Goal: Task Accomplishment & Management: Manage account settings

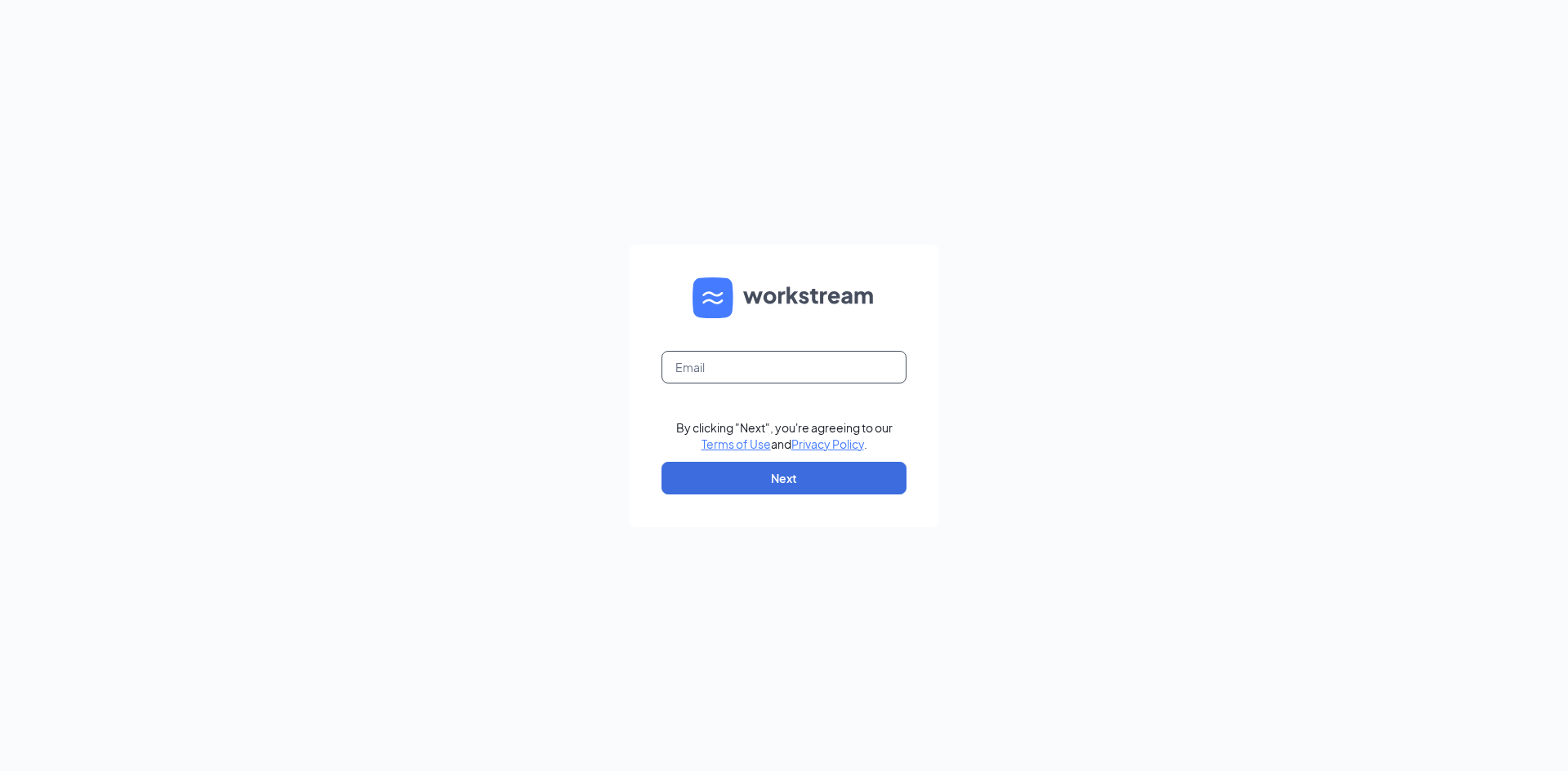
click at [743, 364] on input "text" at bounding box center [783, 367] width 245 height 33
type input "[EMAIL_ADDRESS][DOMAIN_NAME]"
click at [780, 470] on button "Next" at bounding box center [783, 478] width 245 height 33
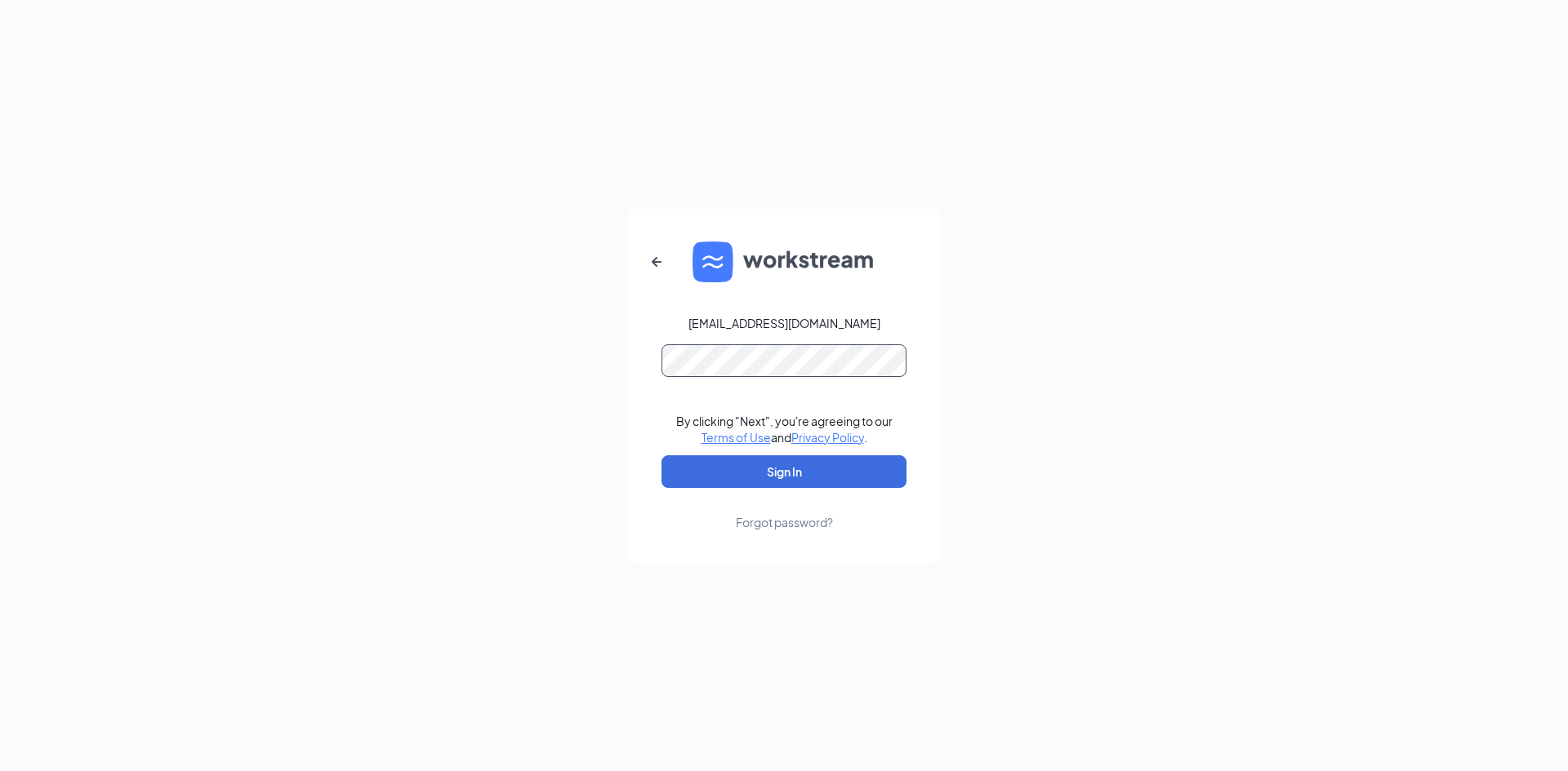
click at [661, 456] on button "Sign In" at bounding box center [783, 472] width 245 height 33
click at [850, 472] on button "Sign In" at bounding box center [783, 472] width 245 height 33
click at [593, 362] on div "dq17@refuelmarket.com Credential mismatches. By clicking "Next", you're agreein…" at bounding box center [784, 386] width 1568 height 771
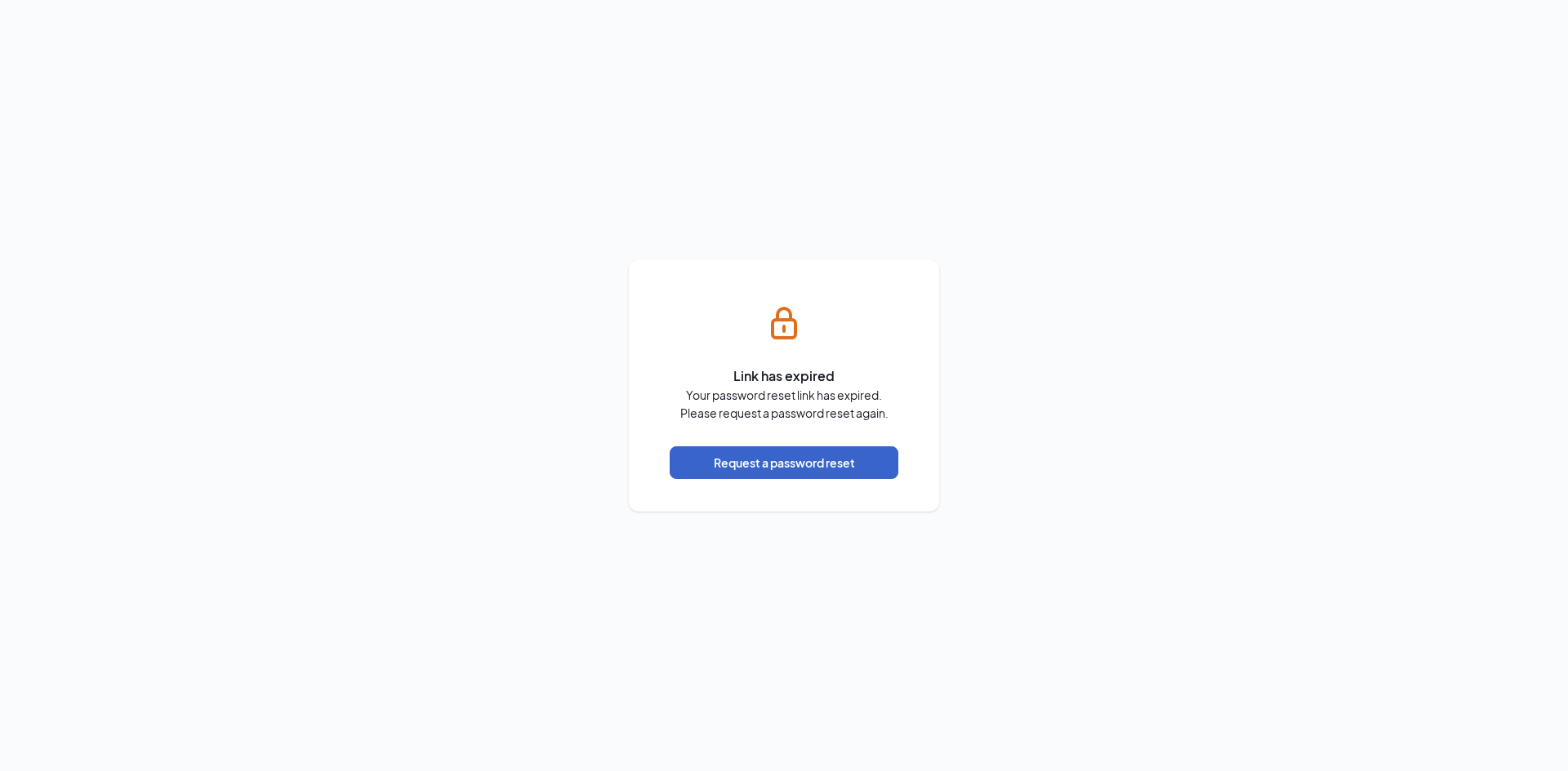
click at [798, 473] on button "Request a password reset" at bounding box center [783, 463] width 229 height 33
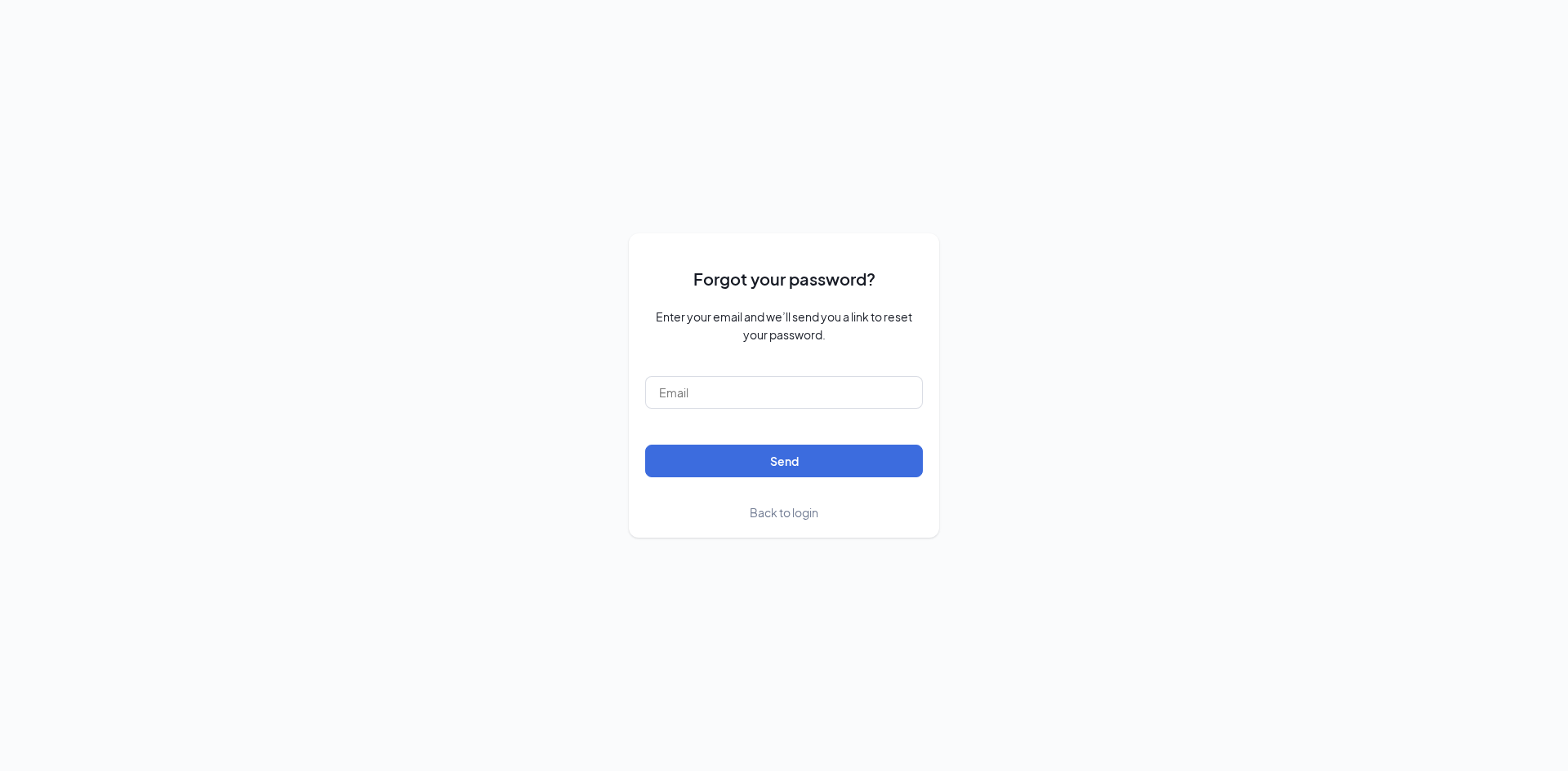
click at [783, 417] on form "Forgot your password? Enter your email and we’ll send you a link to reset your …" at bounding box center [783, 386] width 277 height 272
click at [780, 401] on input "text" at bounding box center [783, 393] width 277 height 33
type input "dq17@refuelmarket.com"
click at [781, 469] on button "Send" at bounding box center [783, 461] width 277 height 33
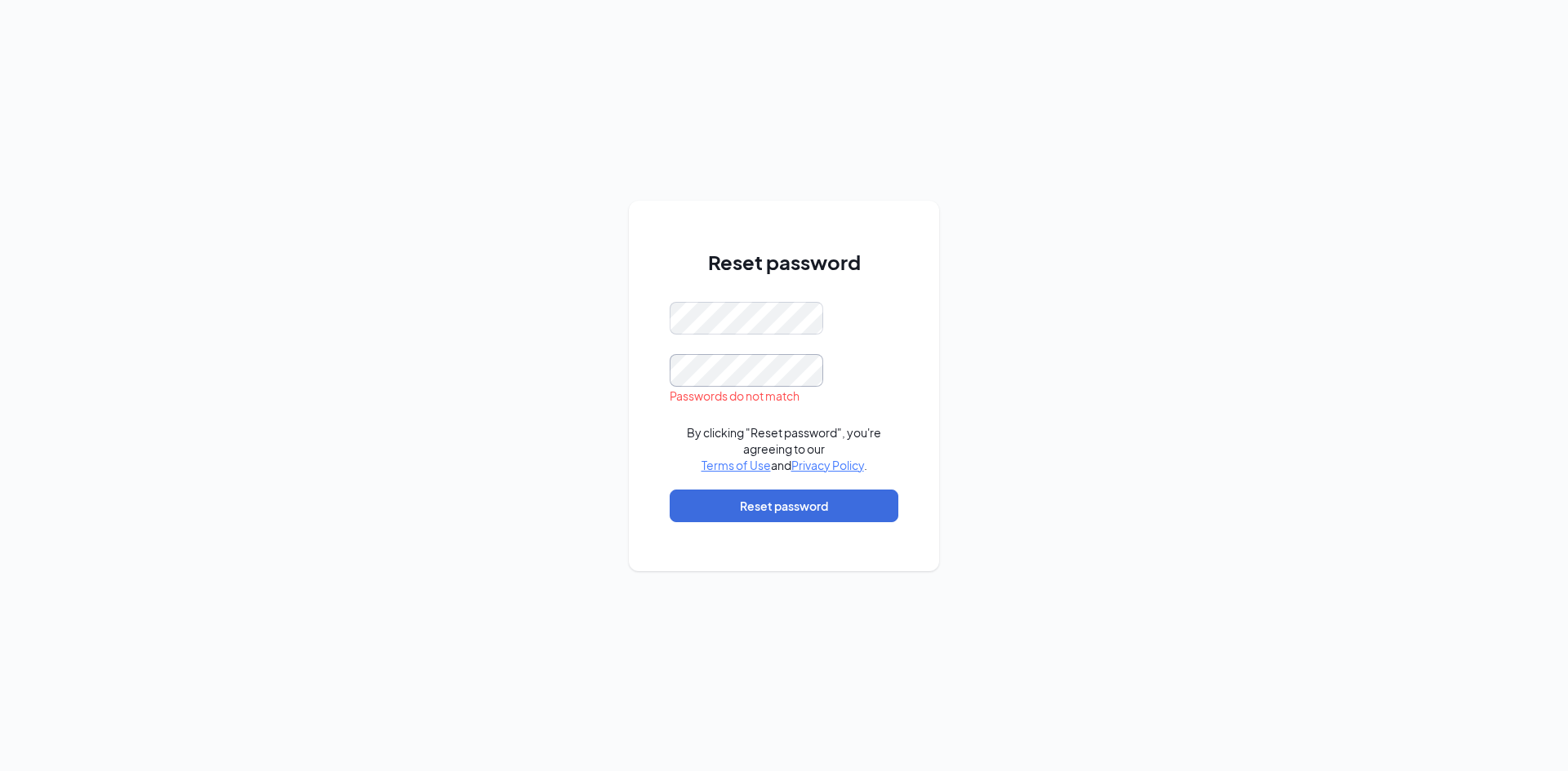
click at [615, 403] on div "Reset password Passwords do not match By clicking "Reset password", you're agre…" at bounding box center [784, 386] width 1568 height 771
click at [606, 330] on div "Reset password Passwords do not match By clicking "Reset password", you're agre…" at bounding box center [784, 386] width 1568 height 771
click at [831, 510] on button "Reset password" at bounding box center [783, 506] width 229 height 33
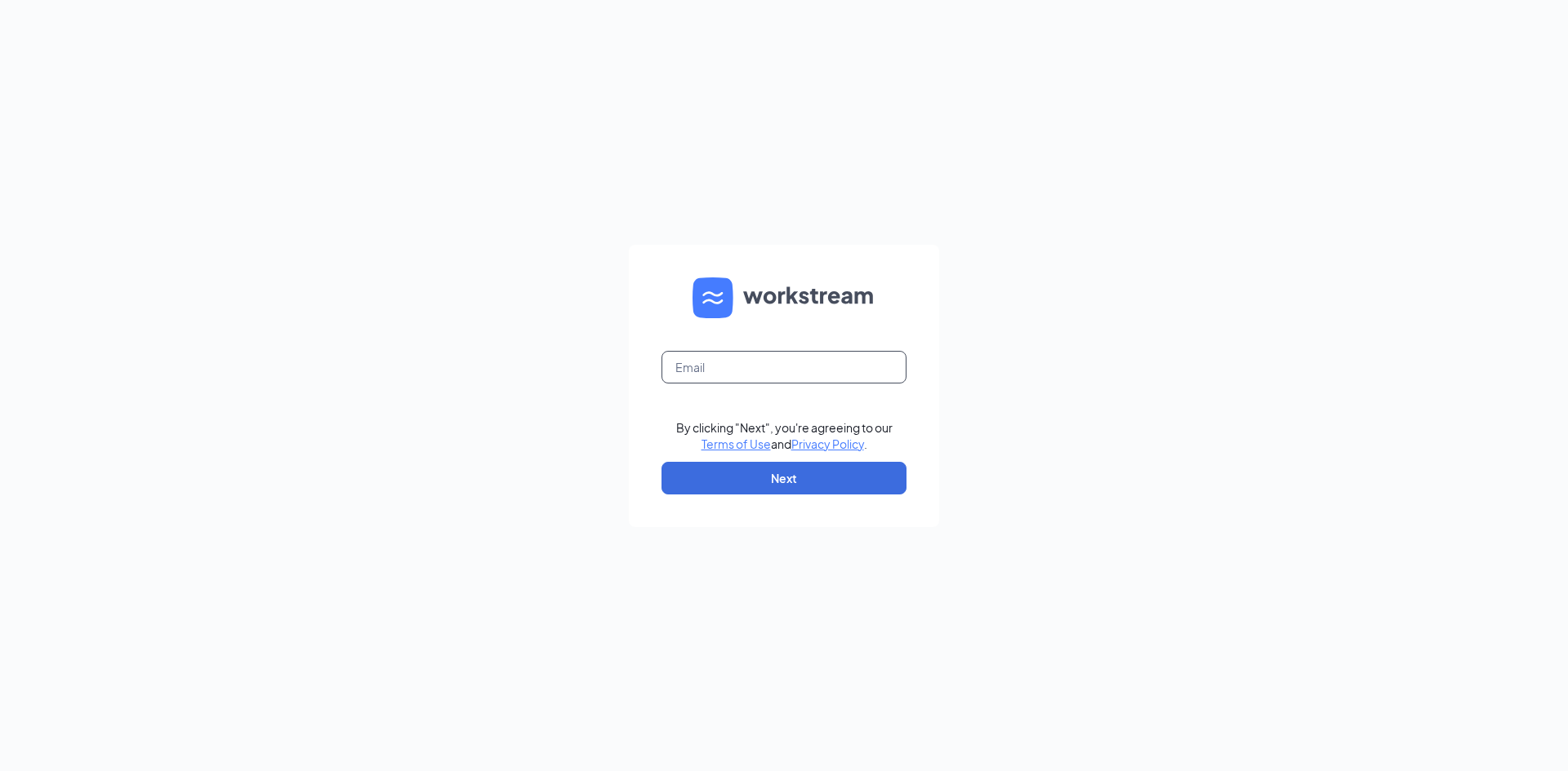
click at [834, 366] on input "text" at bounding box center [783, 367] width 245 height 33
type input "[EMAIL_ADDRESS][DOMAIN_NAME]"
click at [822, 471] on button "Next" at bounding box center [783, 478] width 245 height 33
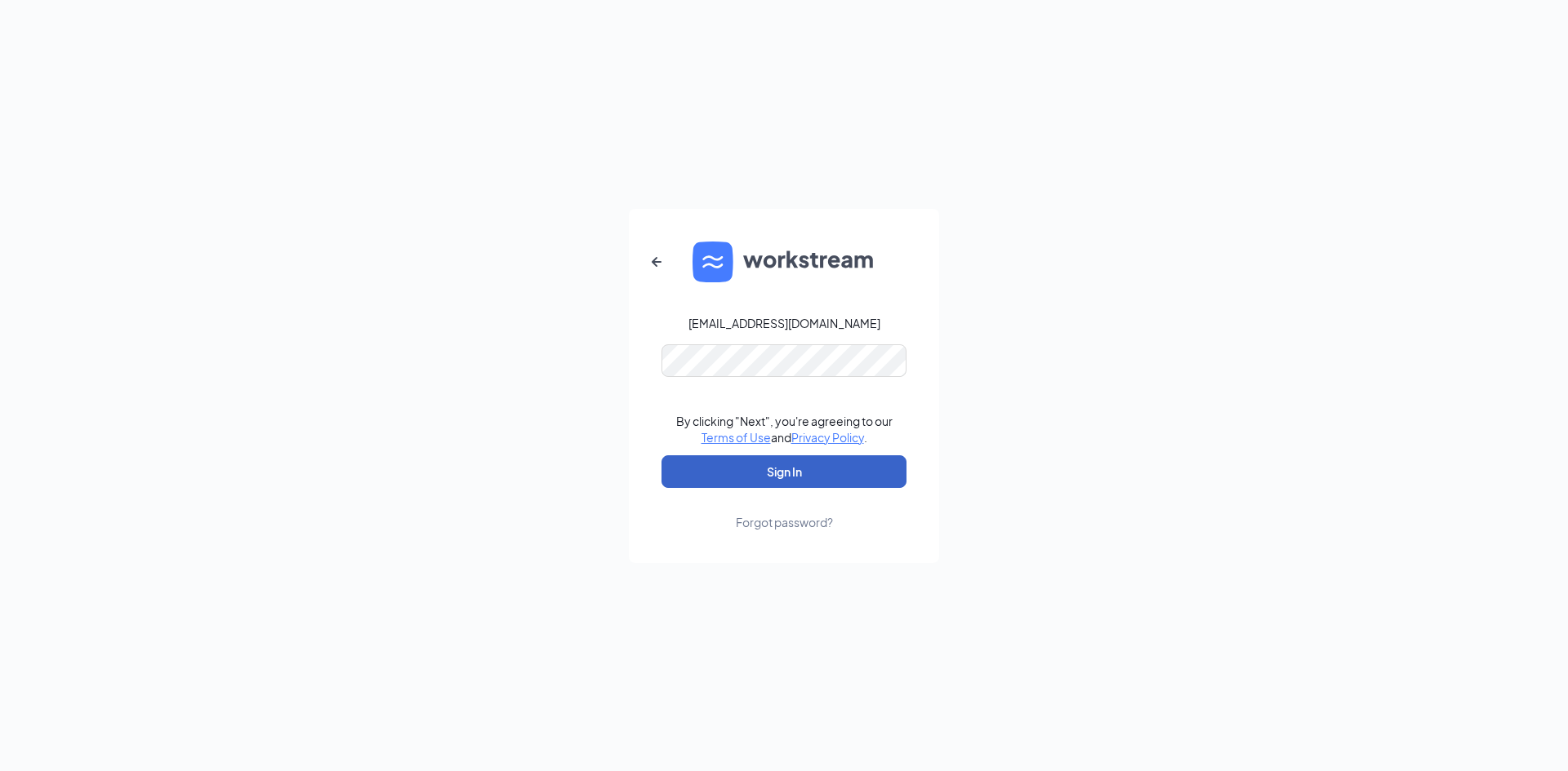
click at [806, 471] on button "Sign In" at bounding box center [783, 472] width 245 height 33
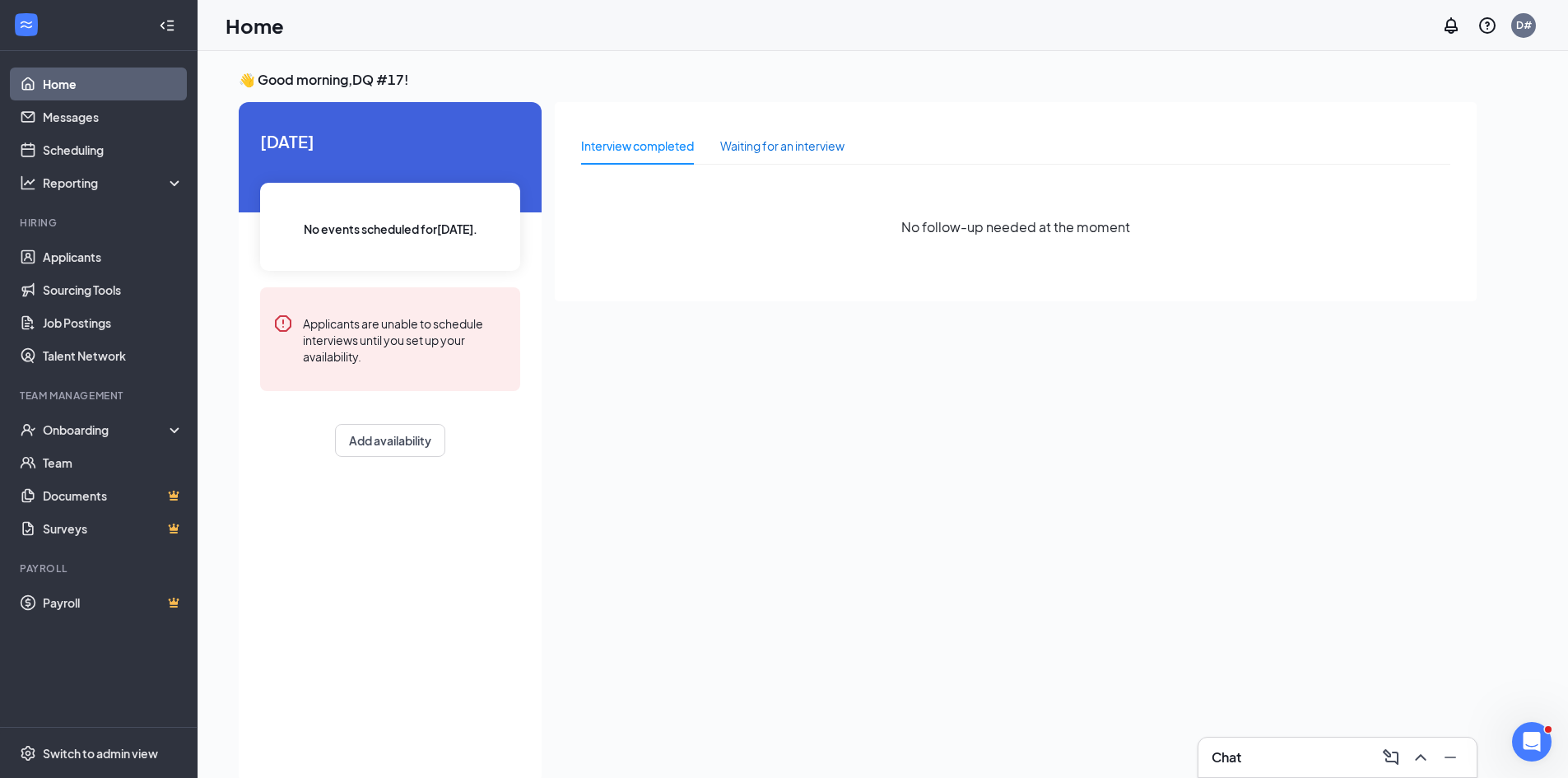
click at [806, 151] on div "Waiting for an interview" at bounding box center [782, 146] width 125 height 18
click at [624, 150] on div "Interview completed" at bounding box center [637, 146] width 113 height 18
click at [120, 128] on link "Messages" at bounding box center [113, 117] width 141 height 33
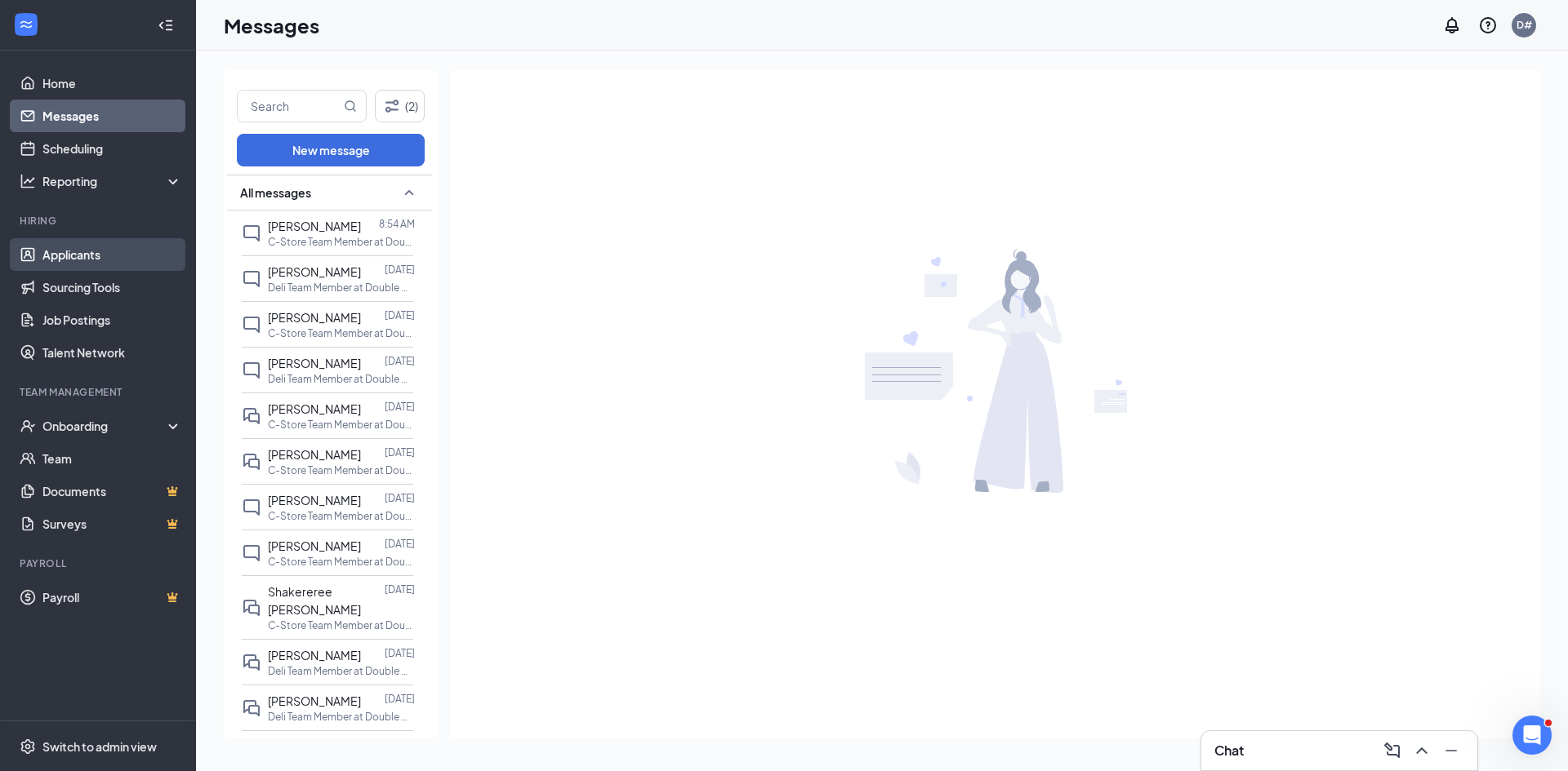
click at [88, 261] on link "Applicants" at bounding box center [112, 255] width 140 height 33
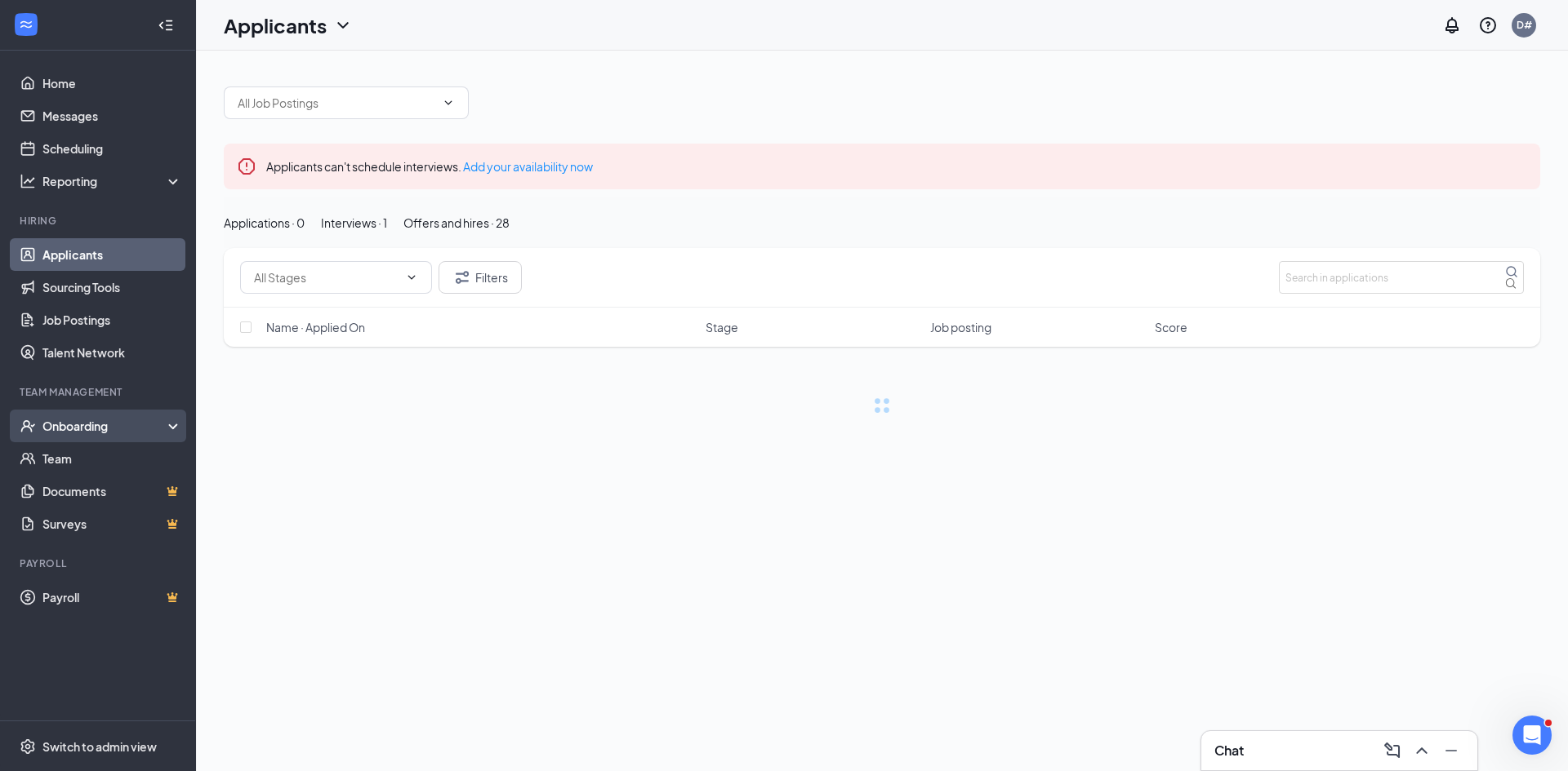
click at [115, 416] on body "Home Messages Scheduling Reporting Hiring Applicants Sourcing Tools Job Posting…" at bounding box center [784, 386] width 1568 height 771
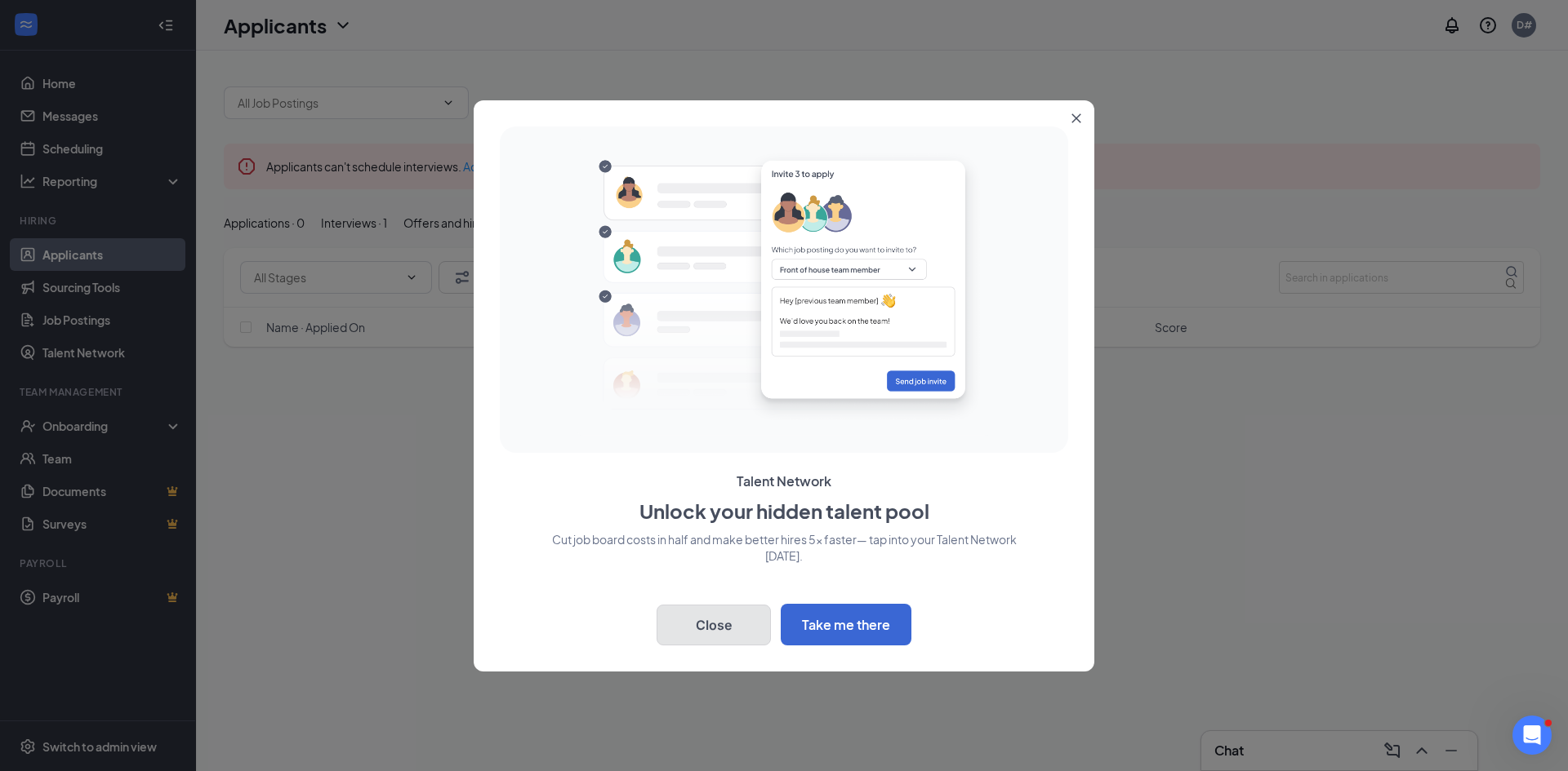
click at [705, 627] on button "Close" at bounding box center [714, 625] width 115 height 41
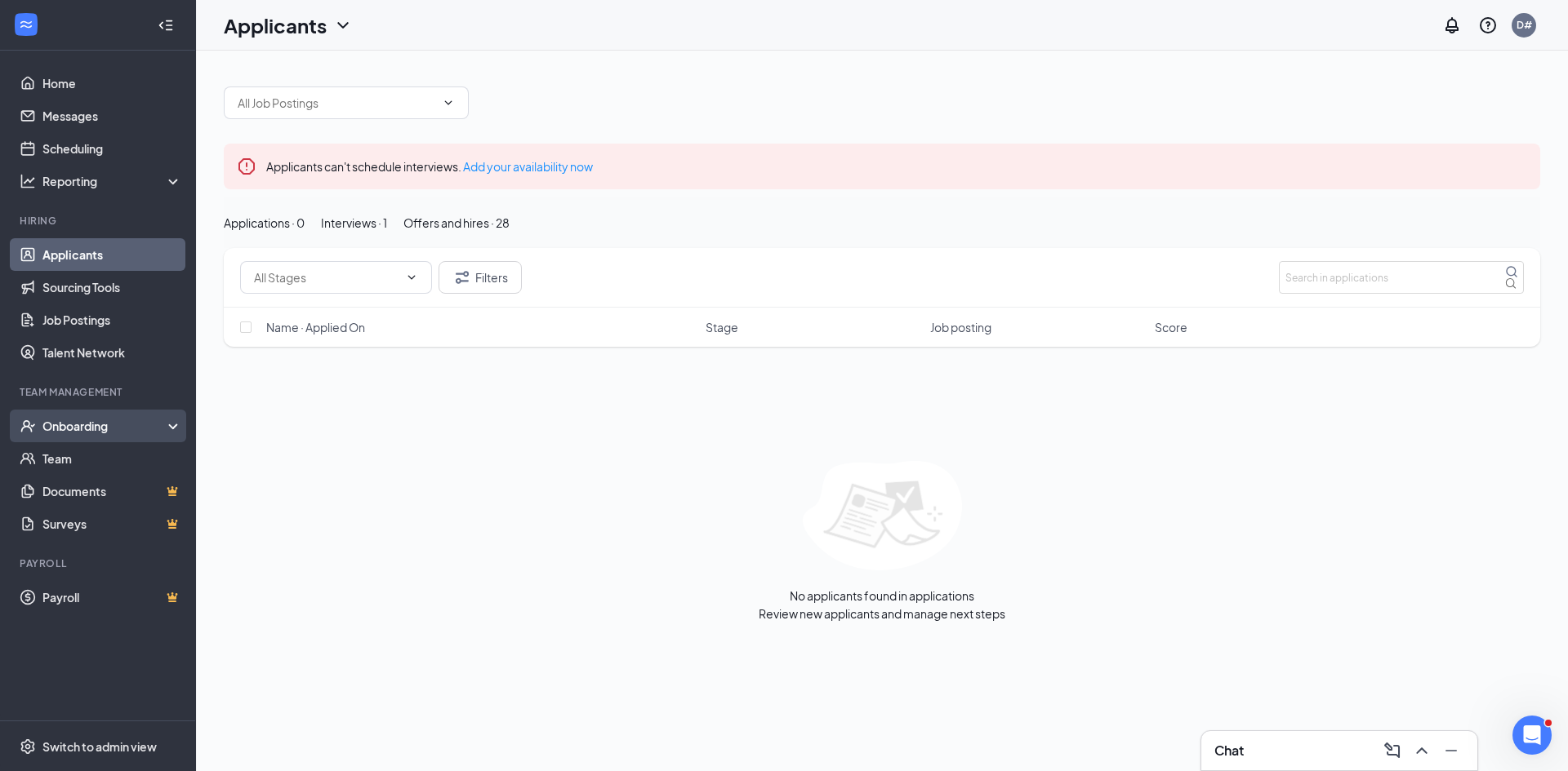
click at [81, 431] on div "Onboarding" at bounding box center [105, 426] width 126 height 16
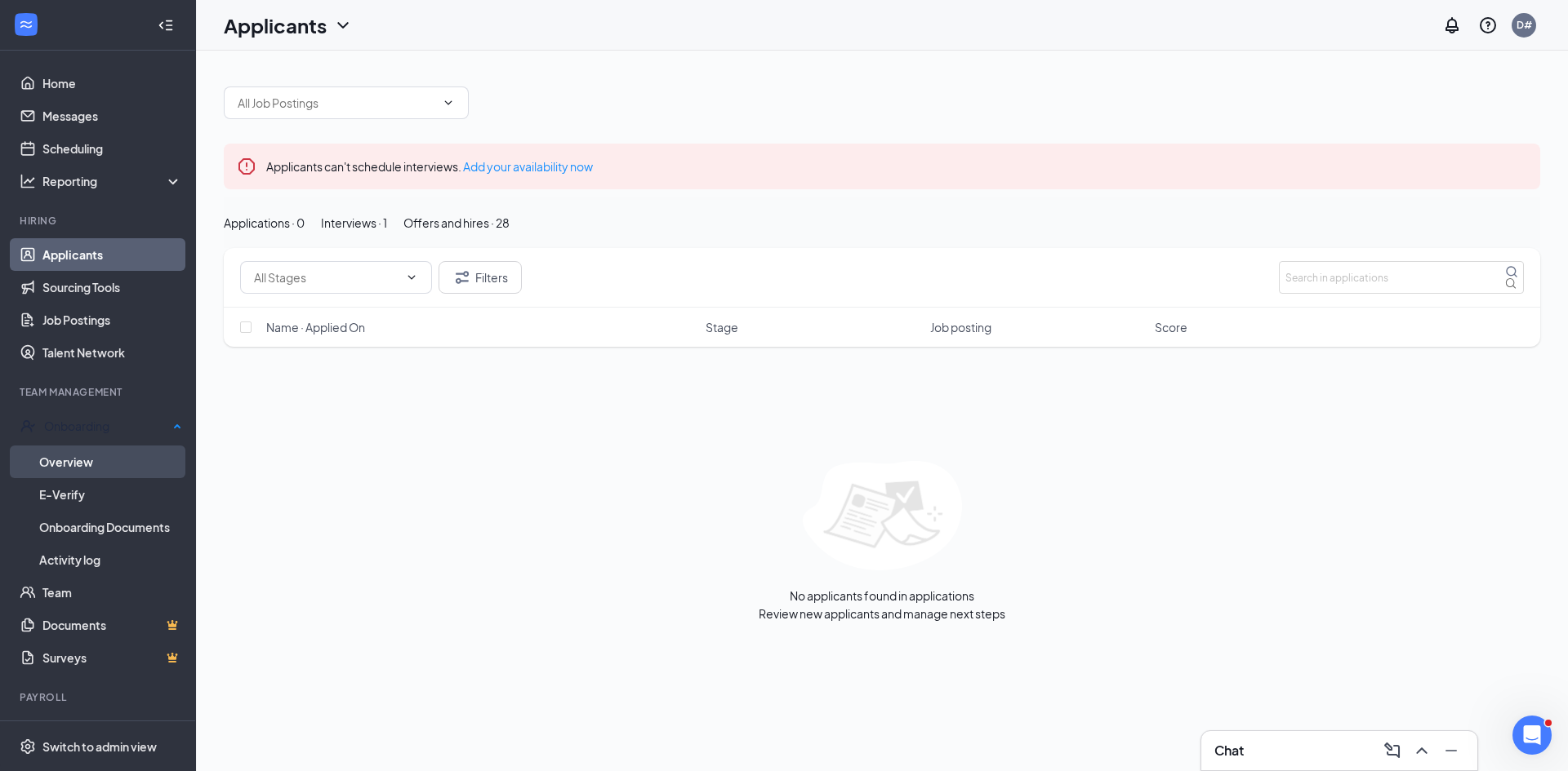
click at [85, 457] on link "Overview" at bounding box center [110, 462] width 143 height 33
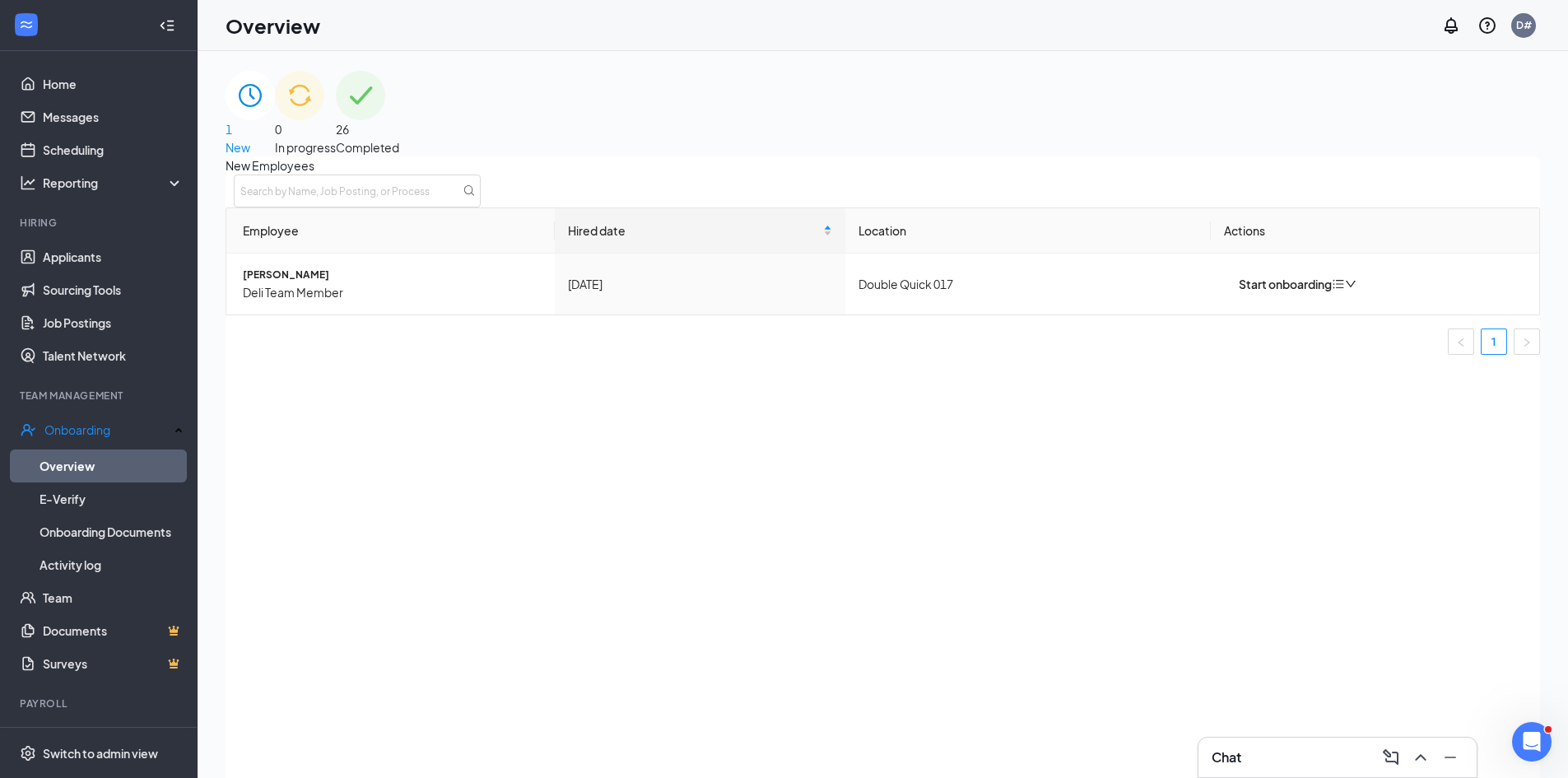
click at [336, 142] on div "0 In progress" at bounding box center [305, 114] width 61 height 86
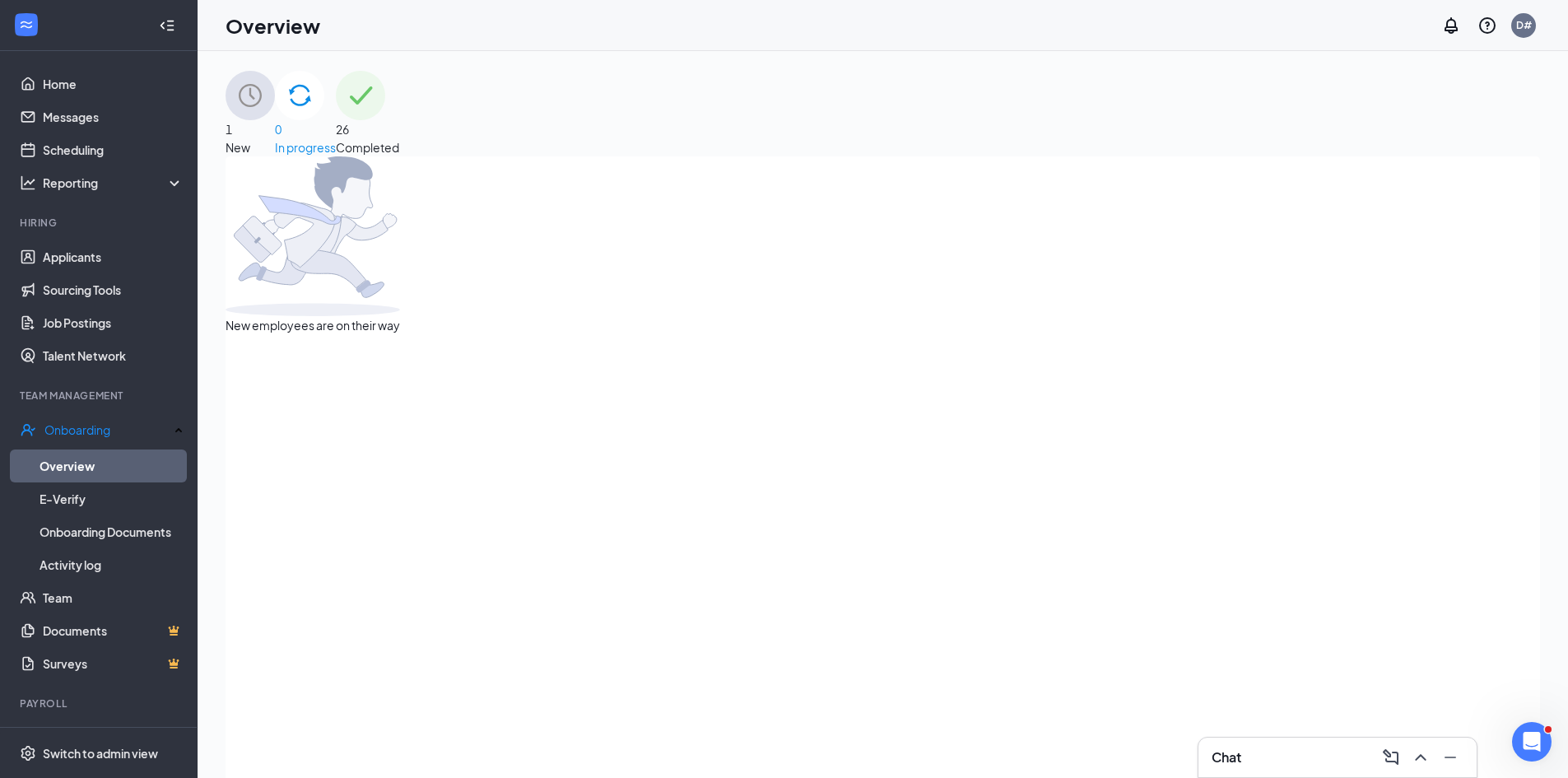
click at [385, 118] on img at bounding box center [361, 96] width 49 height 49
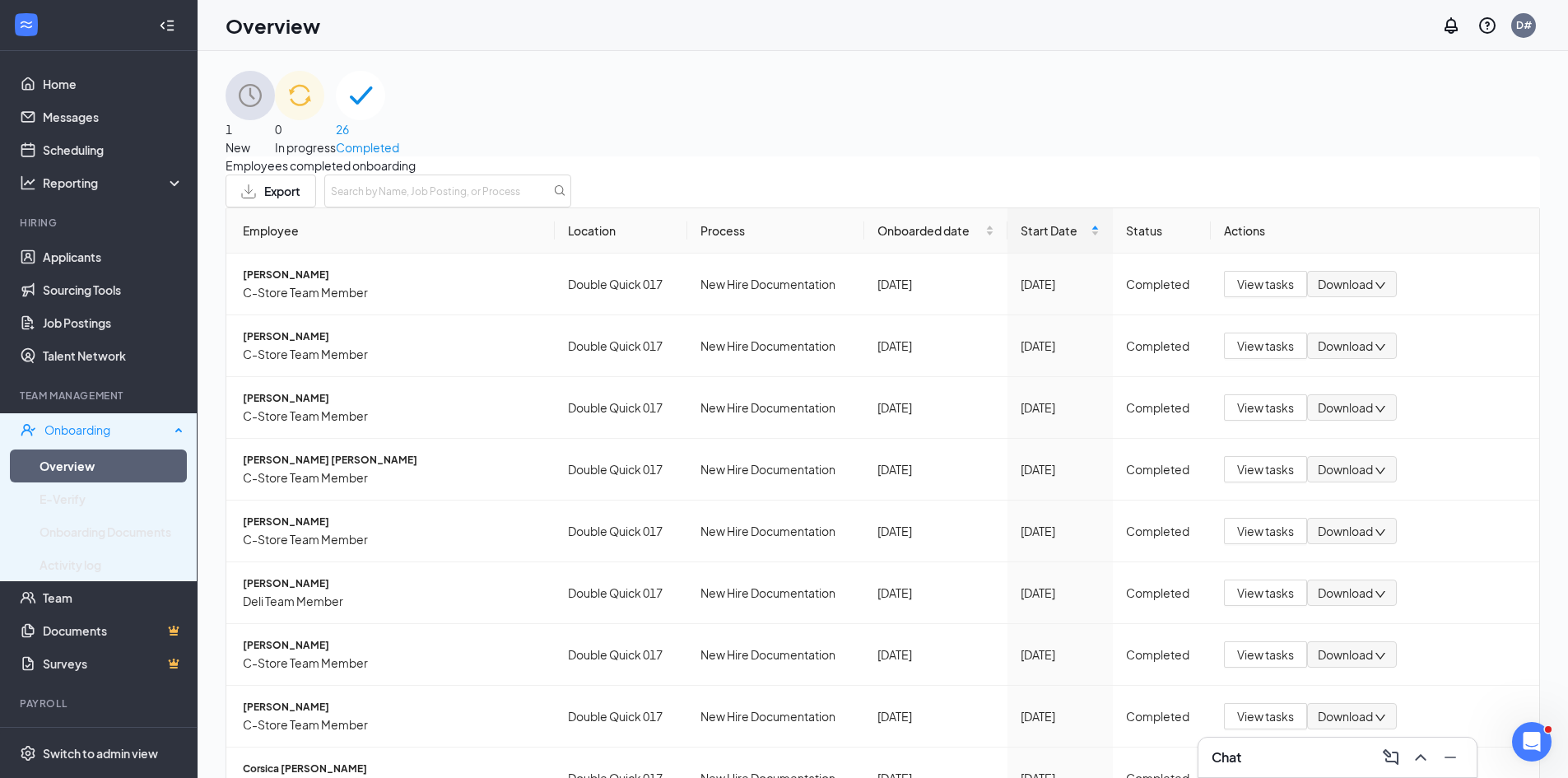
click at [41, 436] on div "Onboarding" at bounding box center [98, 430] width 198 height 33
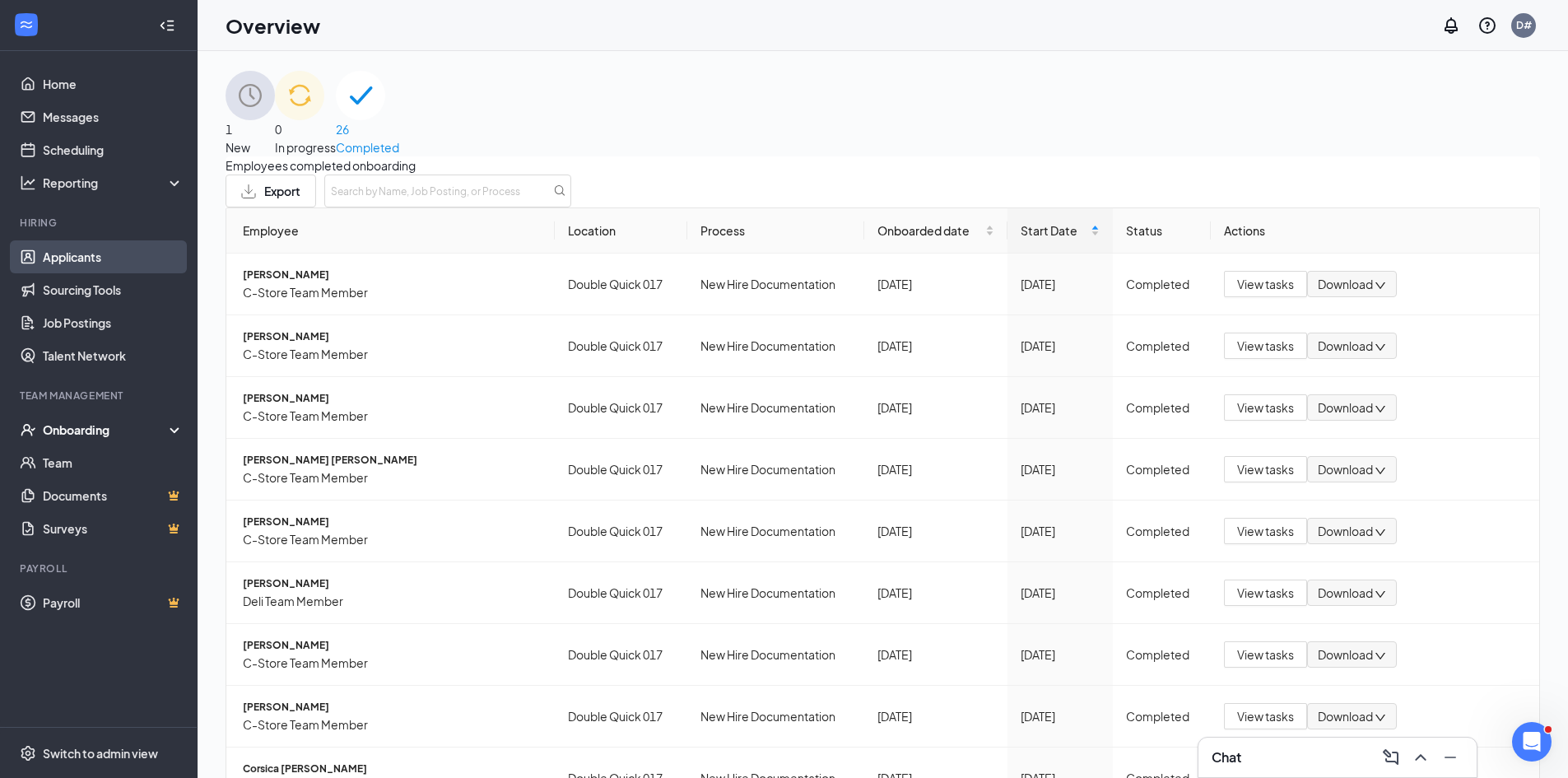
click at [63, 261] on link "Applicants" at bounding box center [113, 257] width 141 height 33
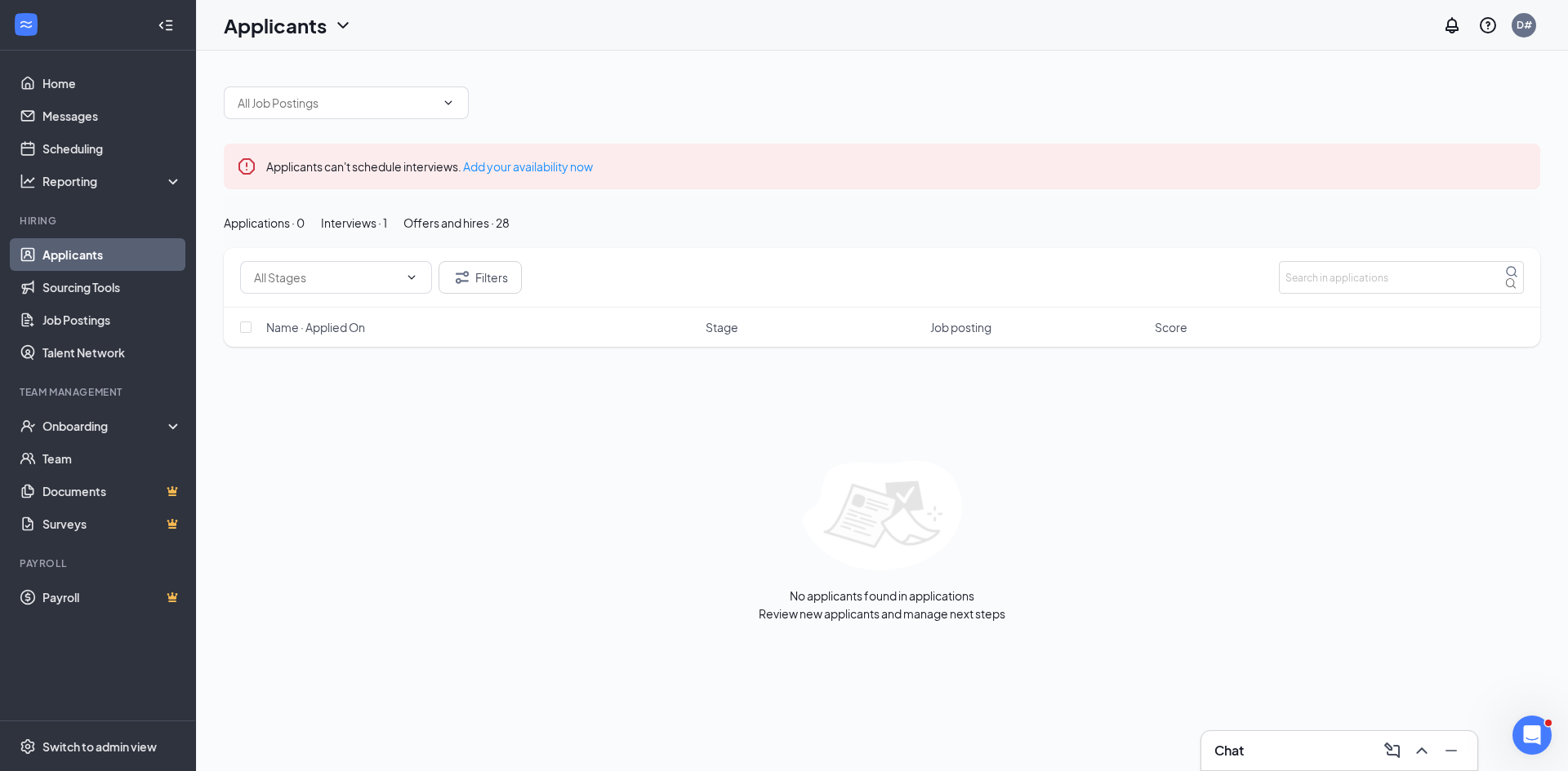
click at [387, 232] on div "Interviews · 1" at bounding box center [353, 223] width 66 height 18
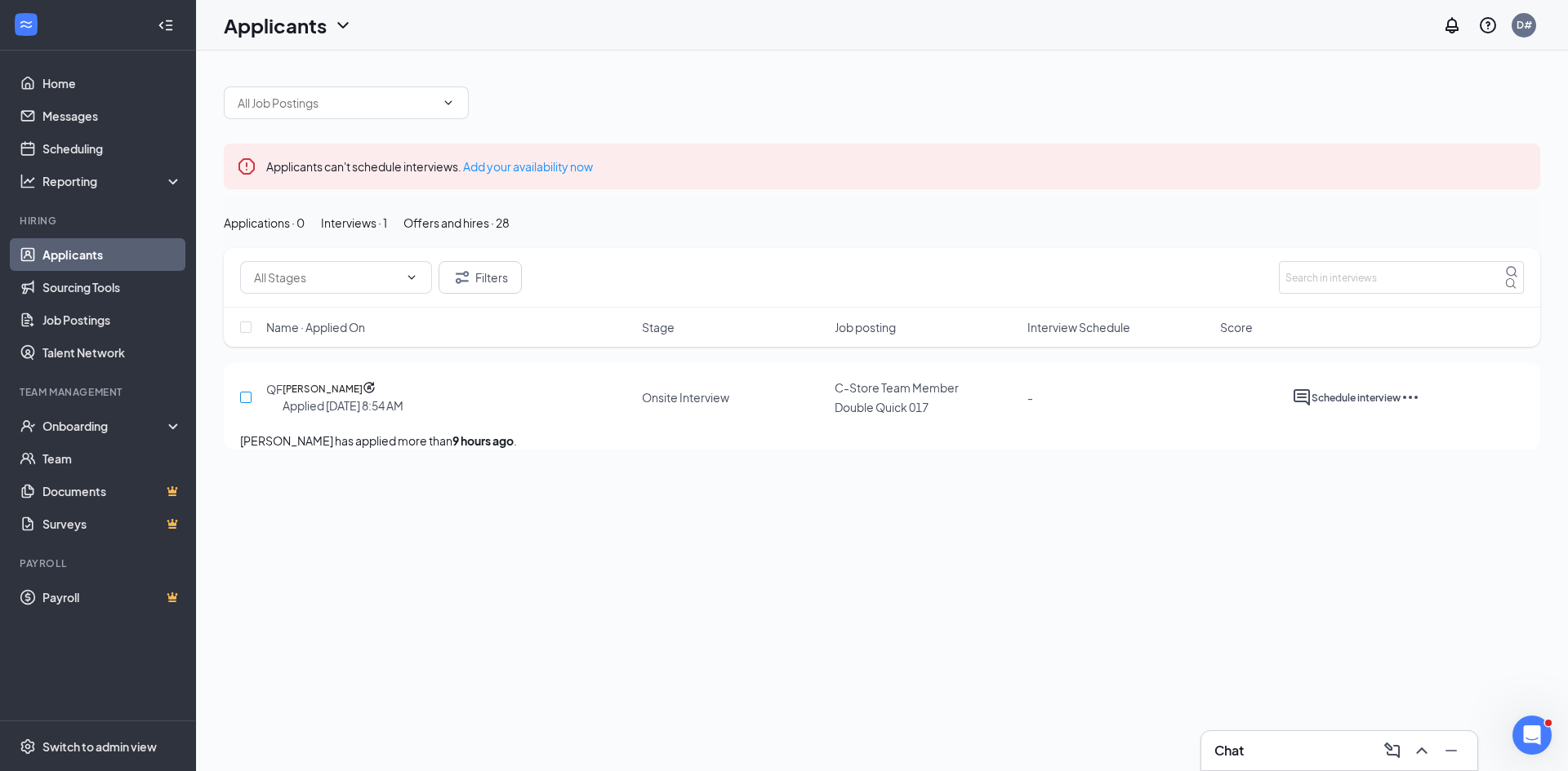
click at [243, 404] on input "checkbox" at bounding box center [246, 397] width 12 height 12
checkbox input "true"
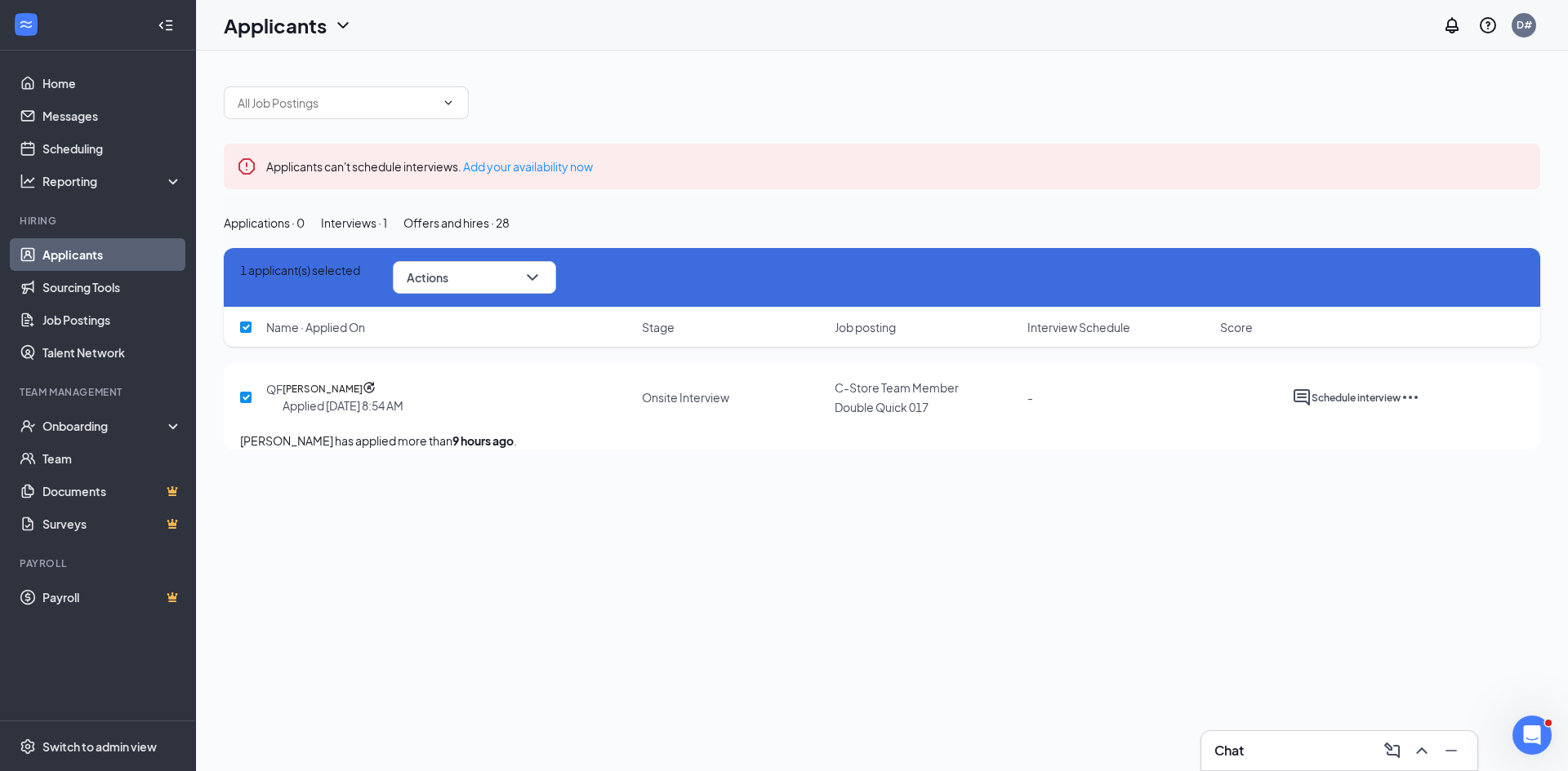
click at [243, 404] on input "checkbox" at bounding box center [246, 397] width 12 height 12
checkbox input "false"
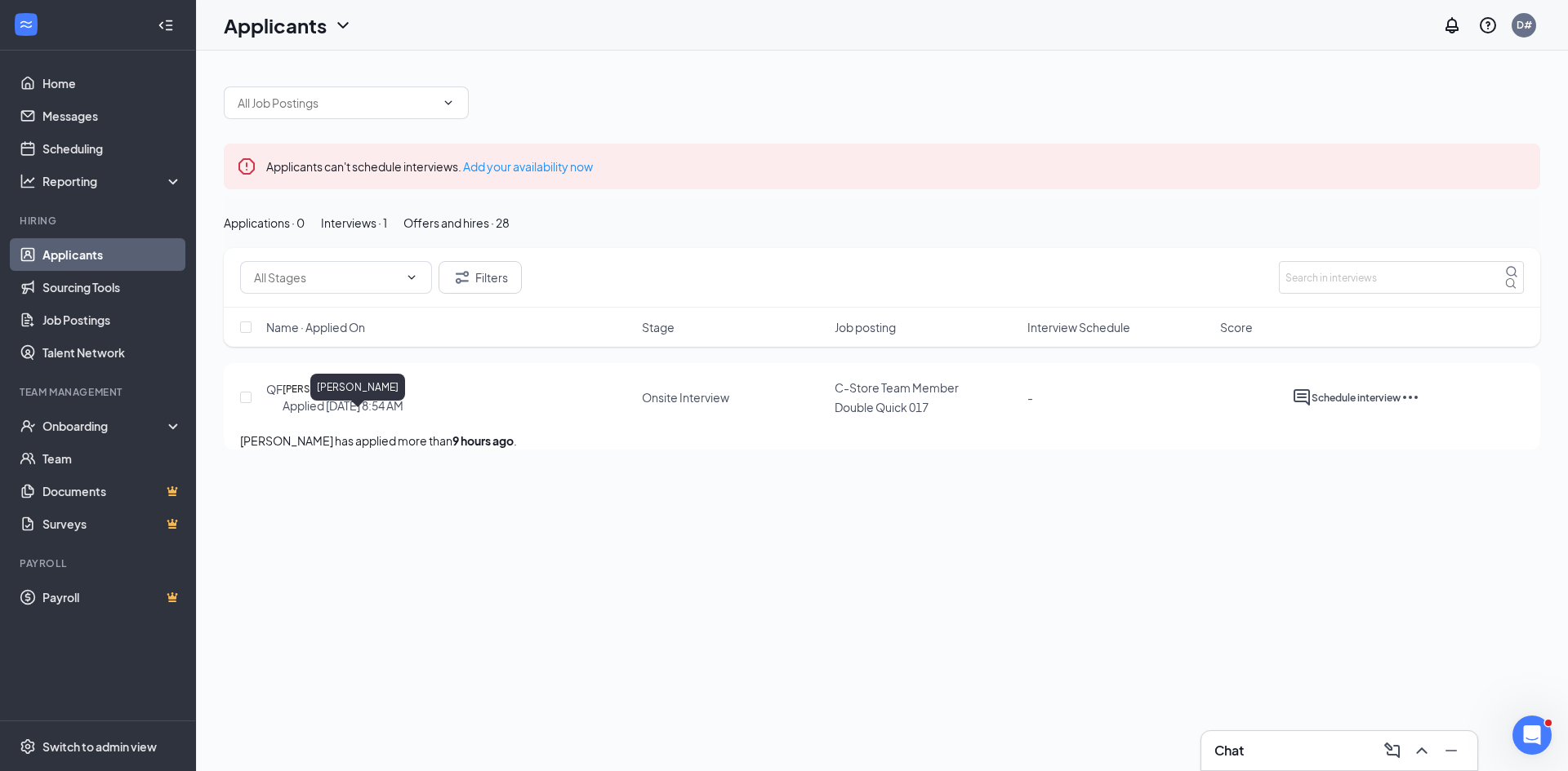
click at [346, 397] on h5 "[PERSON_NAME]" at bounding box center [322, 389] width 80 height 16
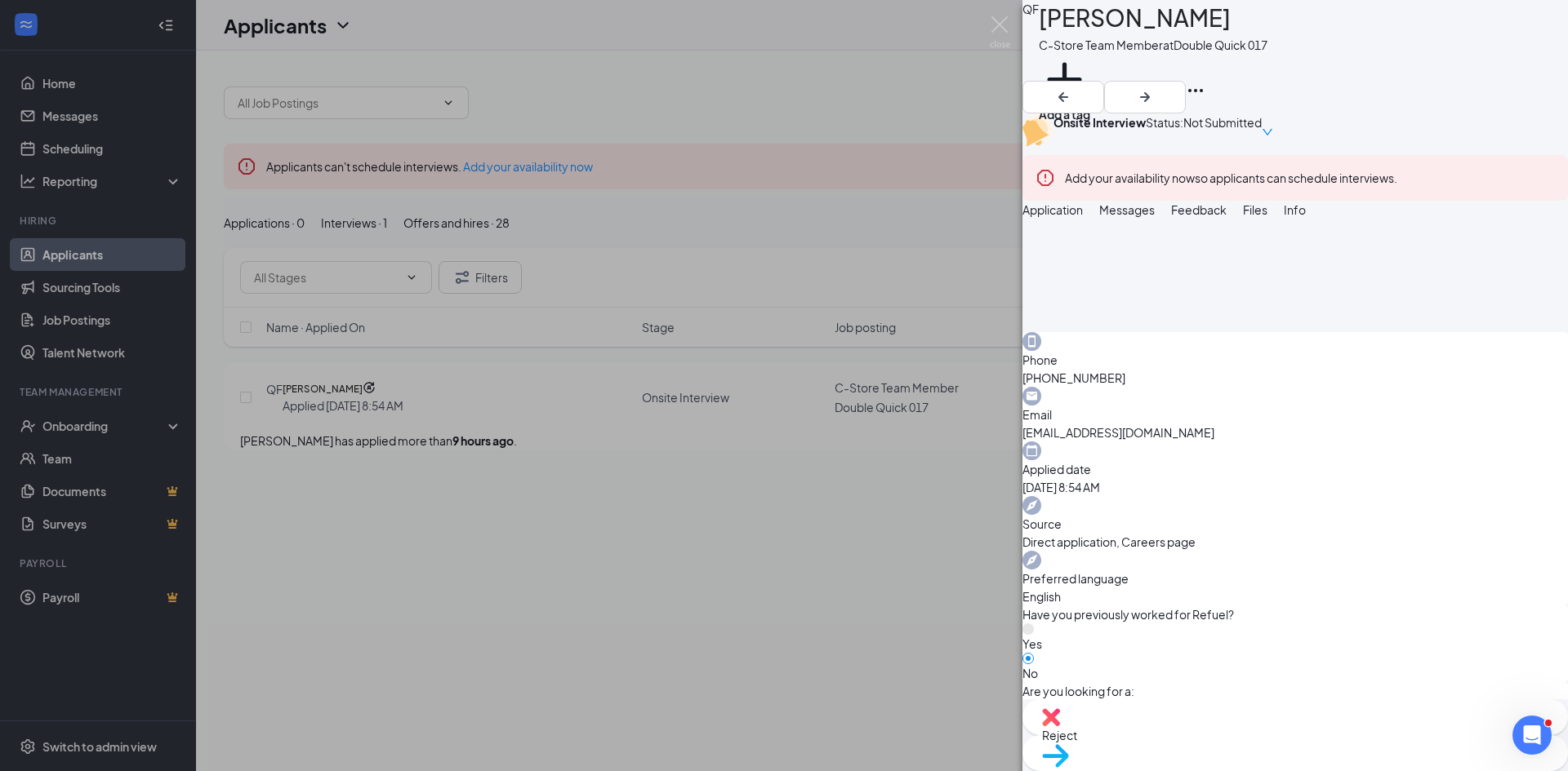
scroll to position [988, 0]
click at [1319, 741] on div "Move to stage" at bounding box center [1295, 754] width 546 height 36
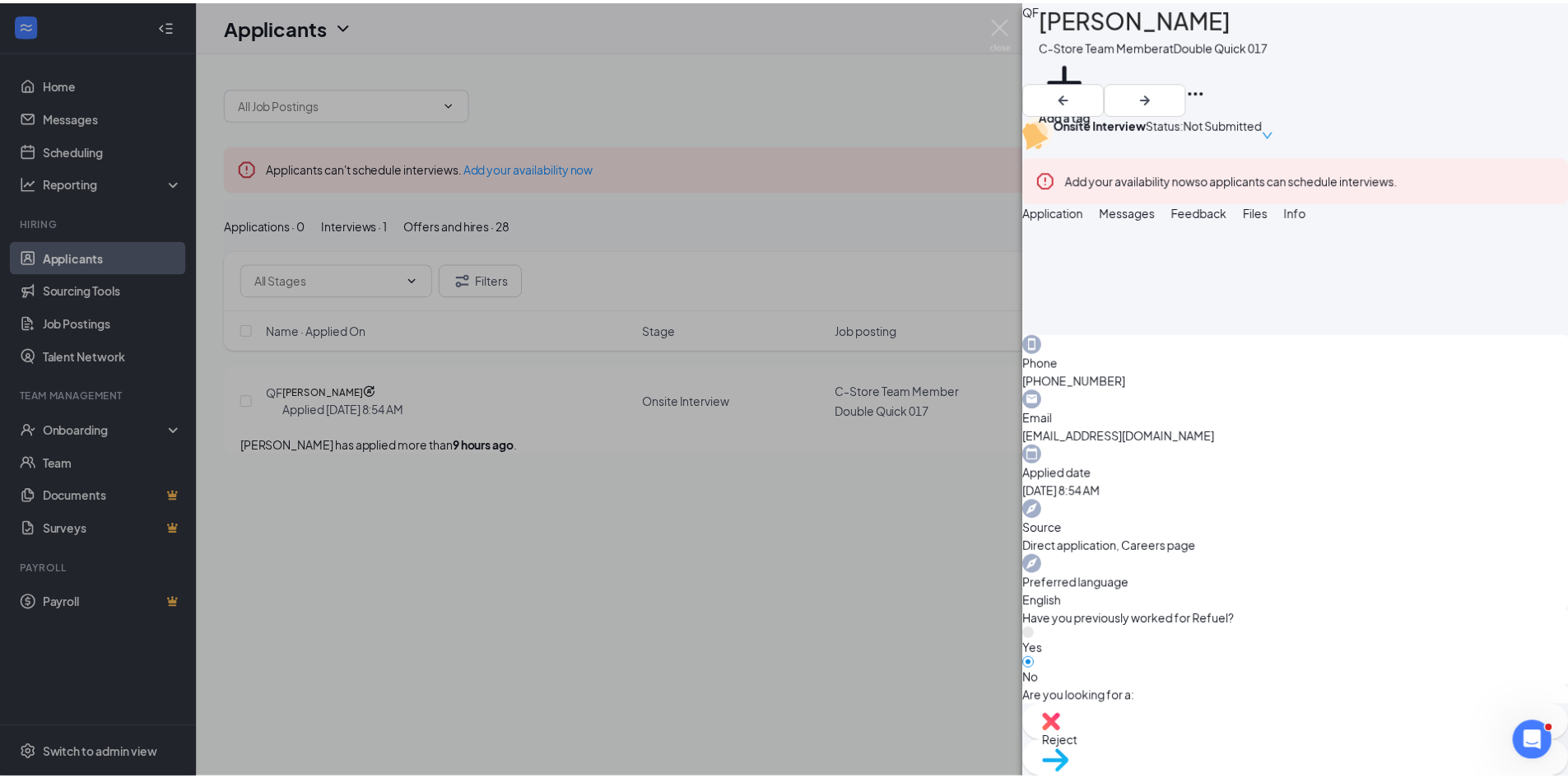
scroll to position [990, 0]
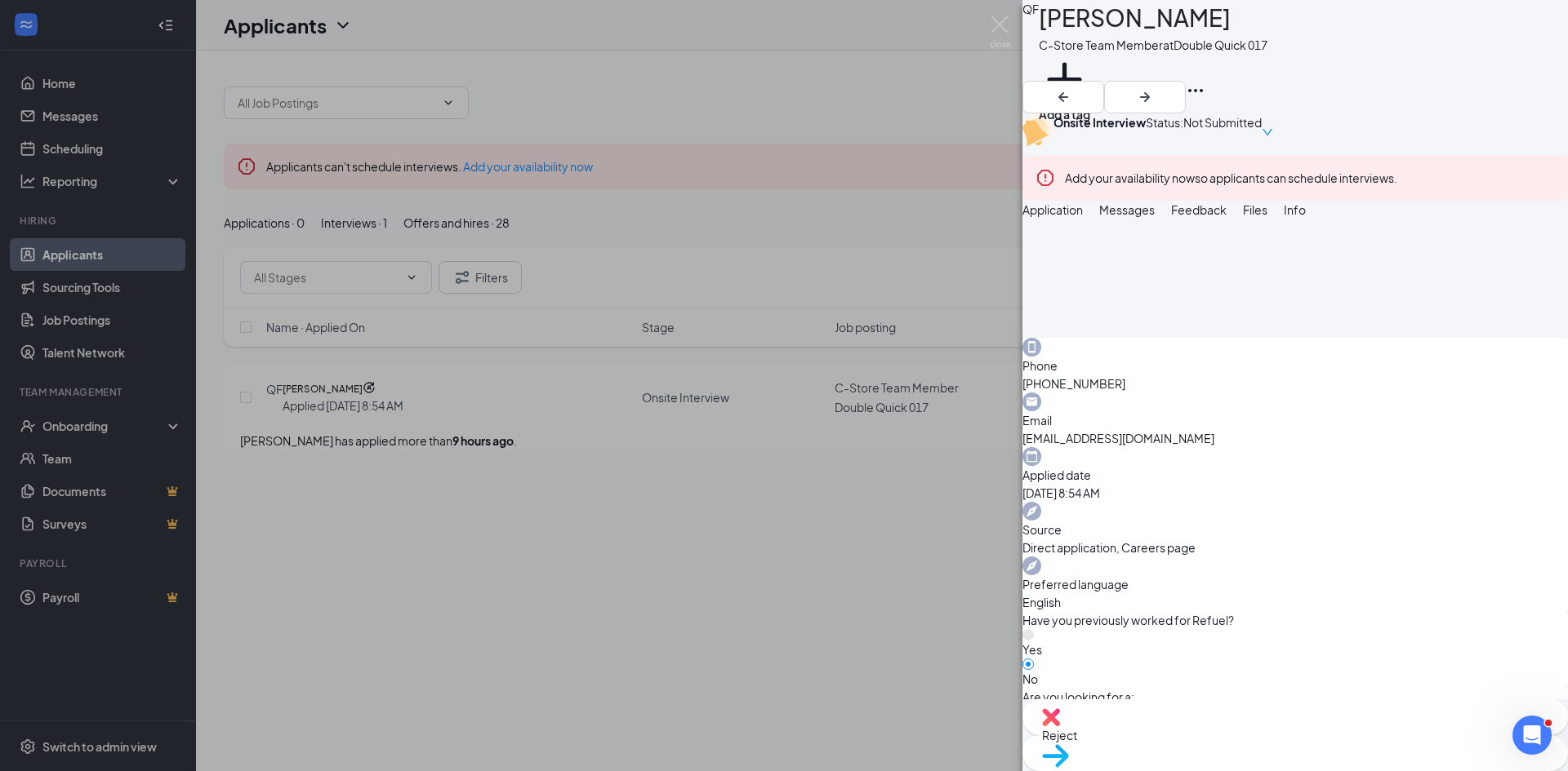
type input "Hiring Complete"
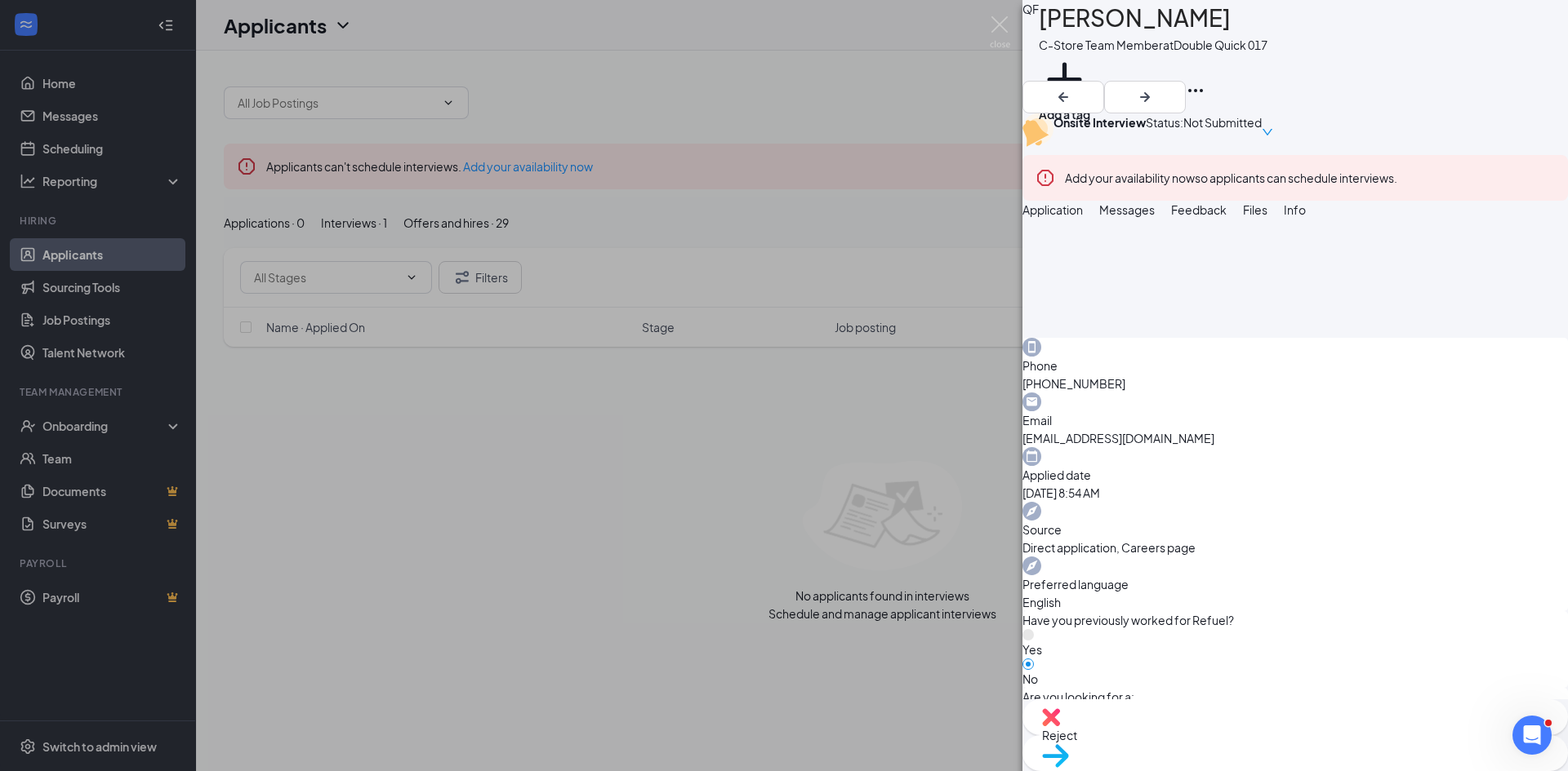
click at [771, 460] on div "QF [PERSON_NAME] C-Store Team Member at Double Quick 017 Add a tag Onsite Inter…" at bounding box center [784, 386] width 1568 height 771
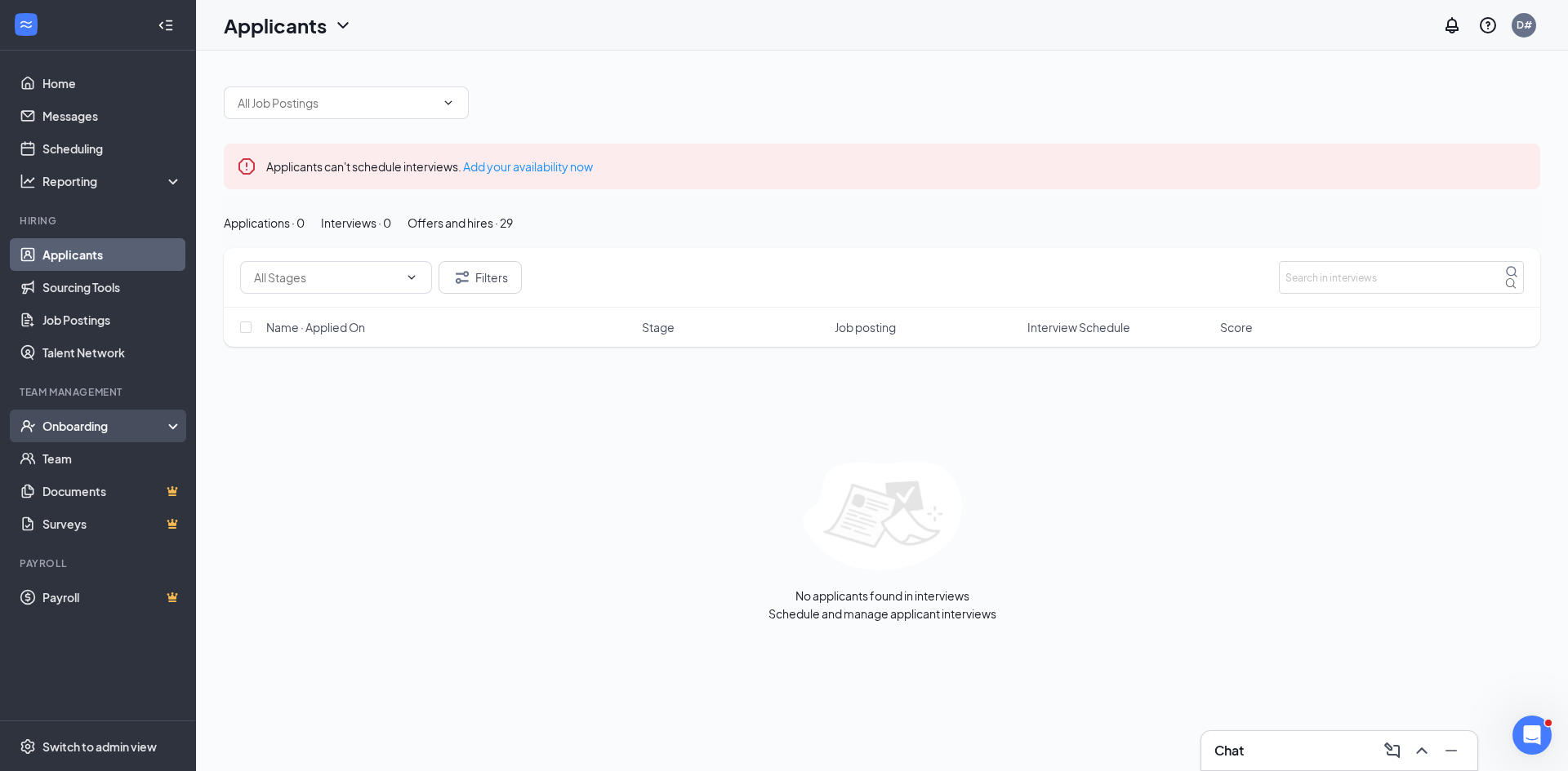
click at [101, 427] on div "Onboarding" at bounding box center [105, 426] width 126 height 16
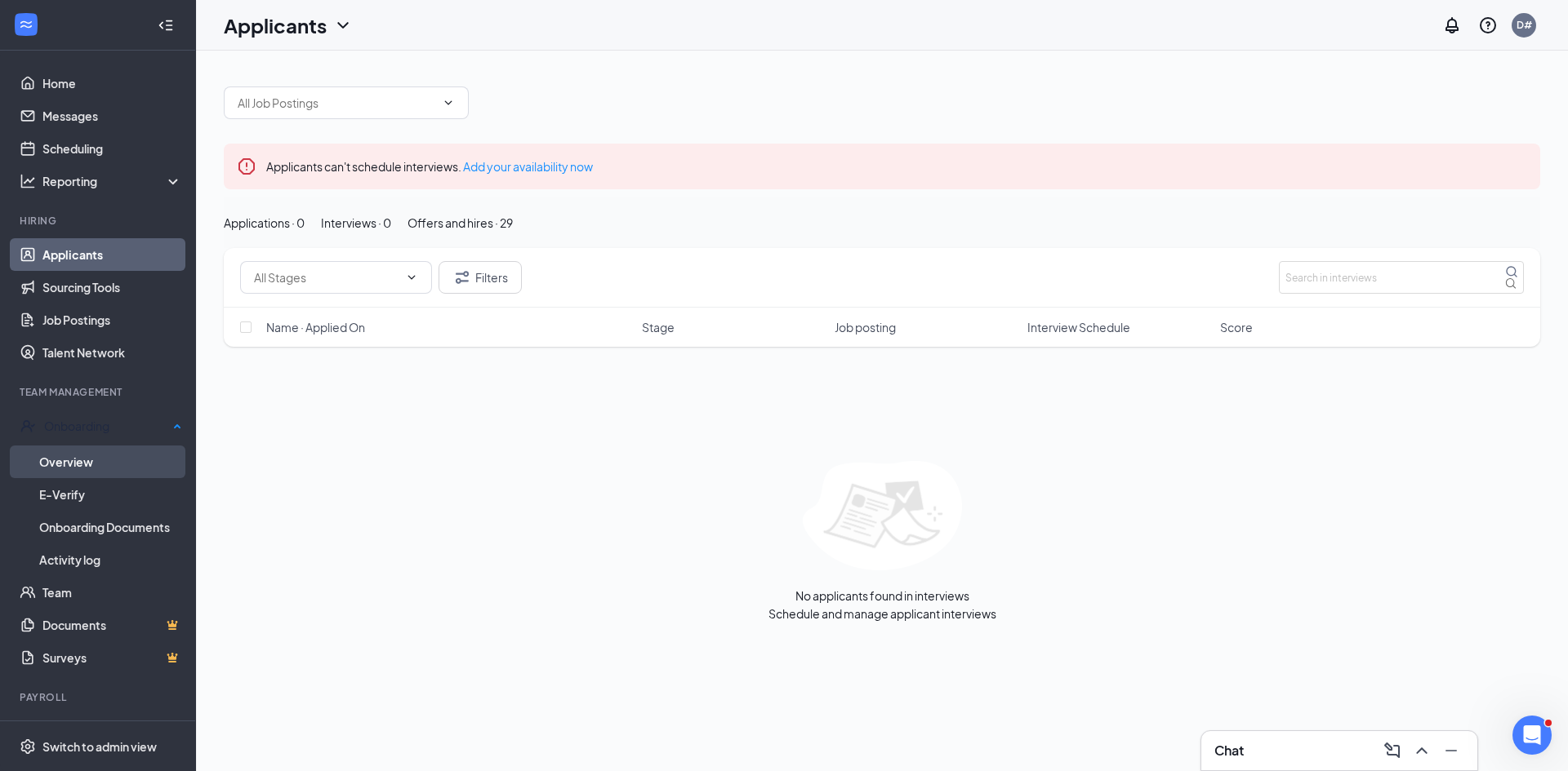
click at [117, 446] on link "Overview" at bounding box center [110, 462] width 143 height 33
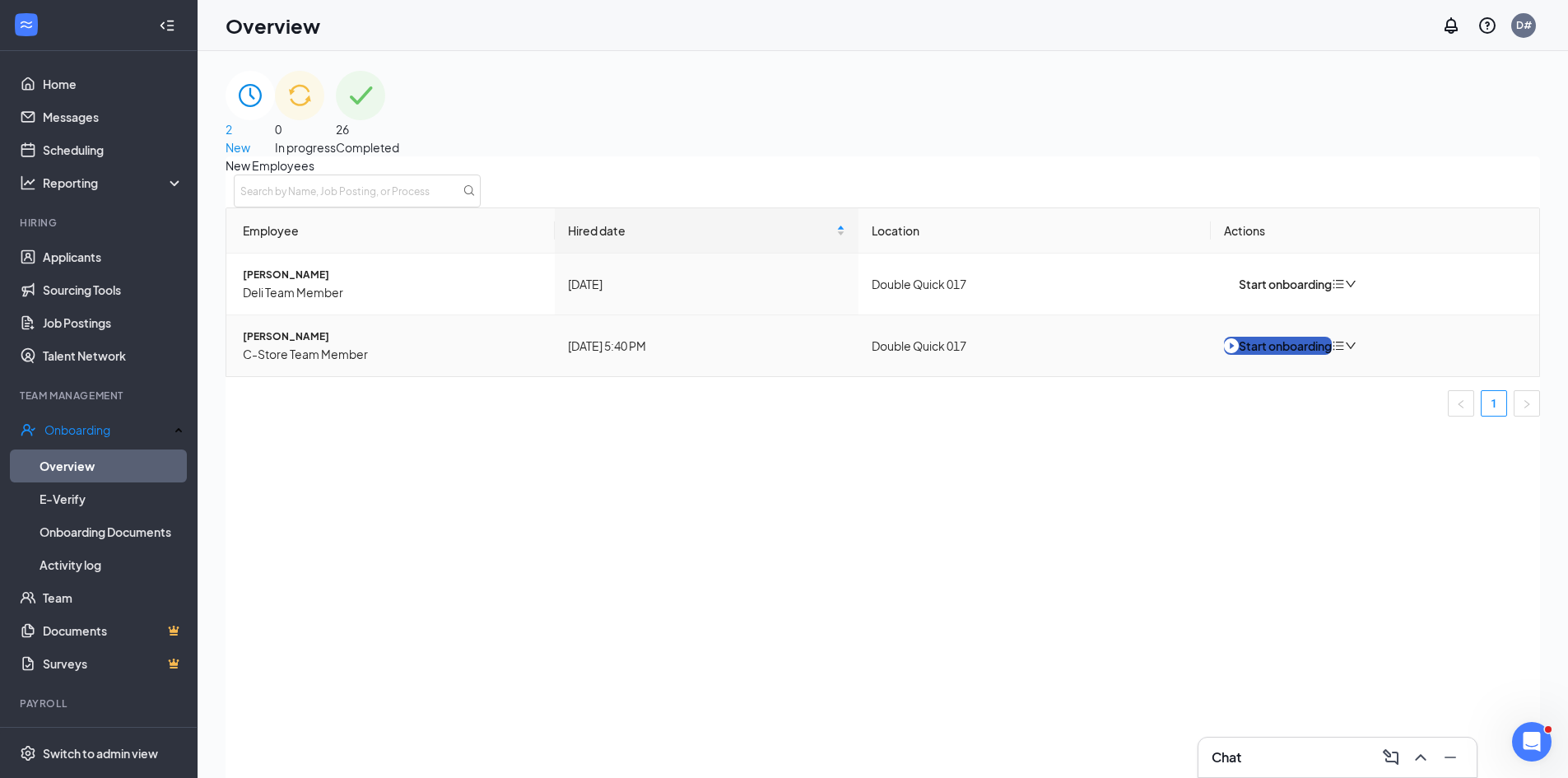
click at [1239, 355] on img "button" at bounding box center [1232, 346] width 15 height 18
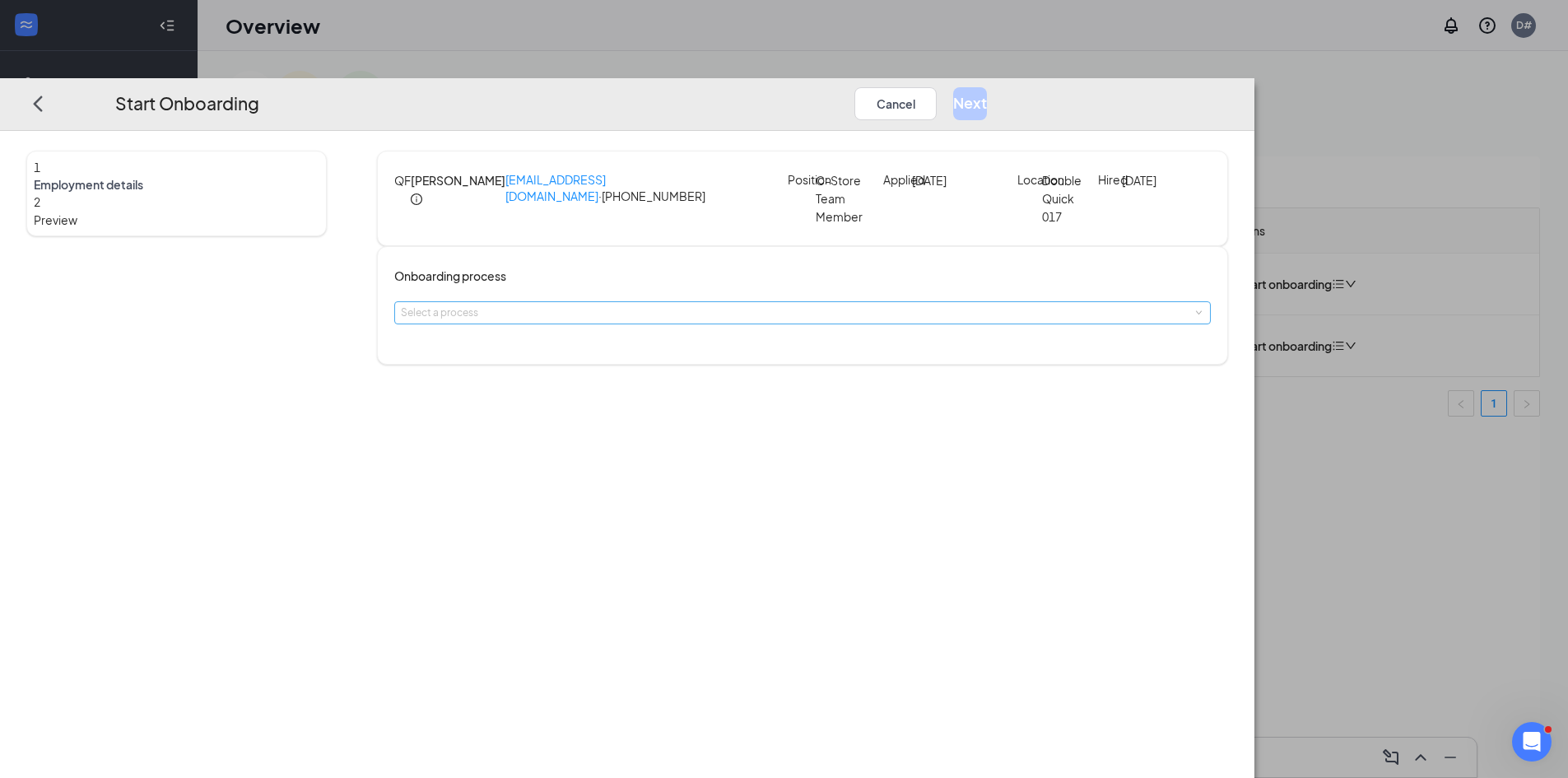
click at [661, 322] on div "Select a process" at bounding box center [799, 313] width 796 height 16
click at [662, 368] on span "New Hire Documentation" at bounding box center [626, 368] width 135 height 15
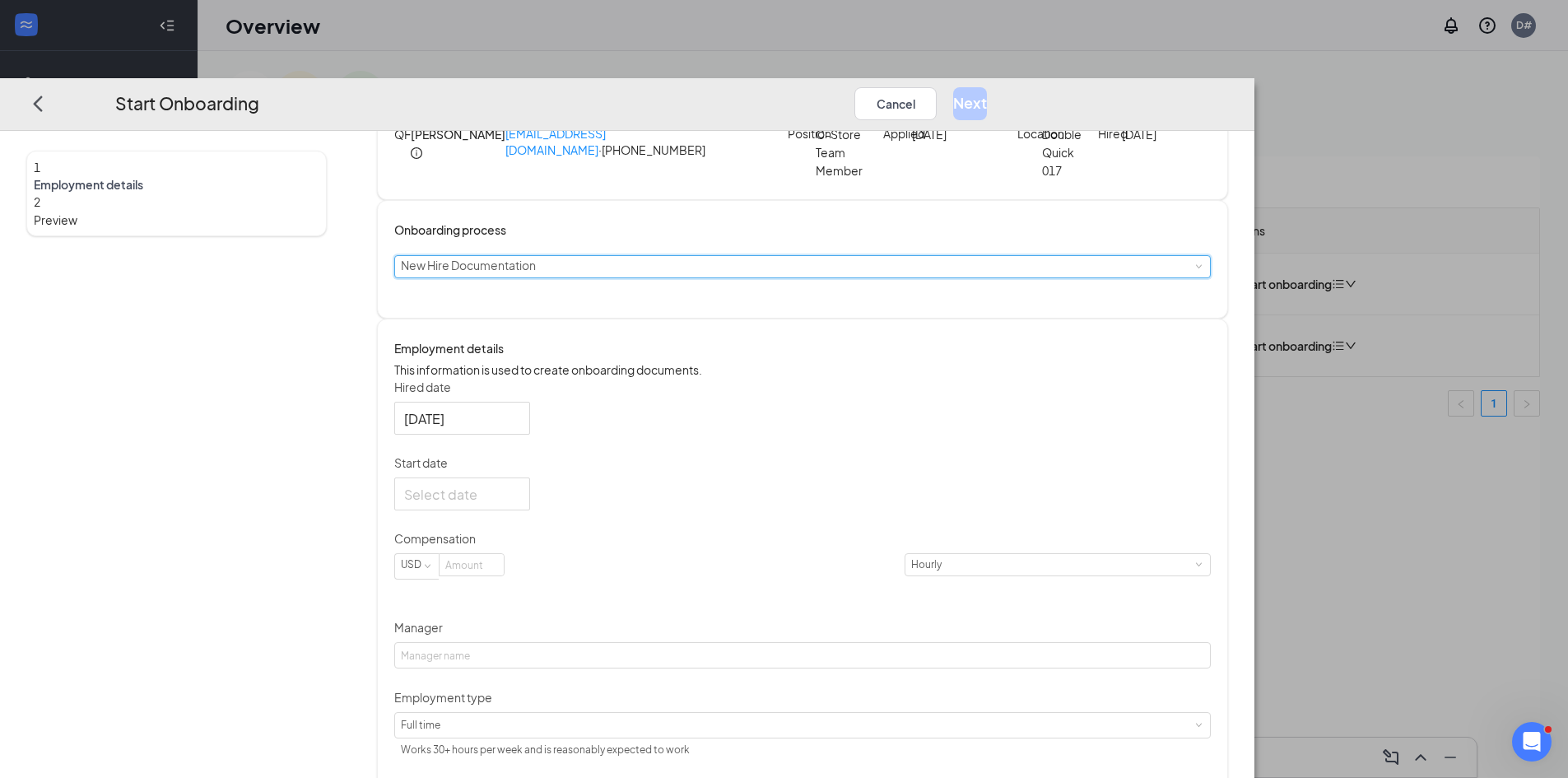
scroll to position [92, 0]
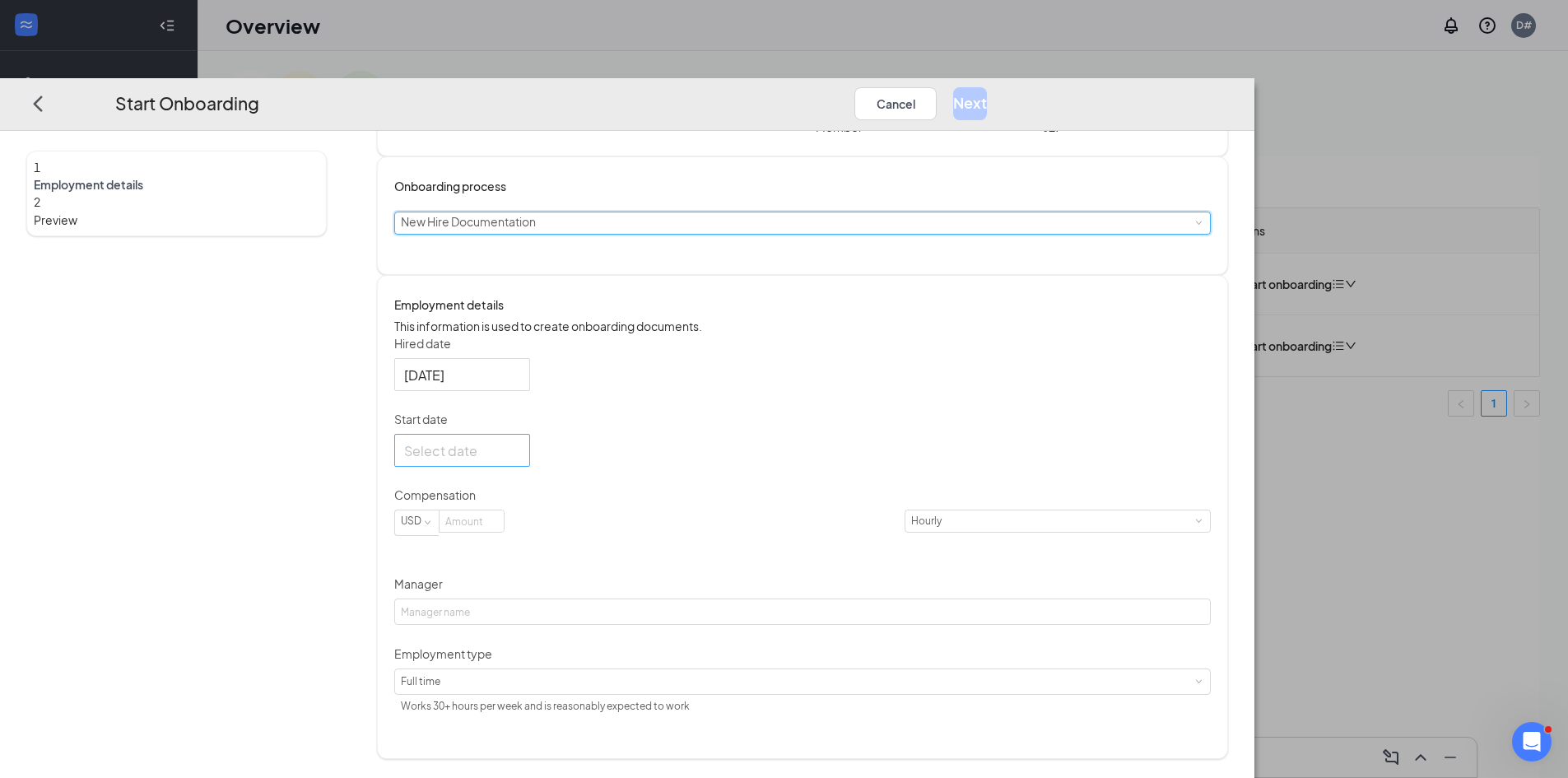
click at [520, 460] on div at bounding box center [462, 450] width 116 height 21
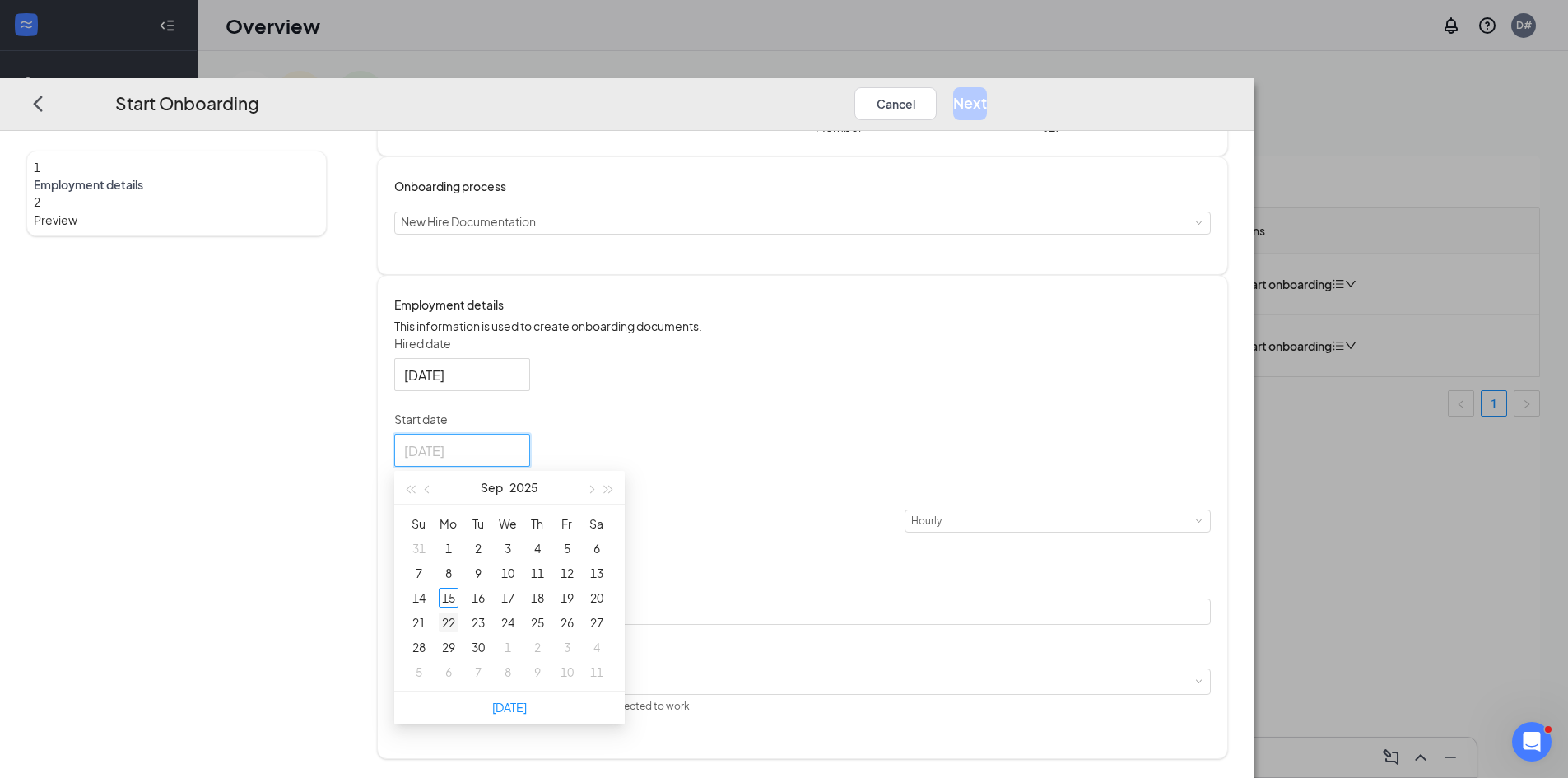
type input "[DATE]"
click at [459, 632] on div "22" at bounding box center [449, 623] width 20 height 20
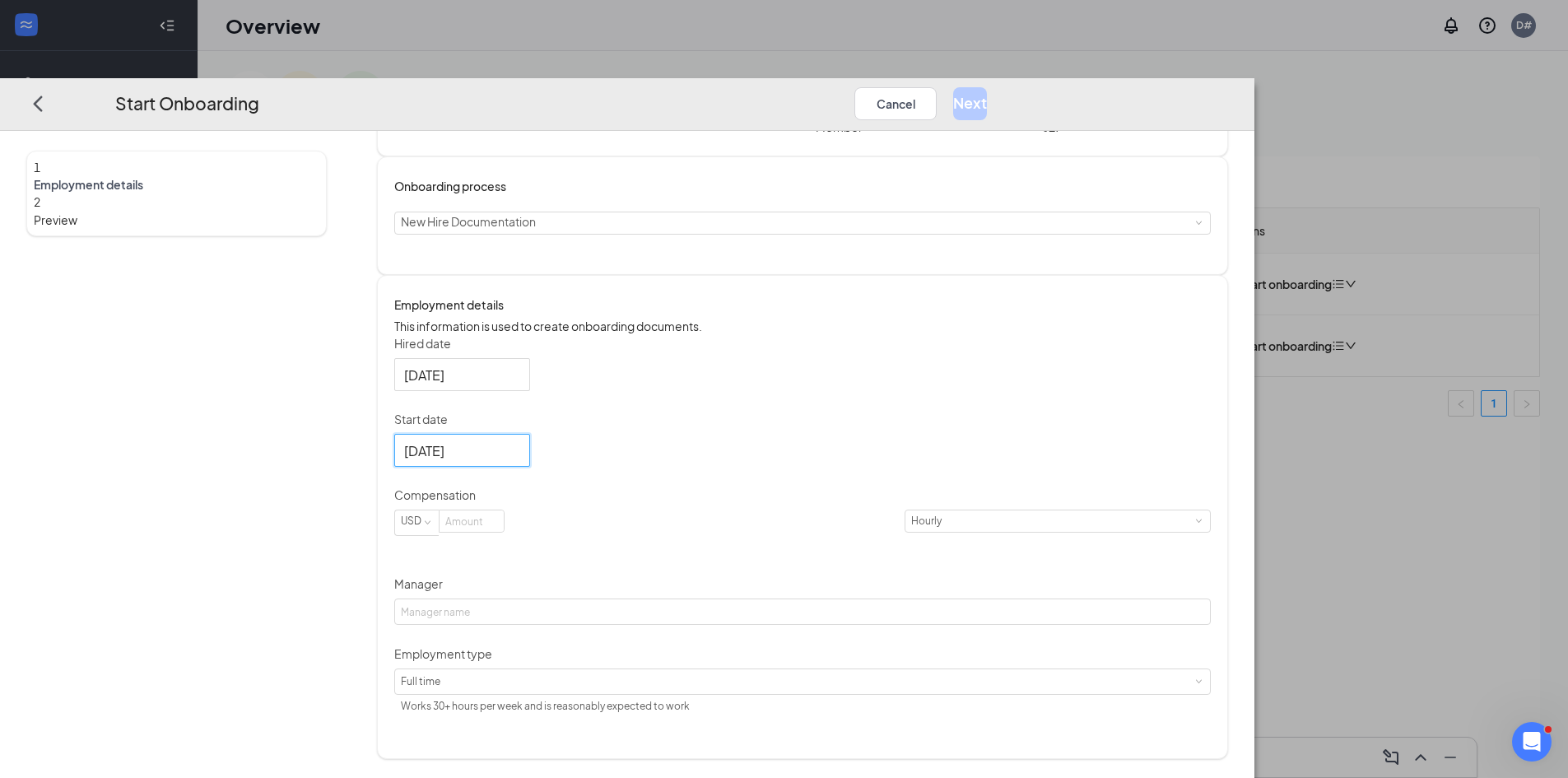
click at [736, 467] on div "[DATE]" at bounding box center [802, 451] width 817 height 33
click at [504, 532] on input at bounding box center [472, 522] width 65 height 22
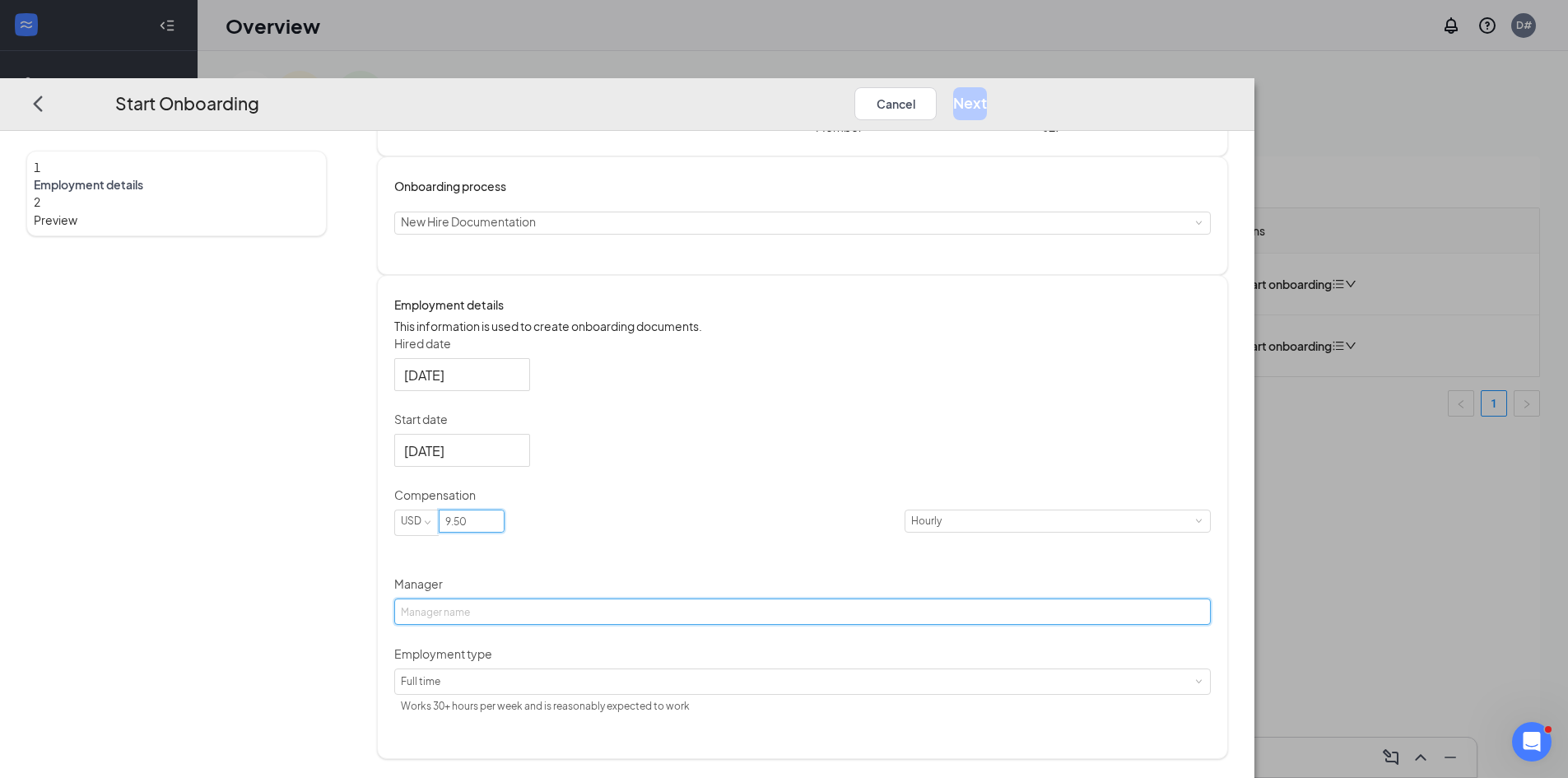
click at [667, 625] on input "Manager" at bounding box center [802, 611] width 817 height 26
type input "9.5"
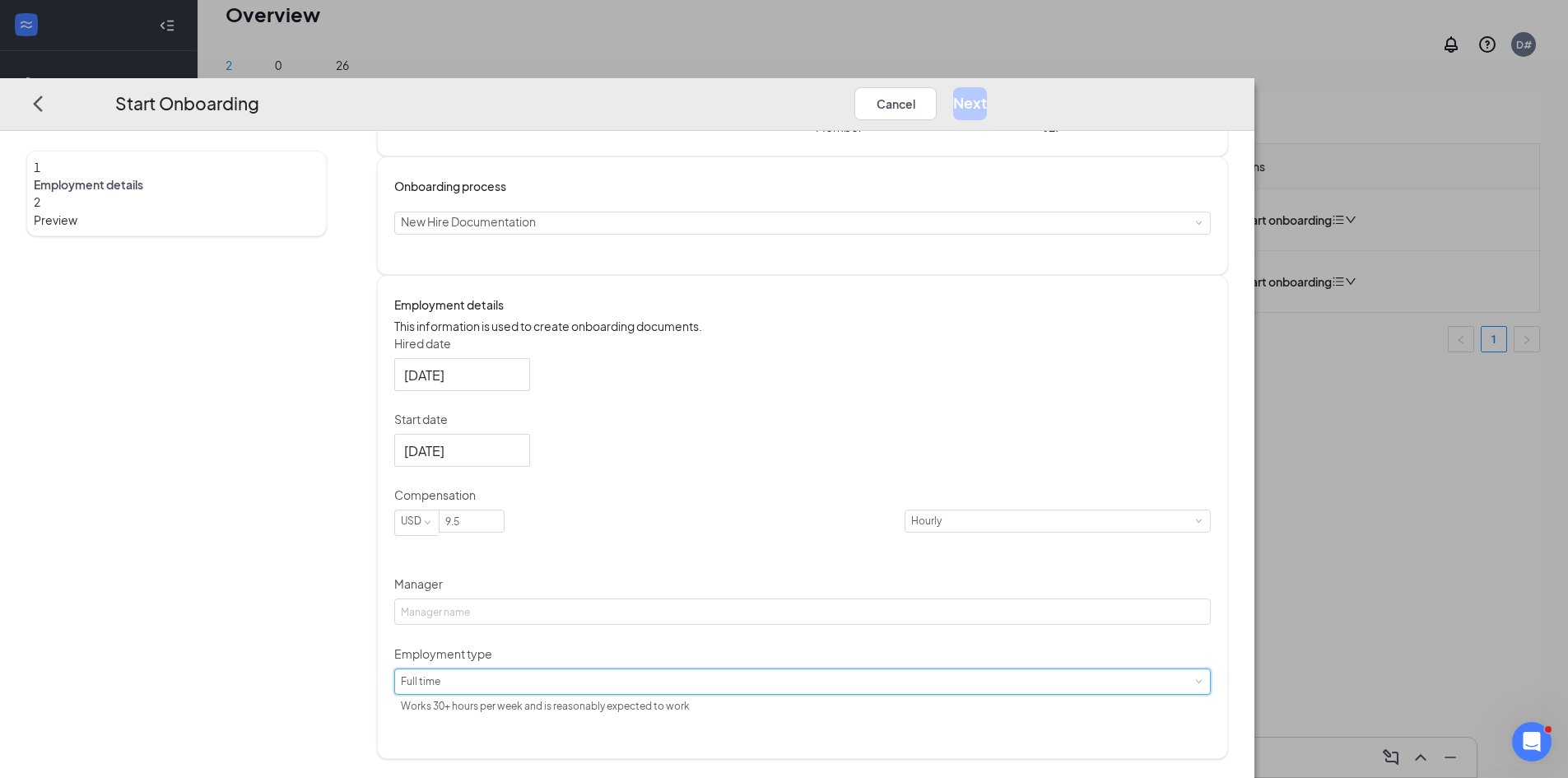
click at [772, 693] on div "Full time Works 30+ hours per week and is reasonably expected to work" at bounding box center [802, 681] width 803 height 25
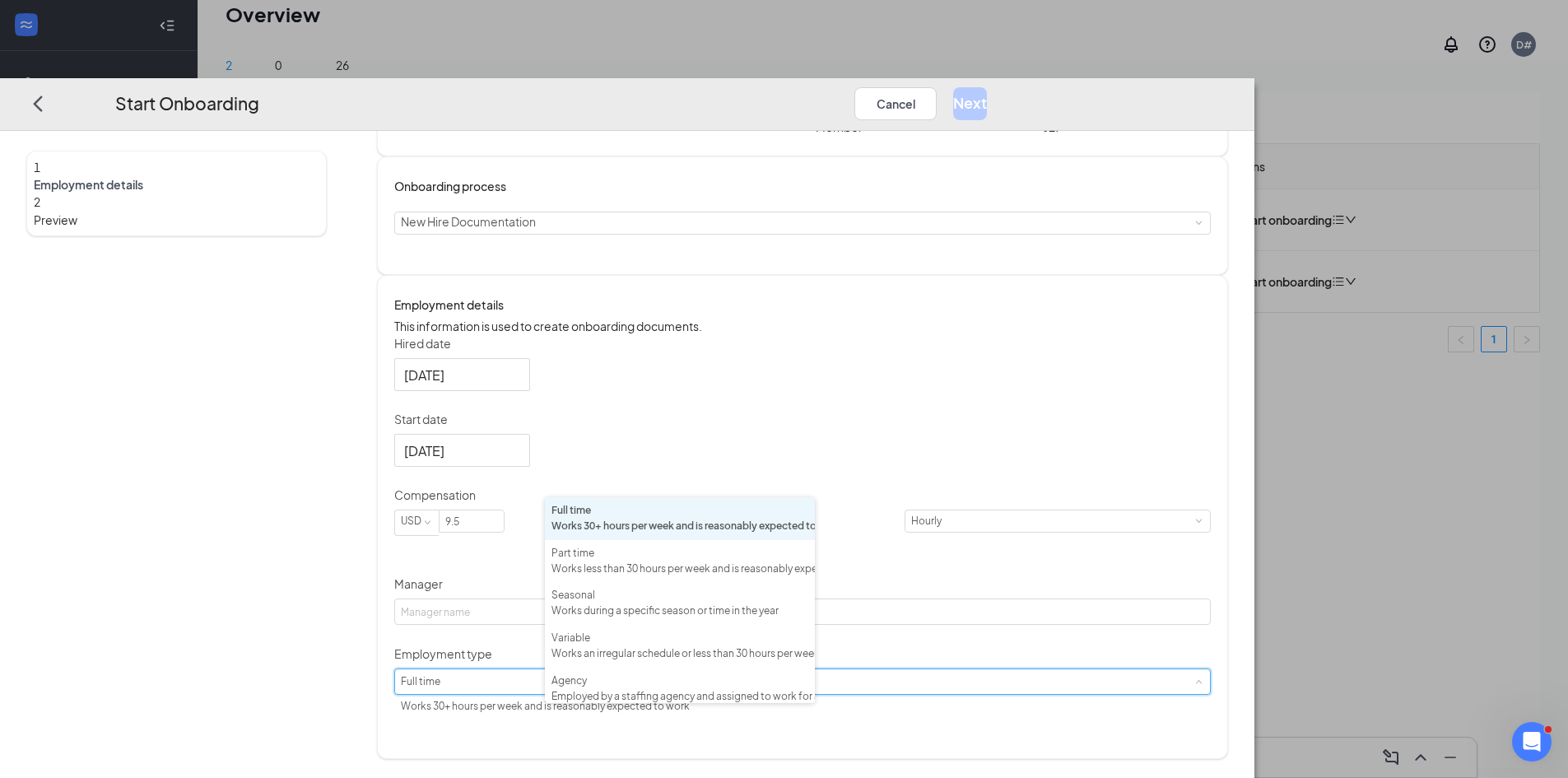
click at [908, 633] on div "Hired date [DATE] Start date [DATE] [DATE] Su Mo Tu We Th Fr Sa 31 1 2 3 4 5 6 …" at bounding box center [802, 527] width 817 height 384
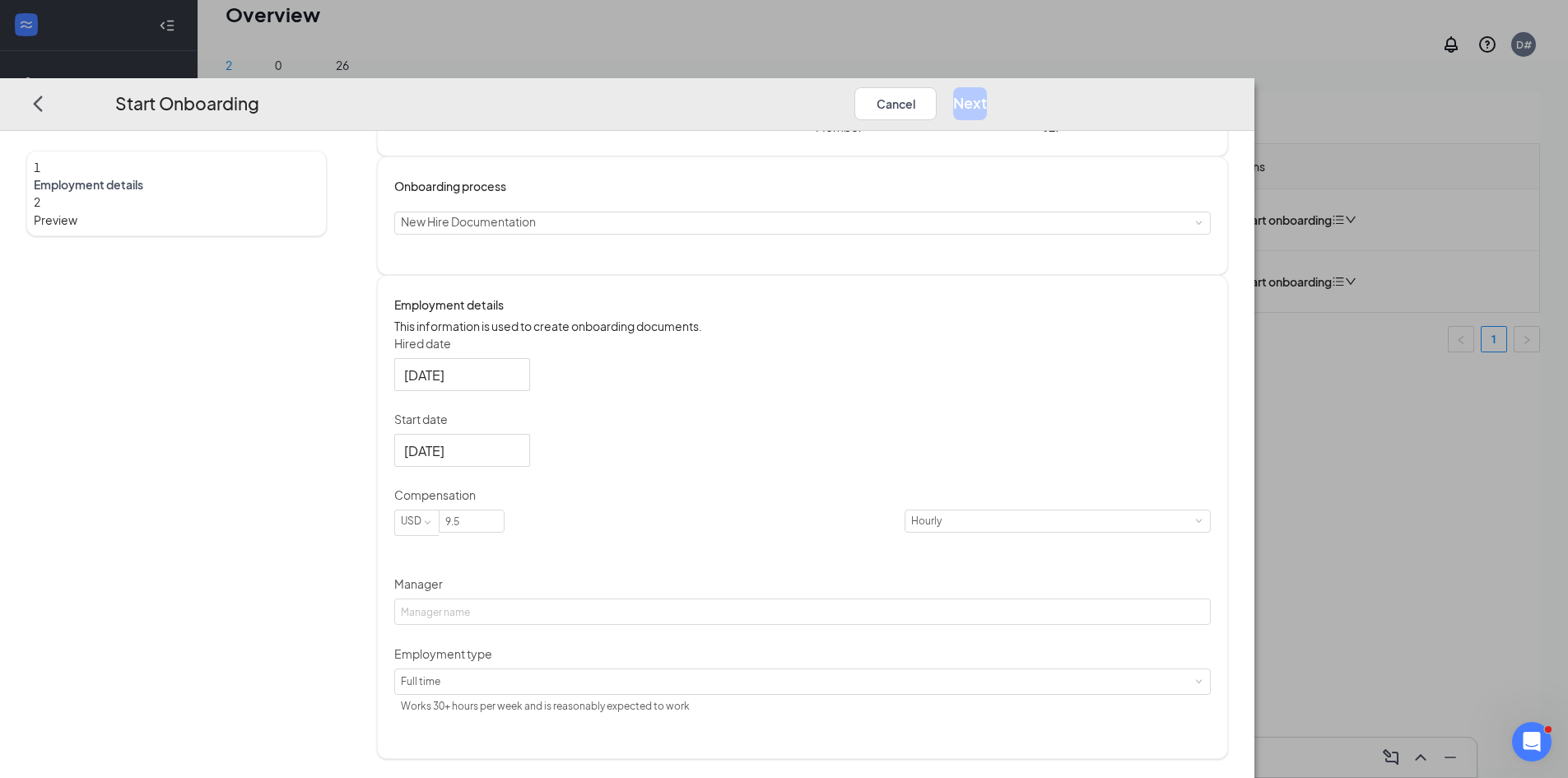
click at [932, 534] on div "Hired date [DATE] Start date [DATE] [DATE] Su Mo Tu We Th Fr Sa 31 1 2 3 4 5 6 …" at bounding box center [802, 527] width 817 height 384
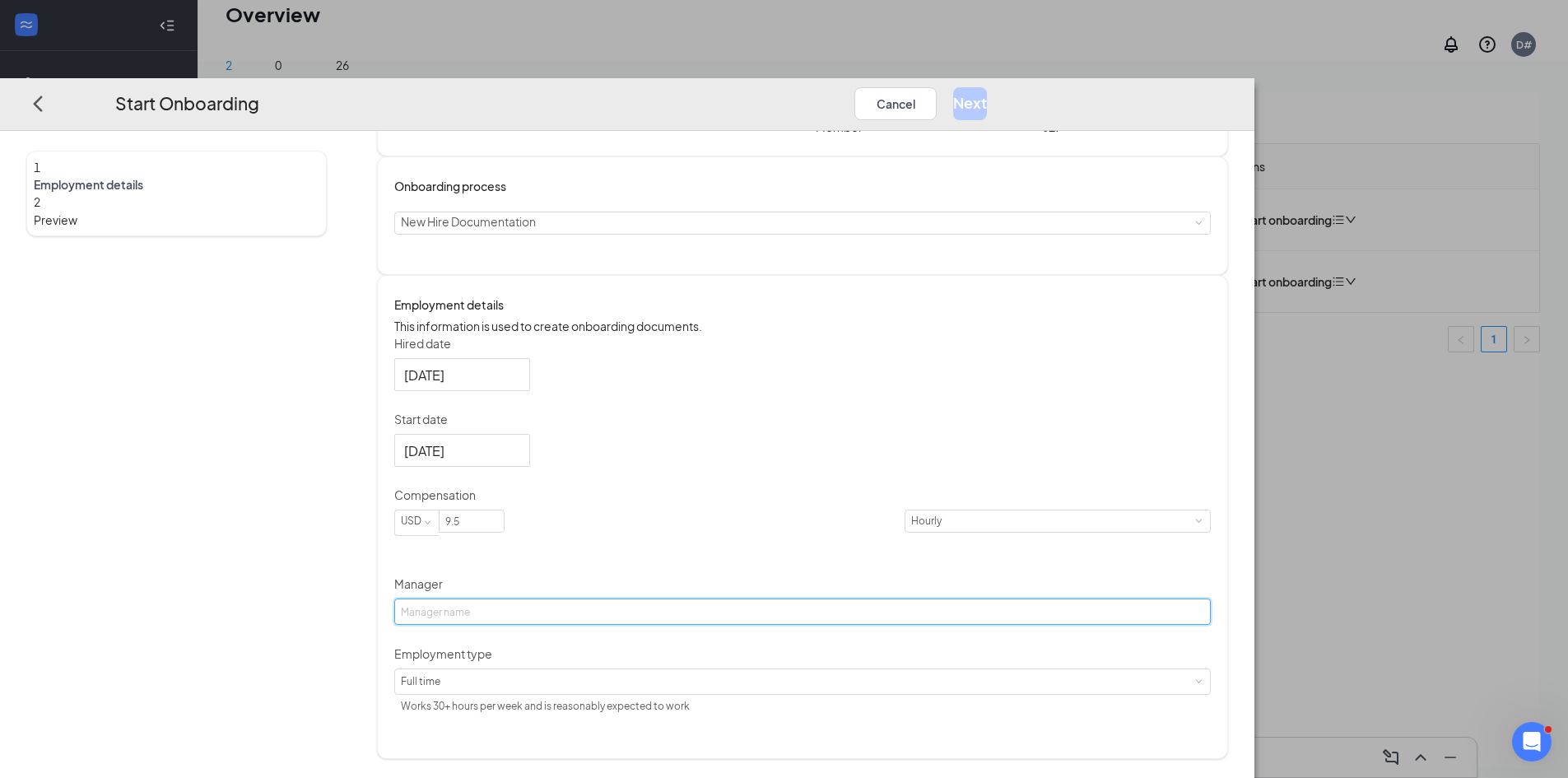
drag, startPoint x: 727, startPoint y: 639, endPoint x: 722, endPoint y: 651, distance: 13.0
click at [726, 625] on input "Manager" at bounding box center [802, 611] width 817 height 26
type input "[PERSON_NAME]"
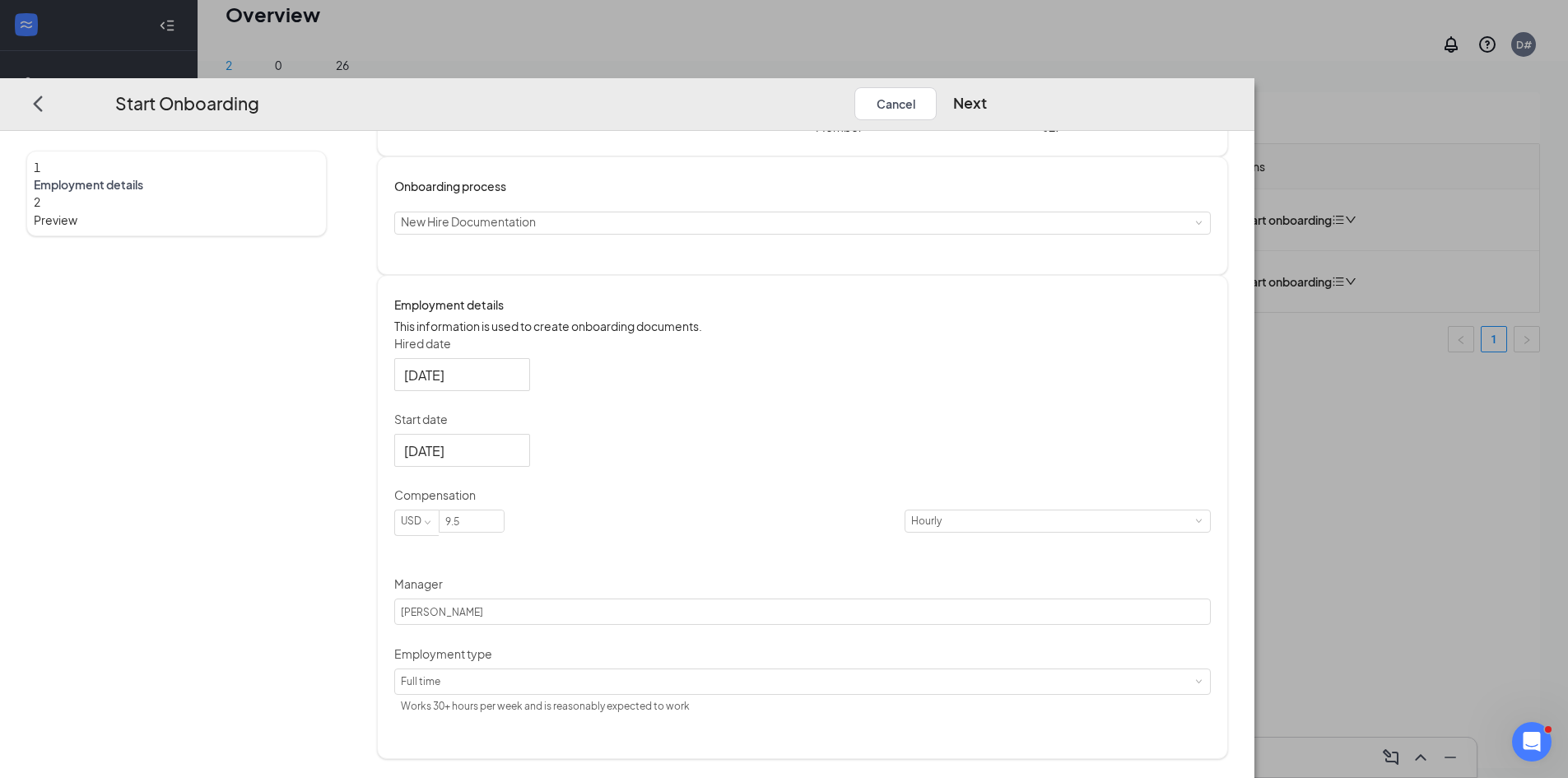
click at [974, 519] on div "Hired date [DATE] Start date [DATE] [DATE] Su Mo Tu We Th Fr Sa 31 1 2 3 4 5 6 …" at bounding box center [802, 527] width 817 height 384
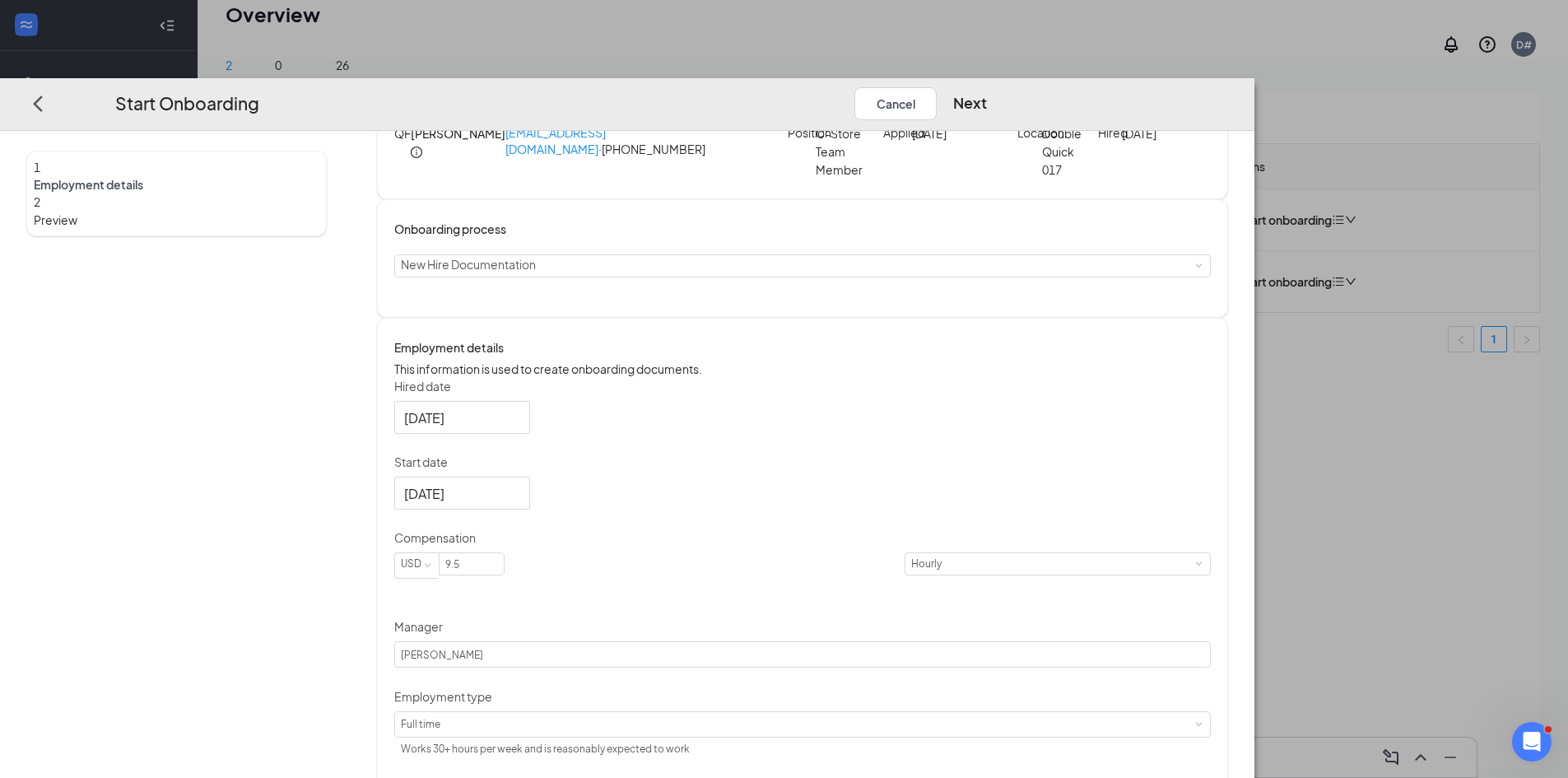
scroll to position [92, 0]
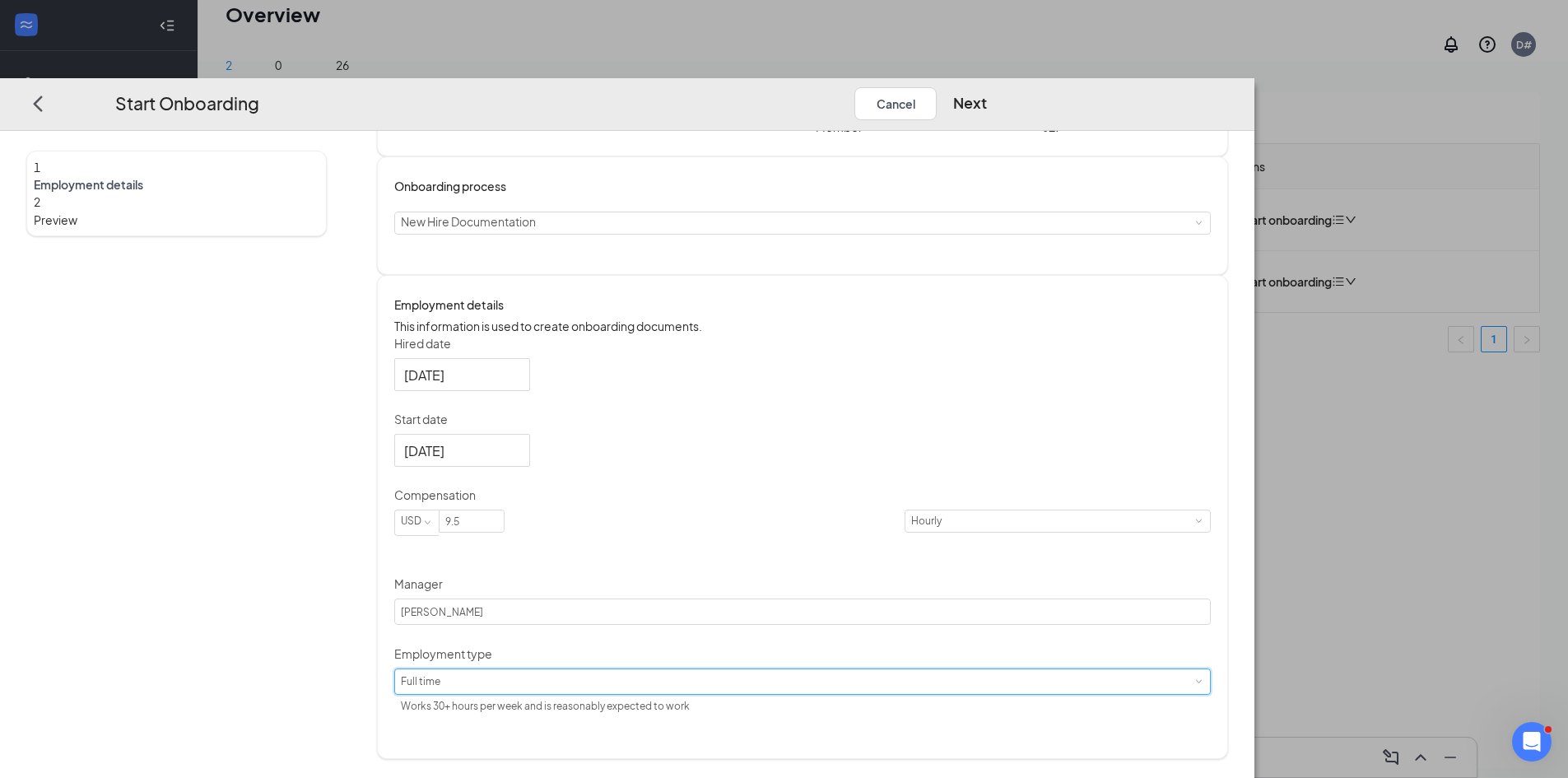
click at [1195, 685] on span at bounding box center [1198, 681] width 7 height 7
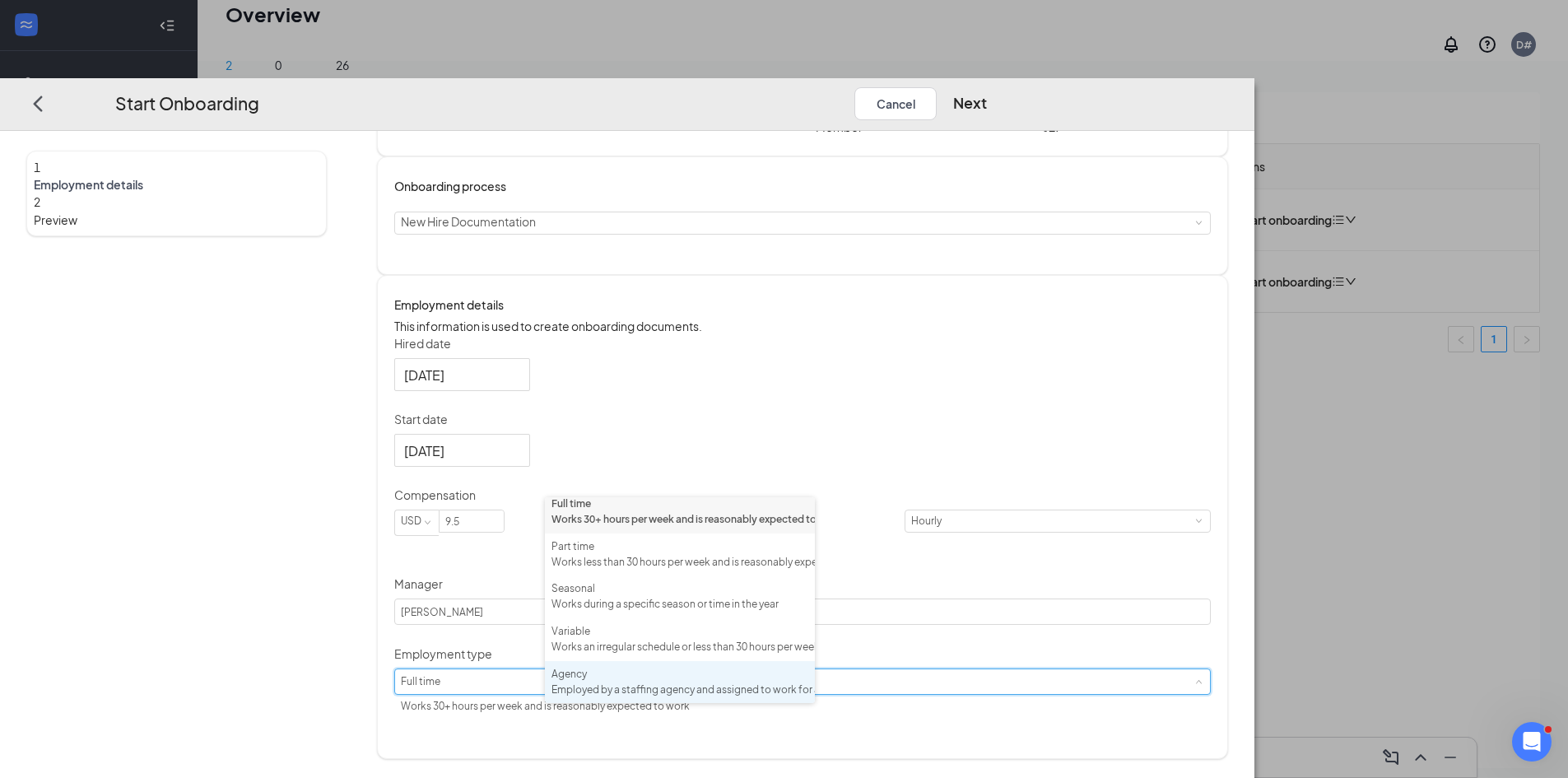
scroll to position [0, 0]
click at [663, 531] on div "Works 30+ hours per week and is reasonably expected to work" at bounding box center [680, 527] width 257 height 15
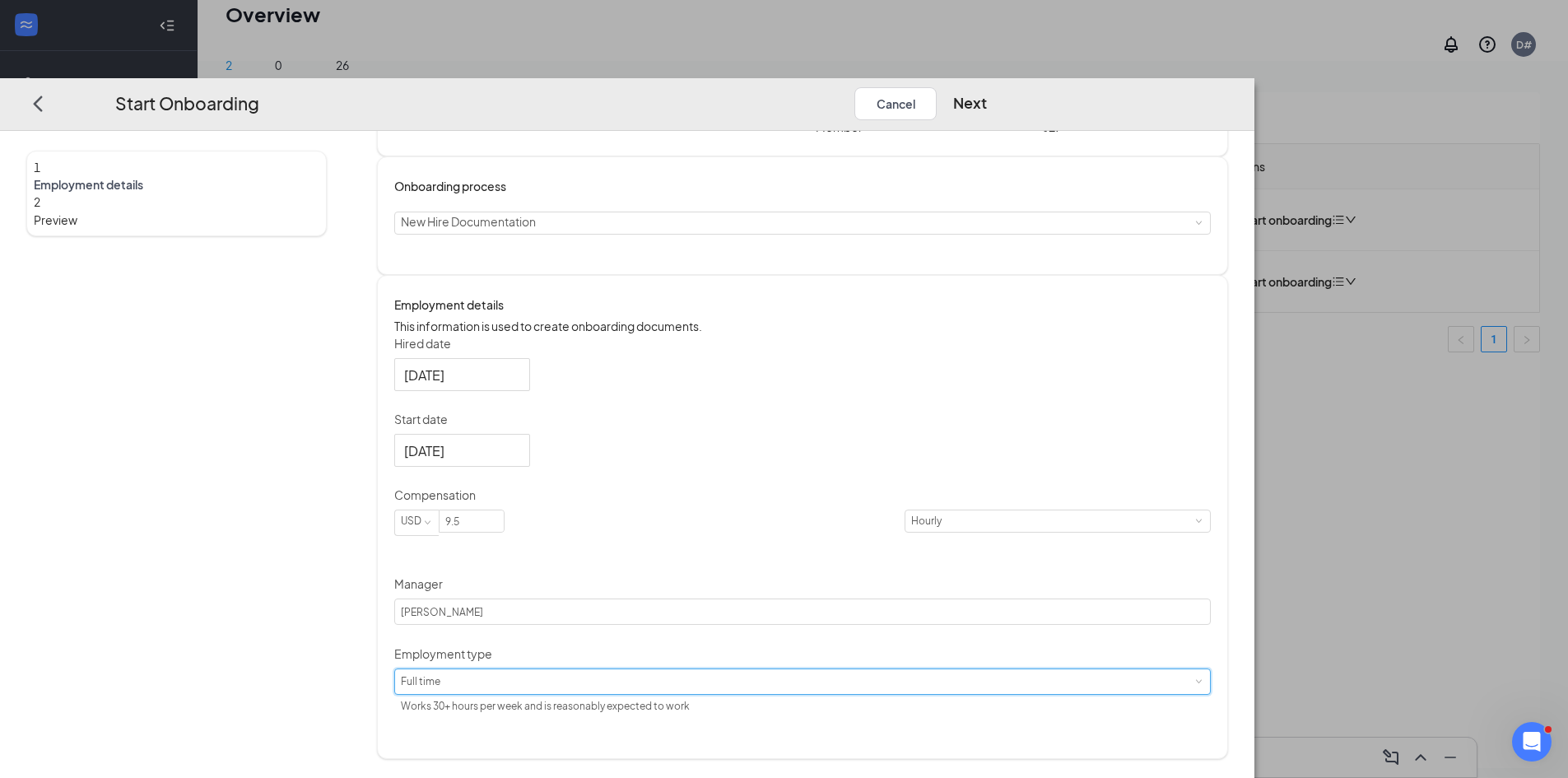
click at [738, 467] on div "[DATE]" at bounding box center [802, 451] width 817 height 33
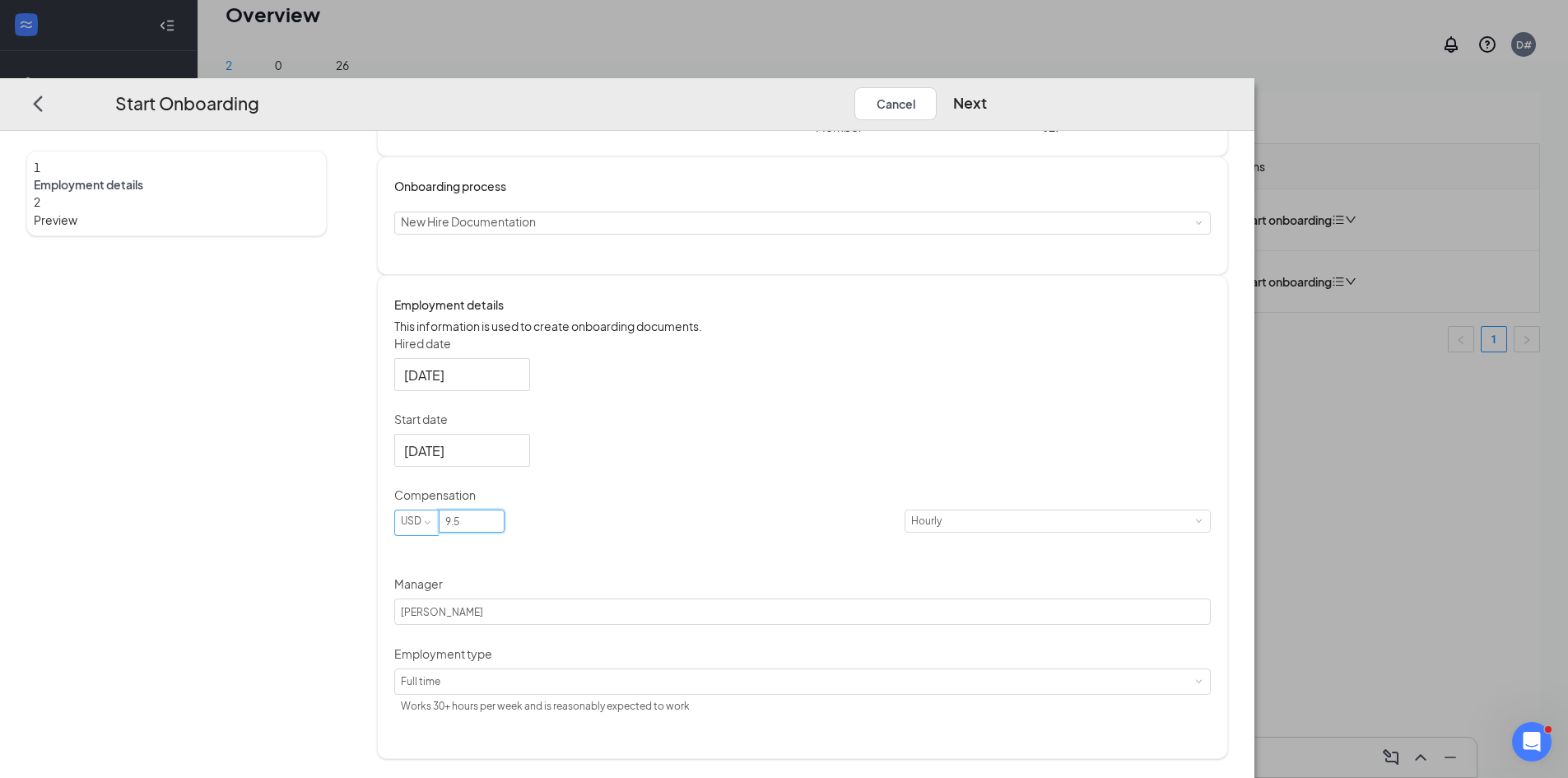
drag, startPoint x: 664, startPoint y: 572, endPoint x: 573, endPoint y: 564, distance: 91.4
click at [573, 537] on span "USD 9.5" at bounding box center [649, 523] width 511 height 26
click at [743, 467] on div "[DATE]" at bounding box center [802, 451] width 817 height 33
click at [987, 87] on button "Next" at bounding box center [970, 103] width 34 height 33
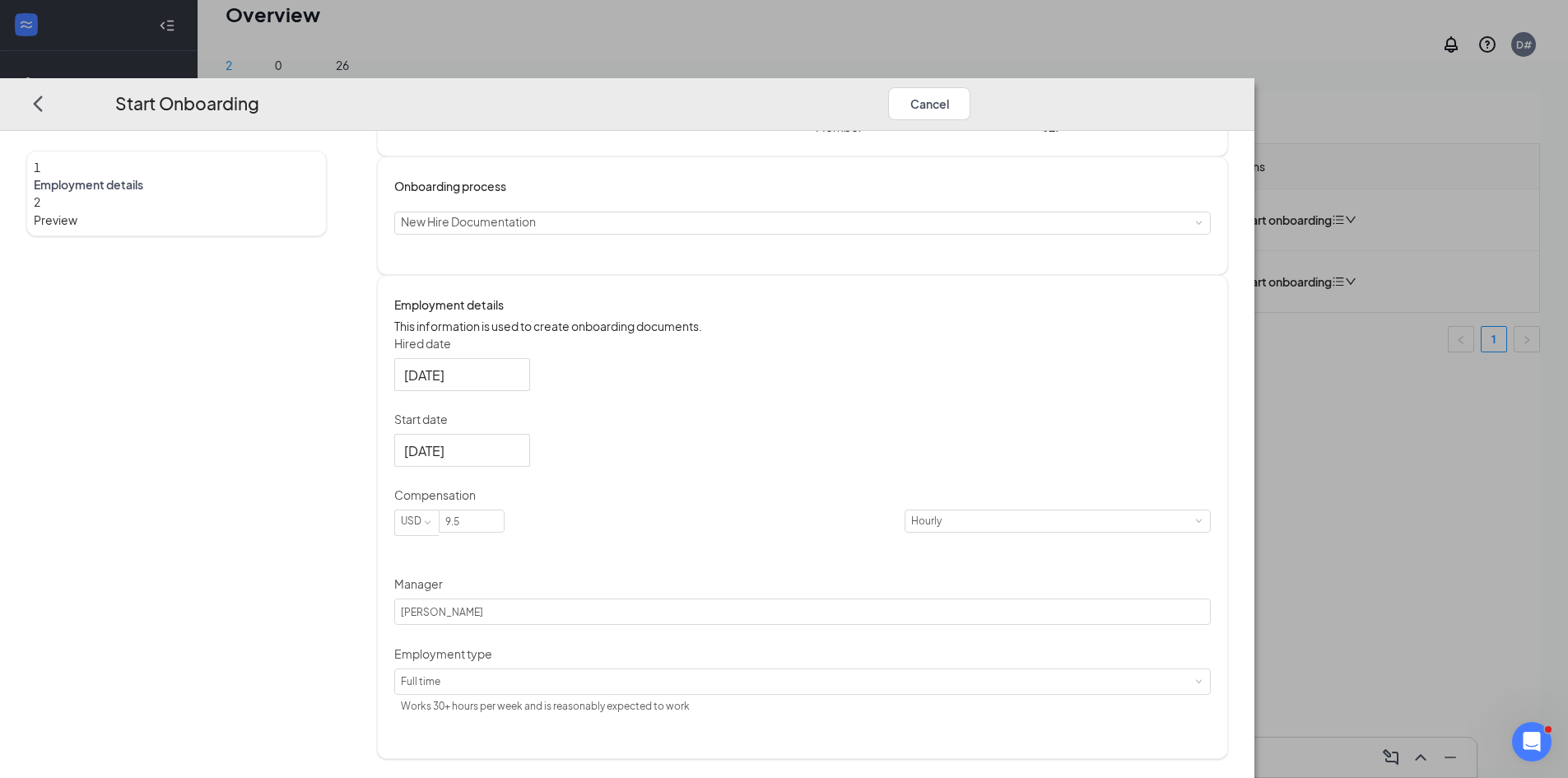
scroll to position [0, 0]
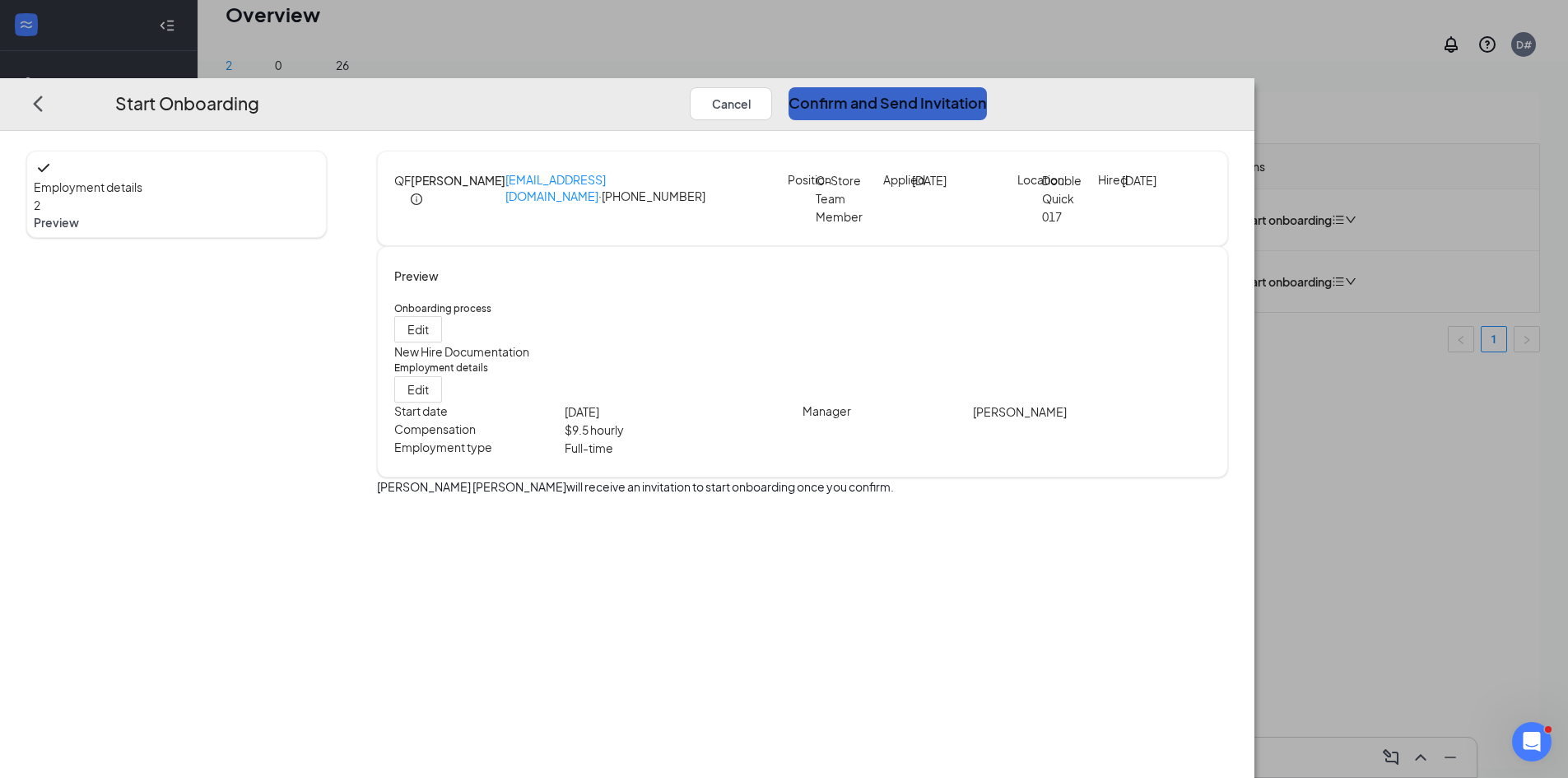
click at [987, 87] on button "Confirm and Send Invitation" at bounding box center [888, 103] width 199 height 33
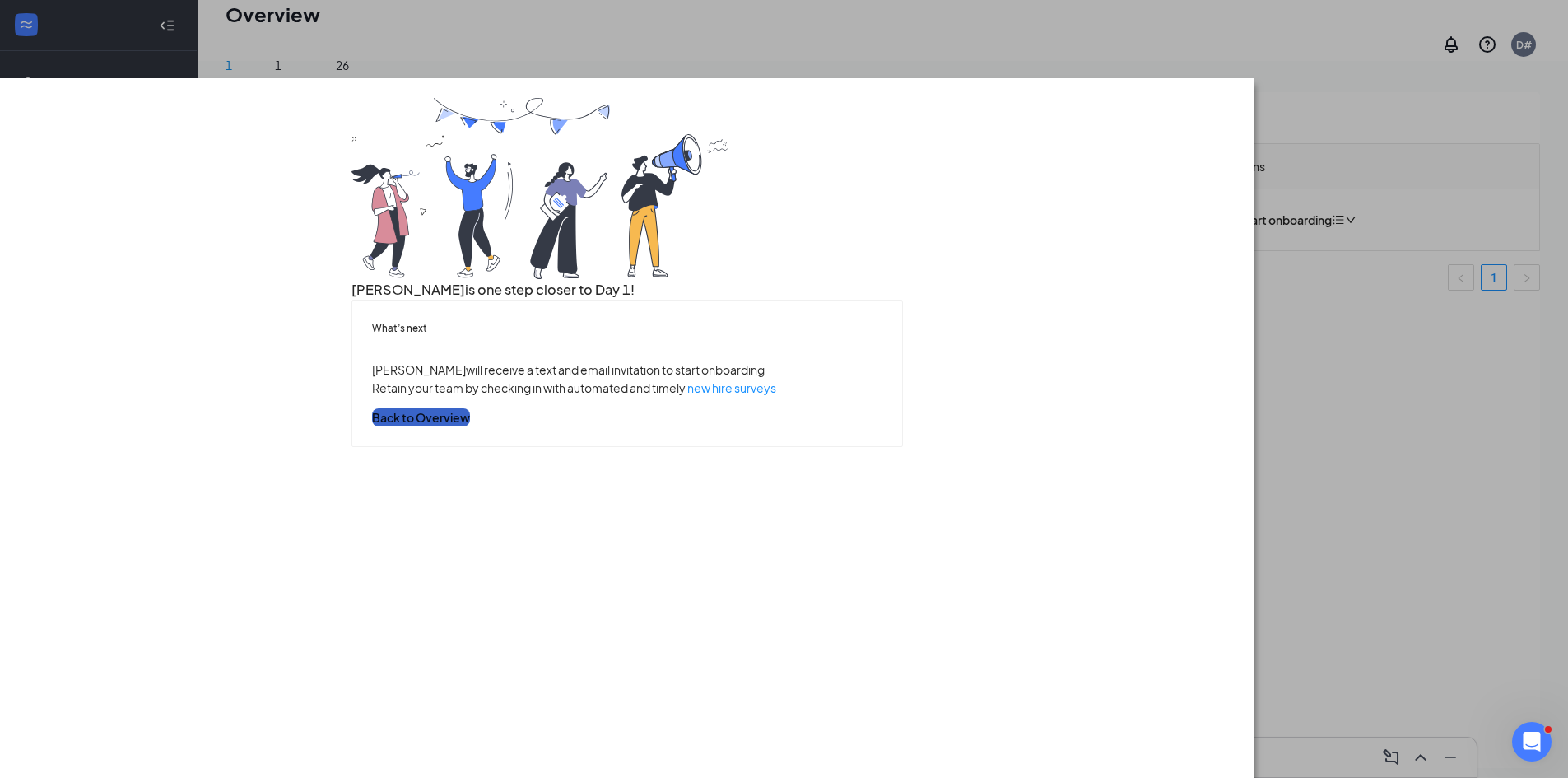
click at [470, 425] on button "Back to Overview" at bounding box center [422, 417] width 98 height 18
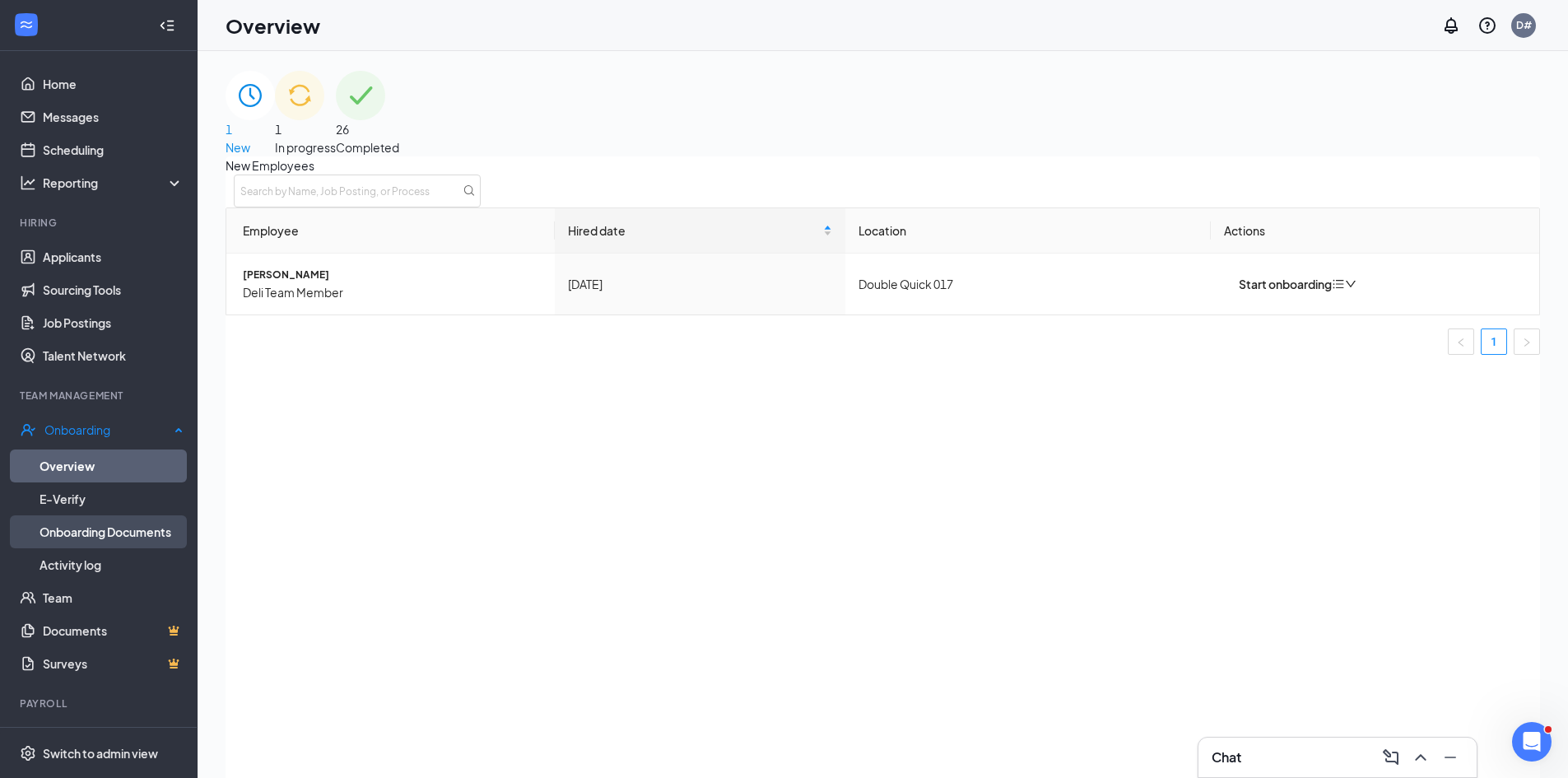
click at [78, 528] on link "Onboarding Documents" at bounding box center [111, 532] width 144 height 33
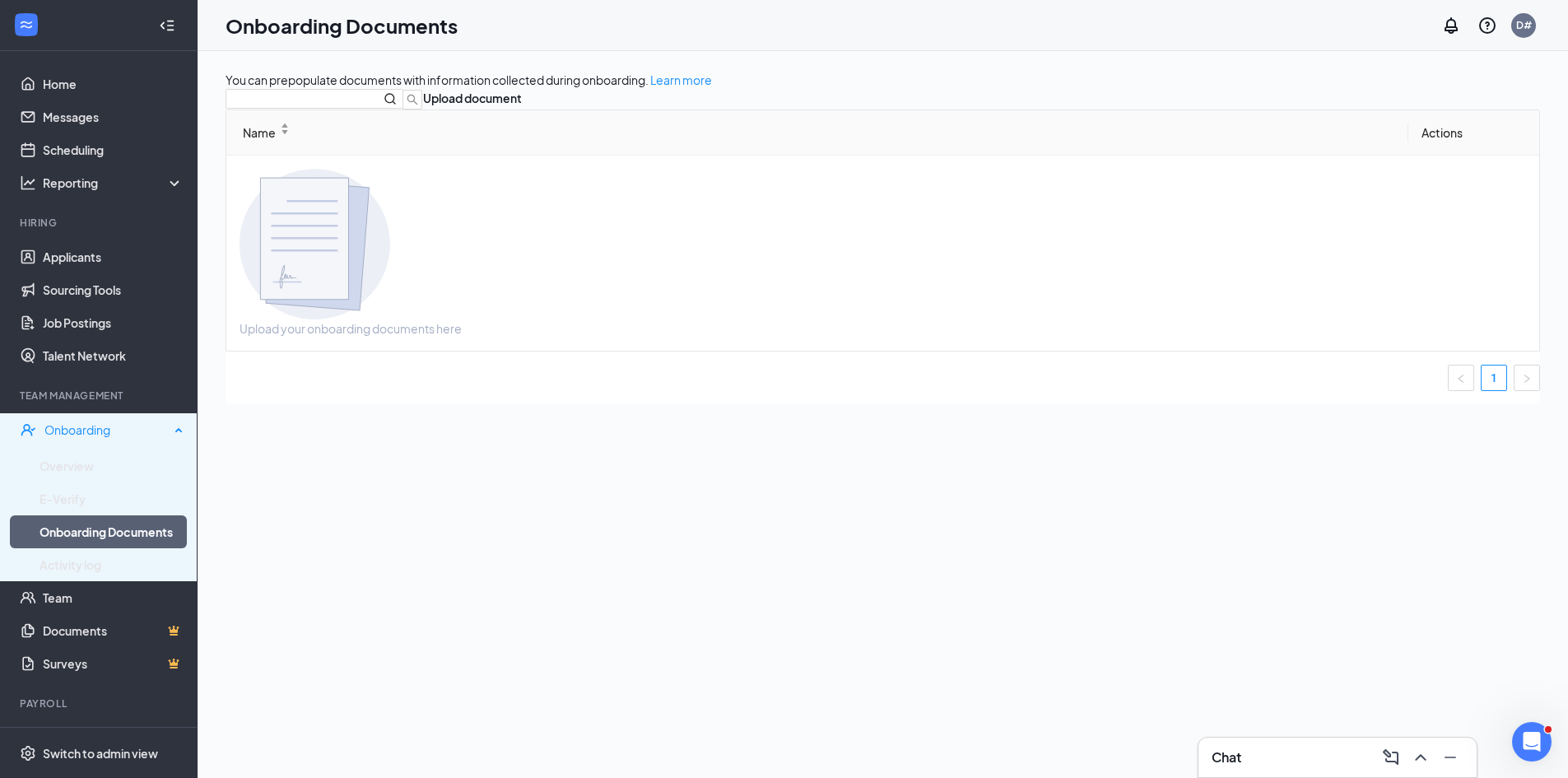
click at [110, 445] on div "Onboarding" at bounding box center [98, 430] width 198 height 33
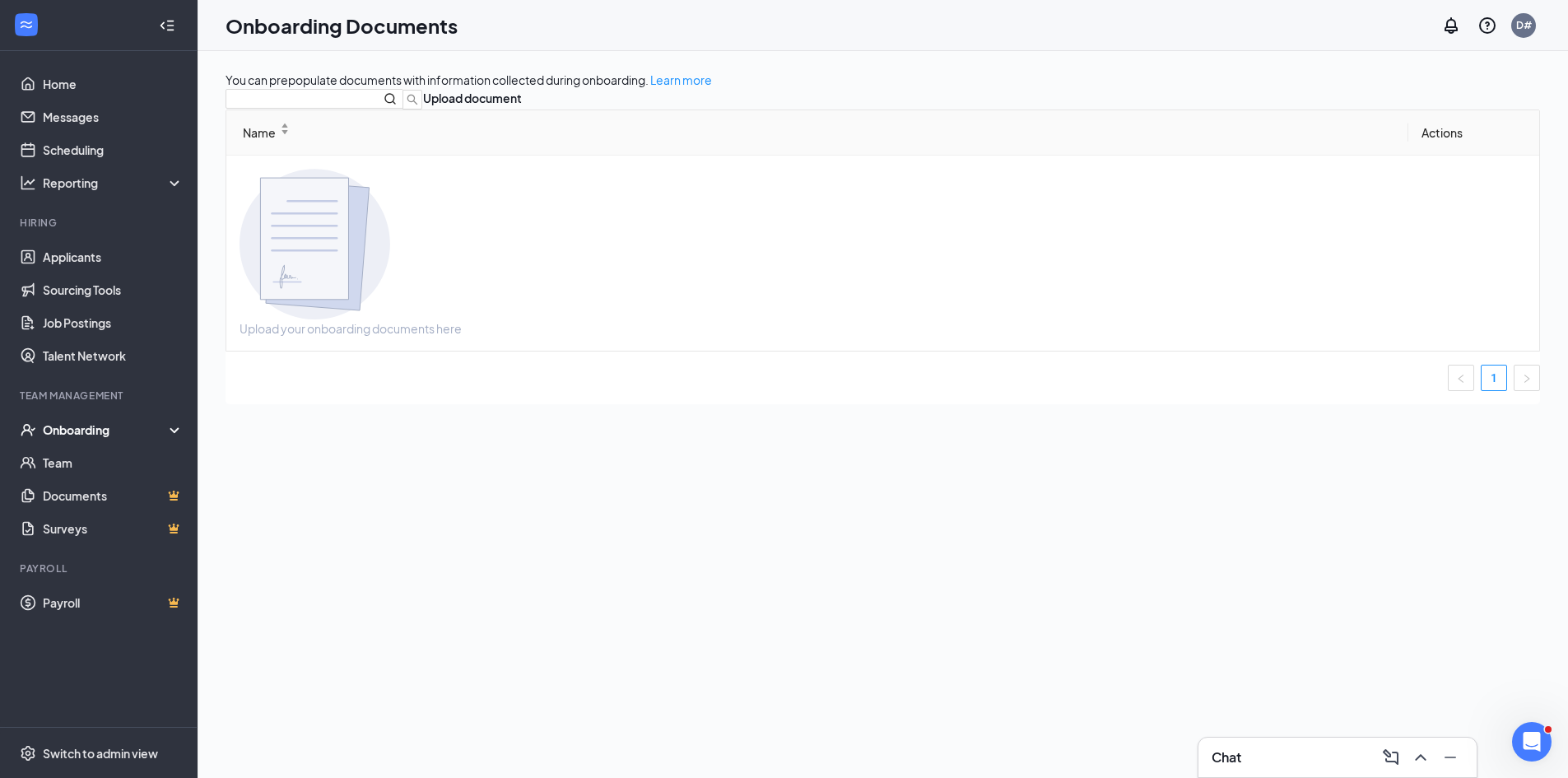
click at [110, 437] on div "Onboarding" at bounding box center [106, 430] width 127 height 16
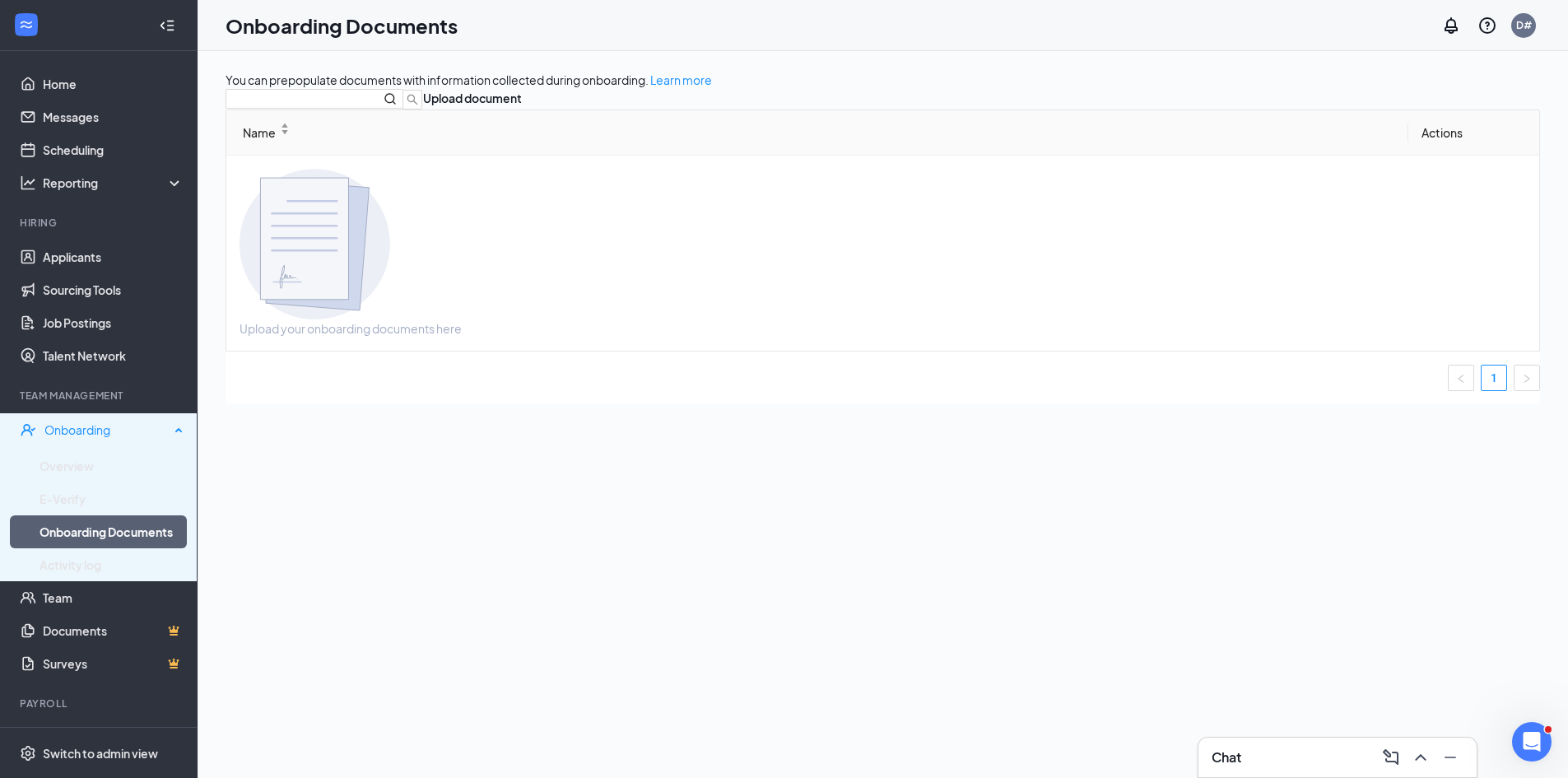
click at [104, 433] on div "Onboarding" at bounding box center [107, 430] width 125 height 16
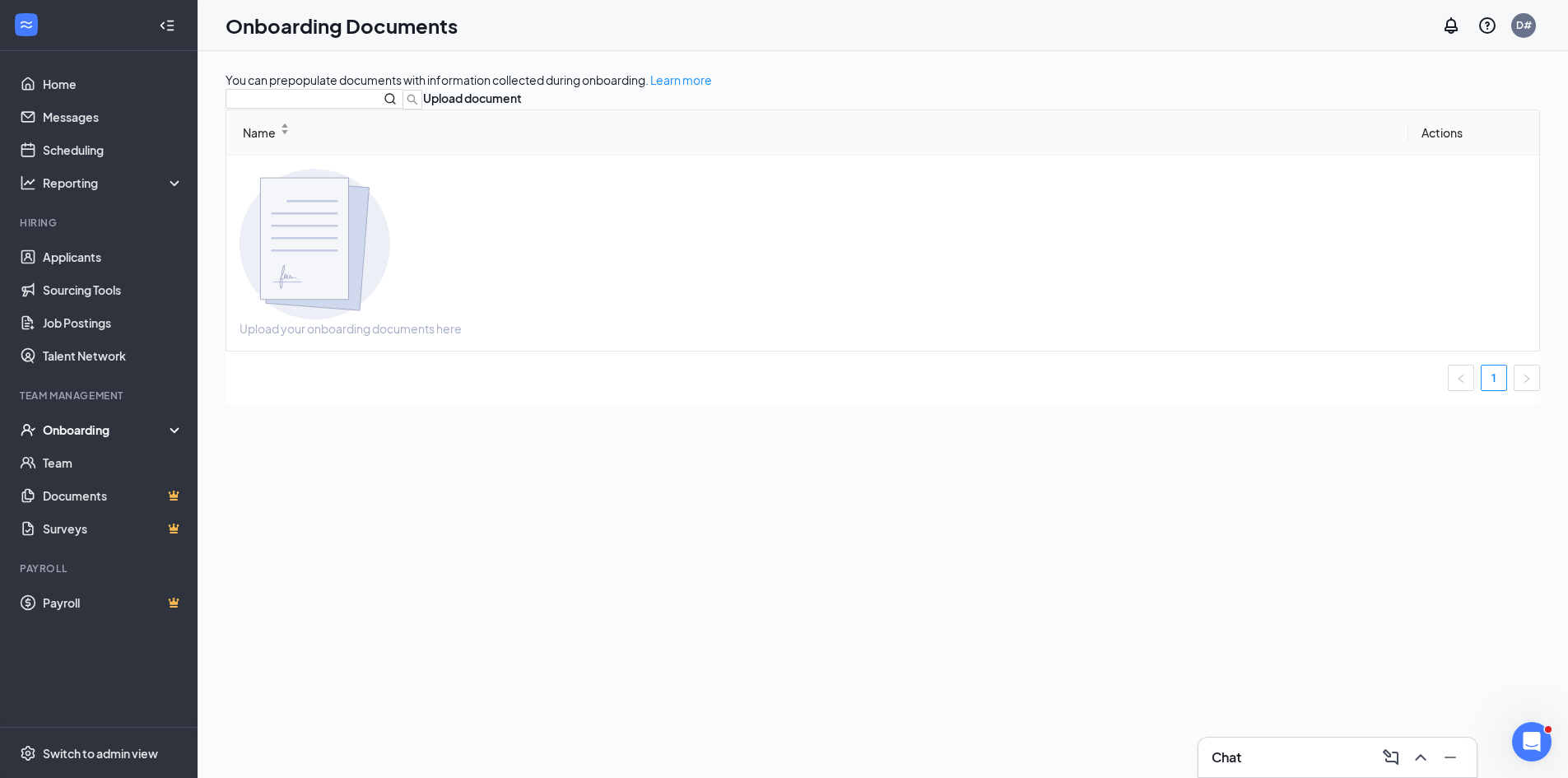
click at [82, 433] on div "Onboarding" at bounding box center [106, 430] width 127 height 16
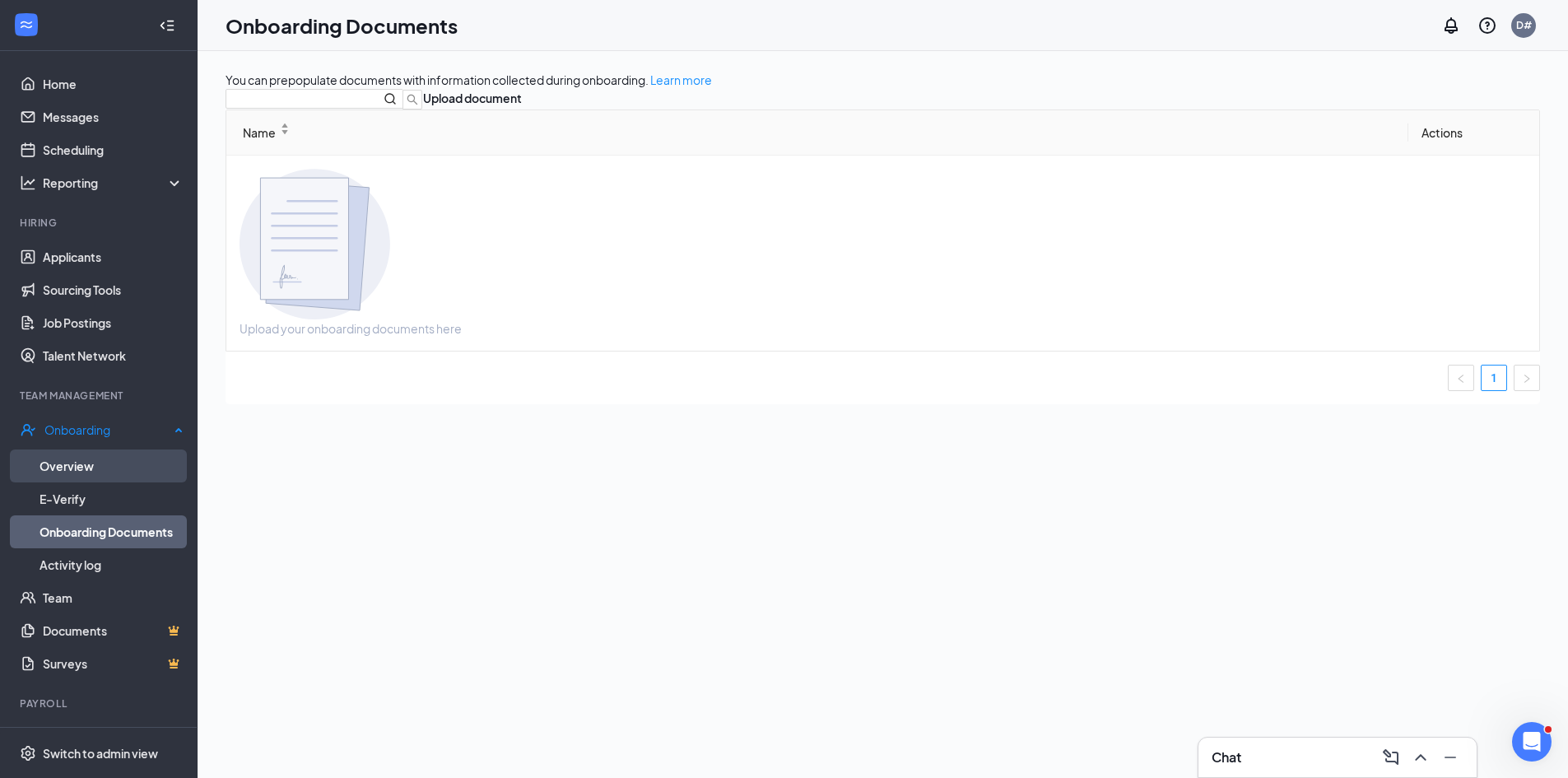
click at [76, 462] on link "Overview" at bounding box center [111, 466] width 144 height 33
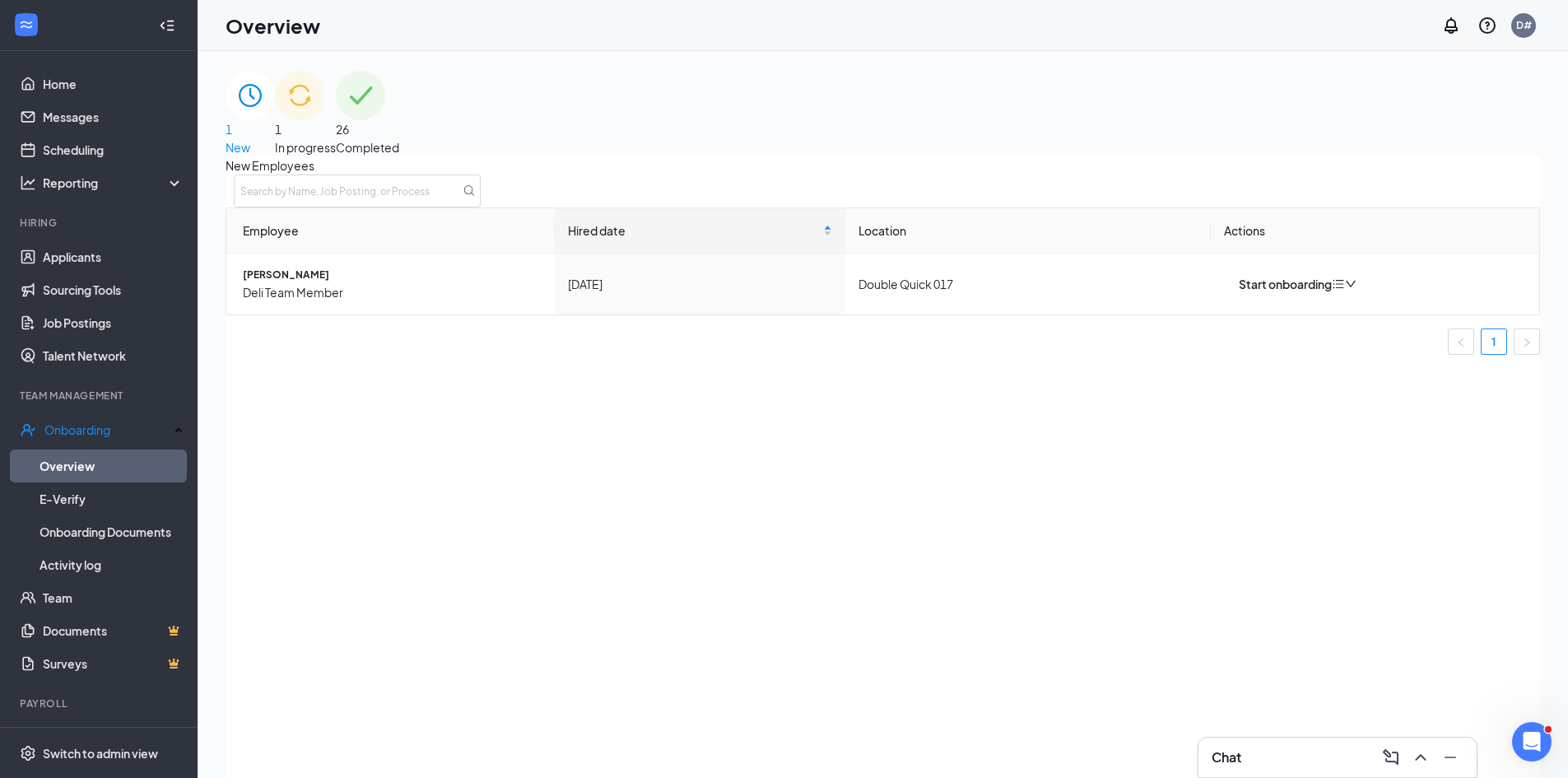
click at [324, 120] on img at bounding box center [300, 96] width 49 height 49
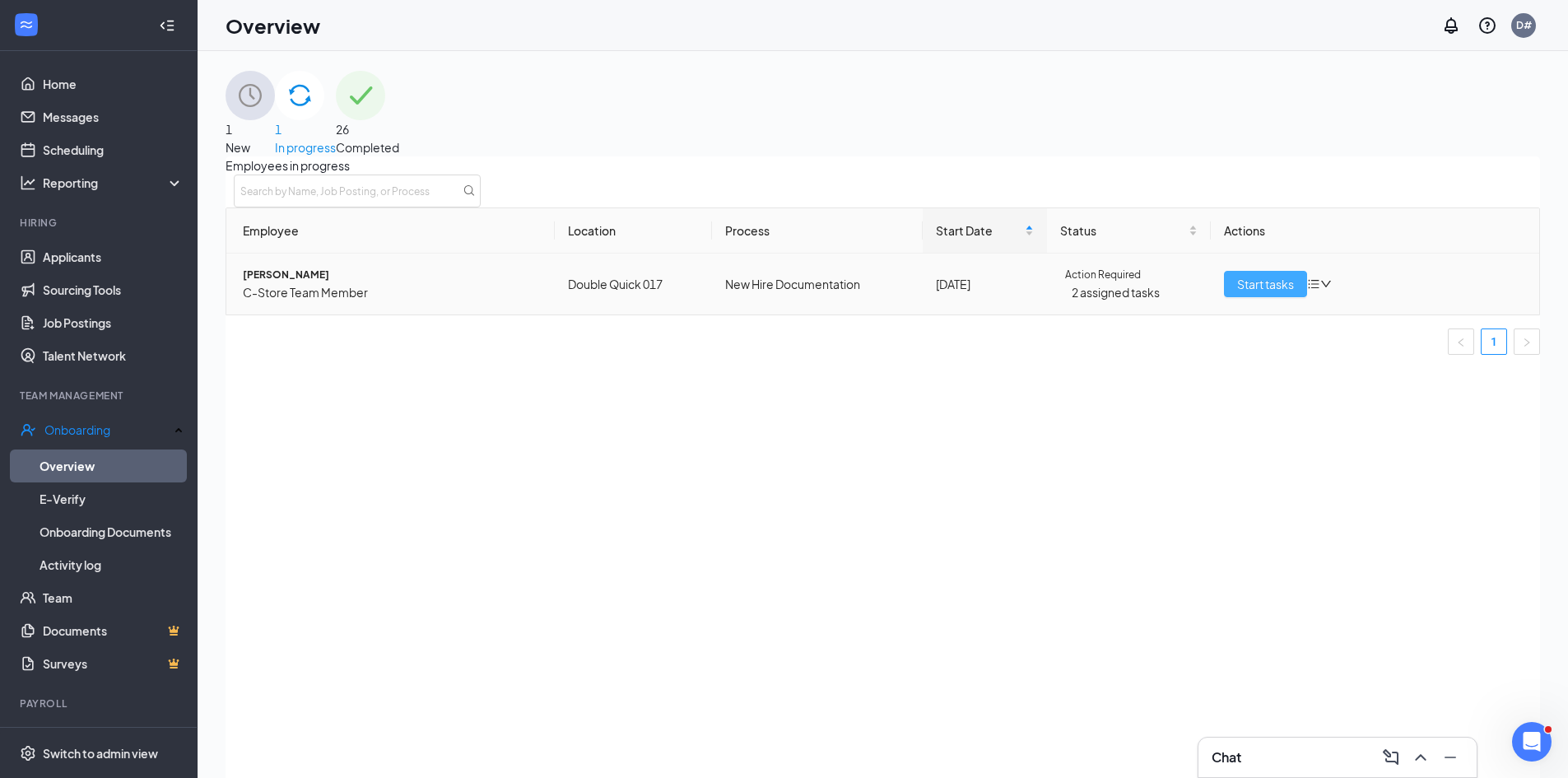
click at [1268, 293] on span "Start tasks" at bounding box center [1266, 284] width 56 height 18
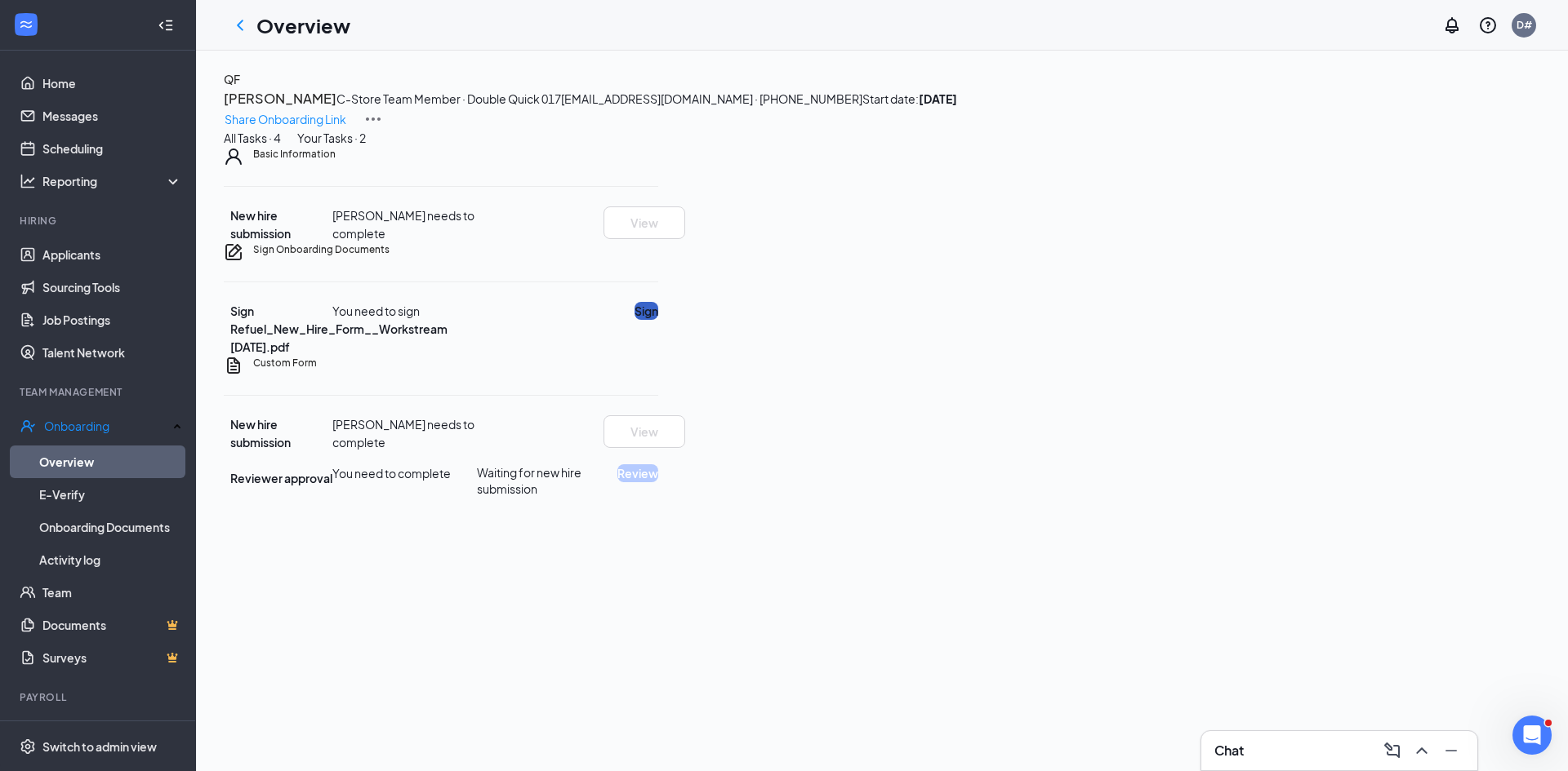
click at [658, 320] on button "Sign" at bounding box center [647, 311] width 23 height 18
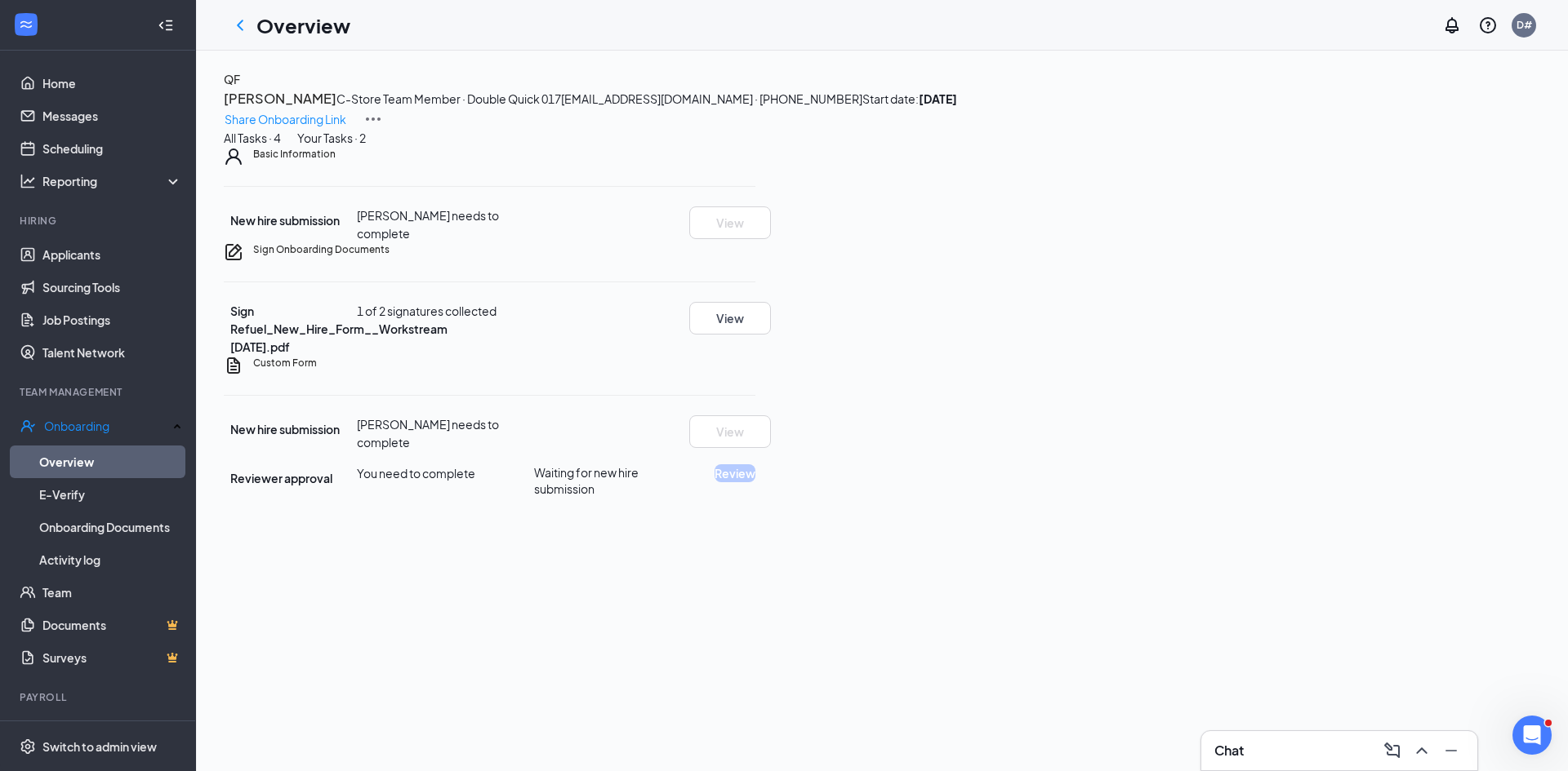
click at [366, 147] on div "Your Tasks · 2" at bounding box center [331, 138] width 69 height 18
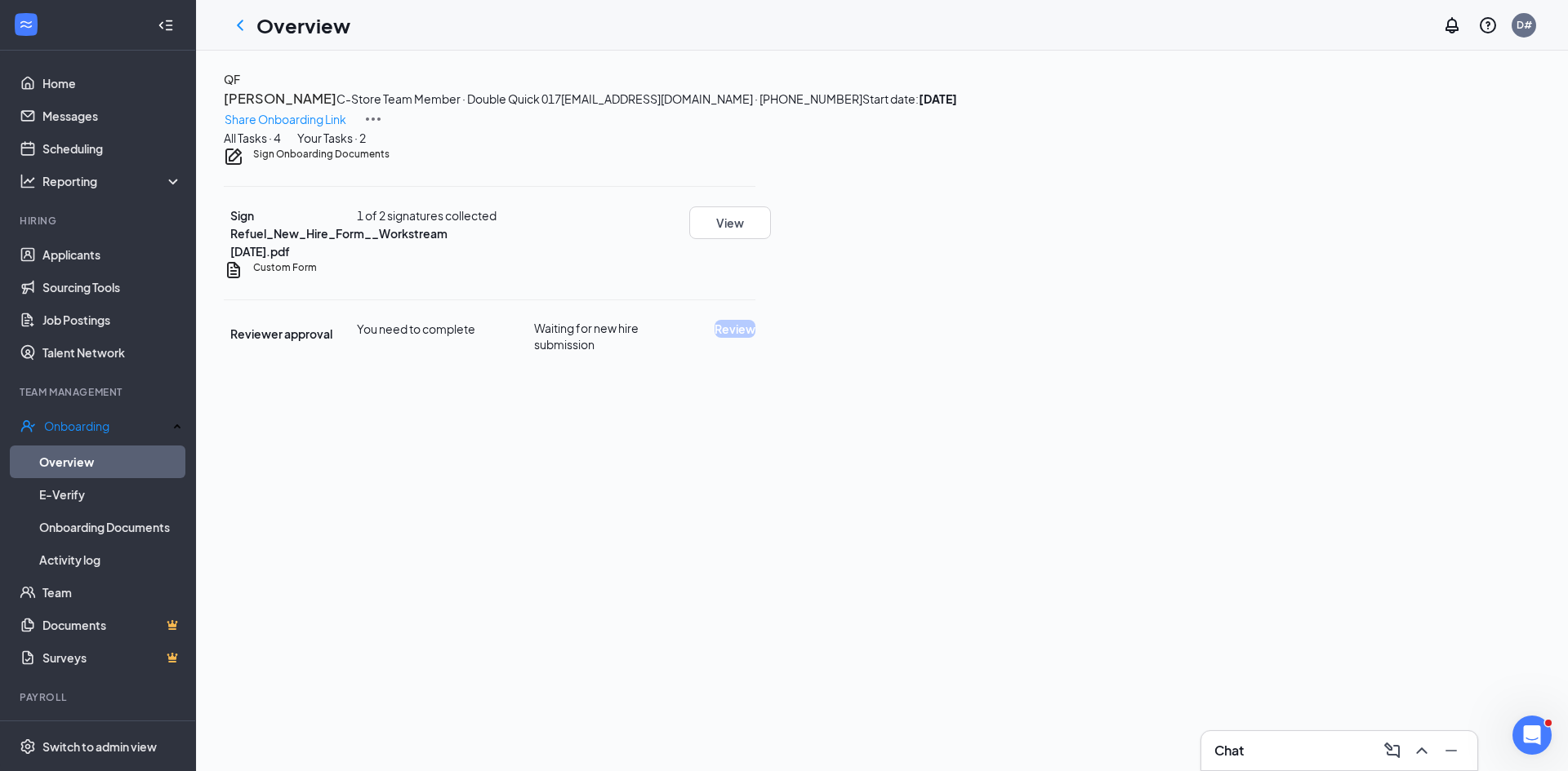
click at [281, 147] on div "All Tasks · 4" at bounding box center [252, 138] width 57 height 18
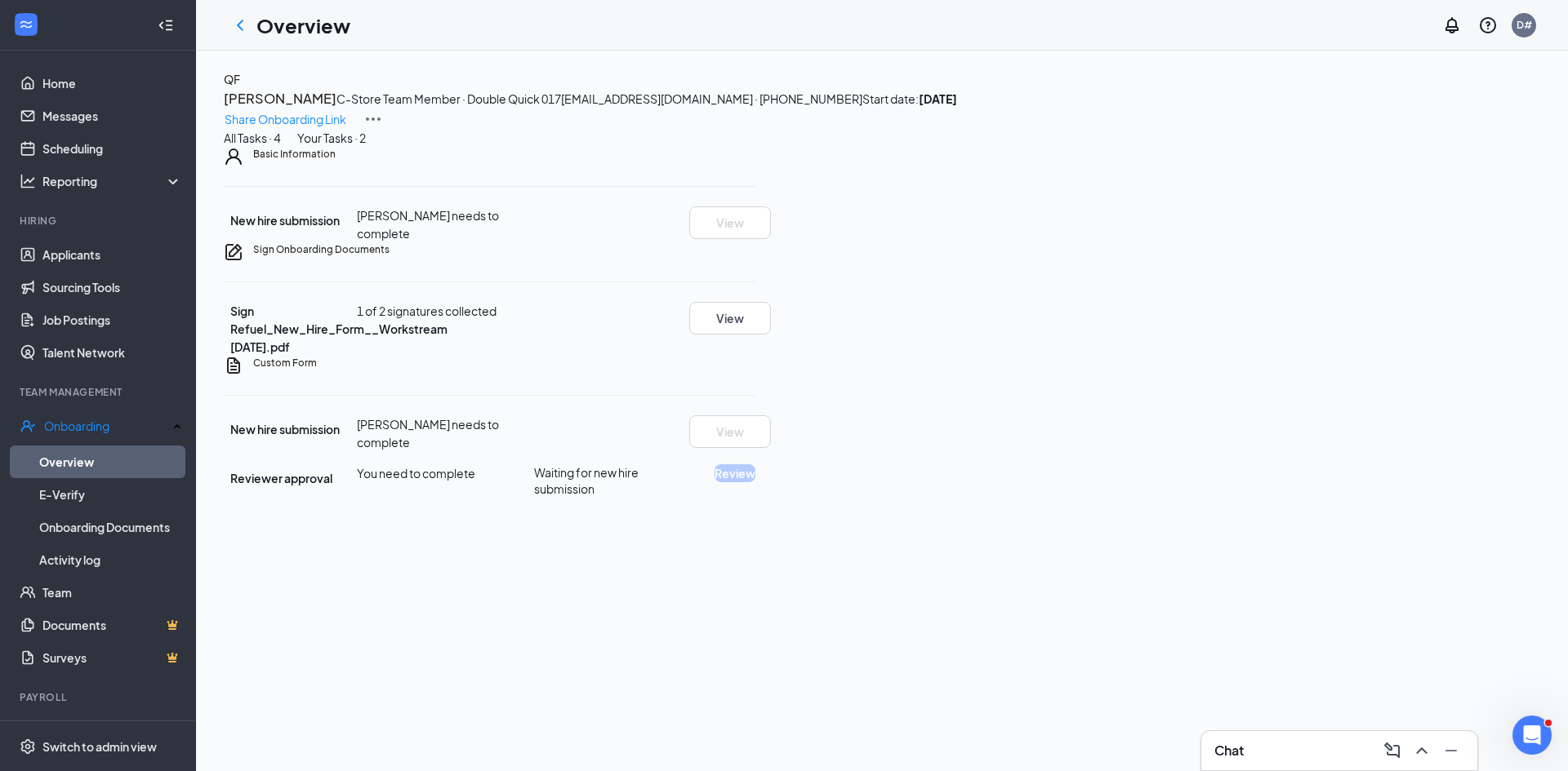
click at [366, 147] on div "Your Tasks · 2" at bounding box center [331, 138] width 69 height 18
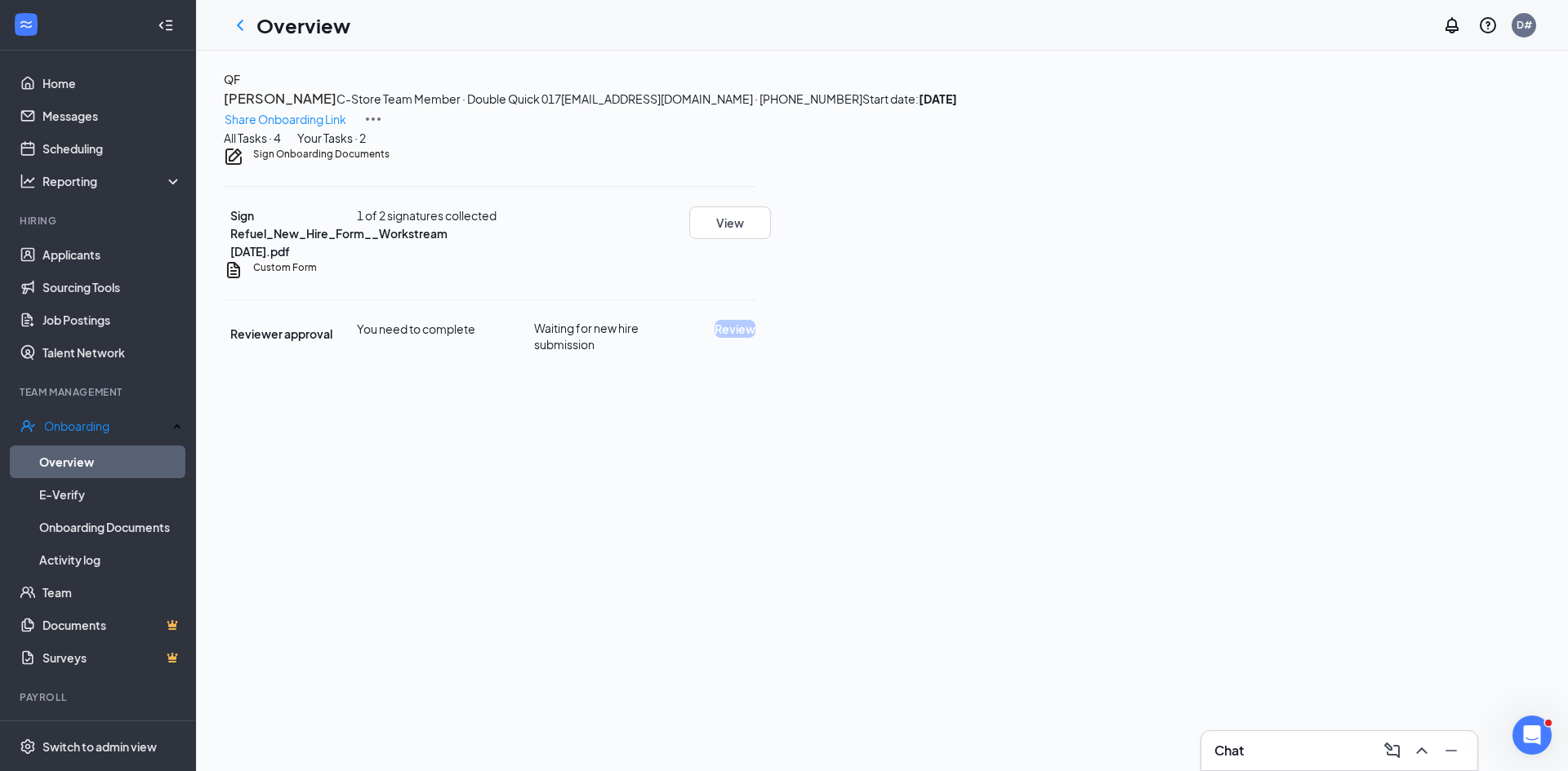
click at [497, 223] on span "1 of 2 signatures collected" at bounding box center [426, 216] width 140 height 14
click at [771, 239] on button "View" at bounding box center [730, 223] width 81 height 33
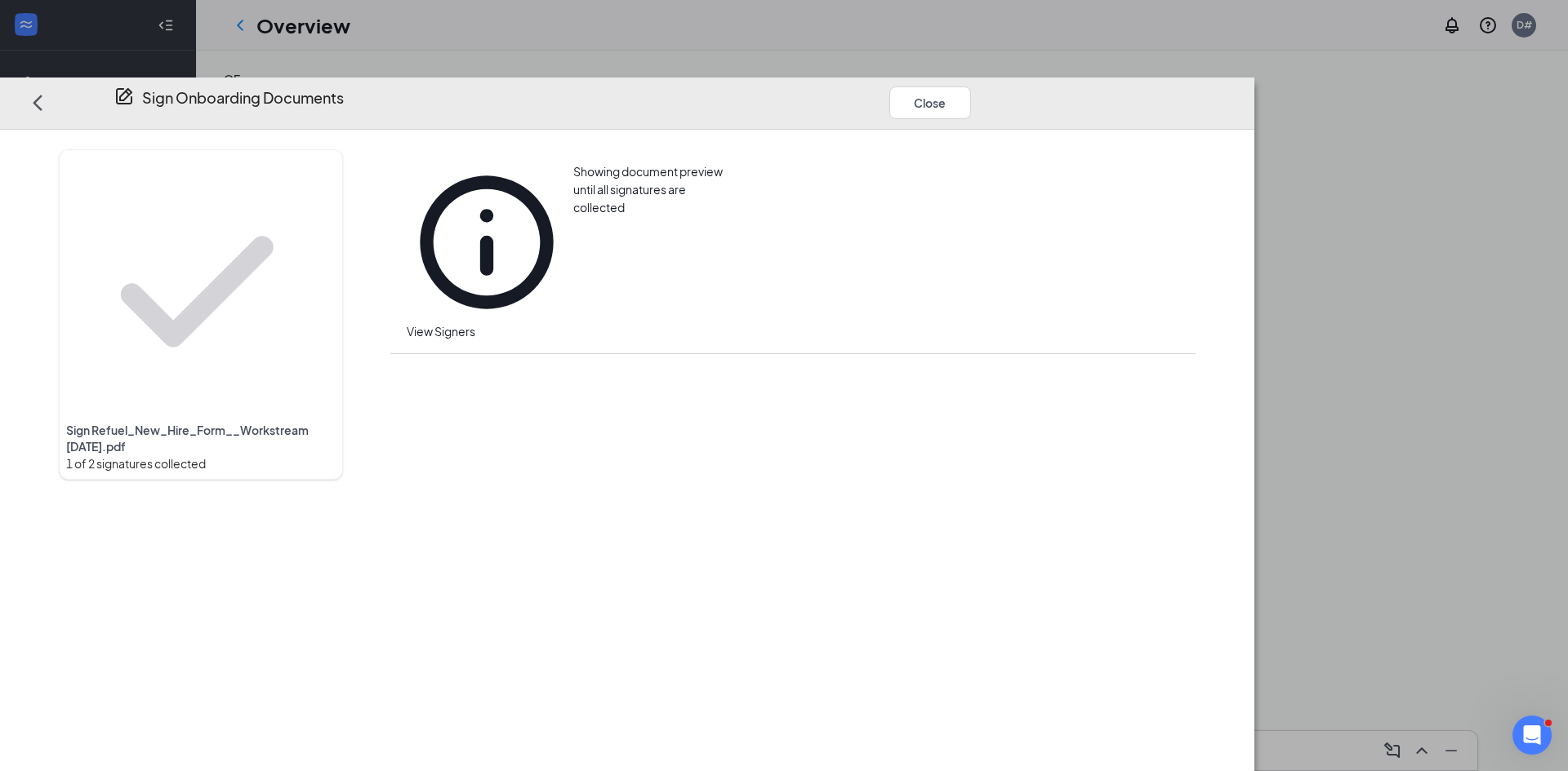
click at [274, 455] on div "1 of 2 signatures collected" at bounding box center [201, 464] width 269 height 18
click at [971, 86] on button "Close" at bounding box center [930, 102] width 81 height 33
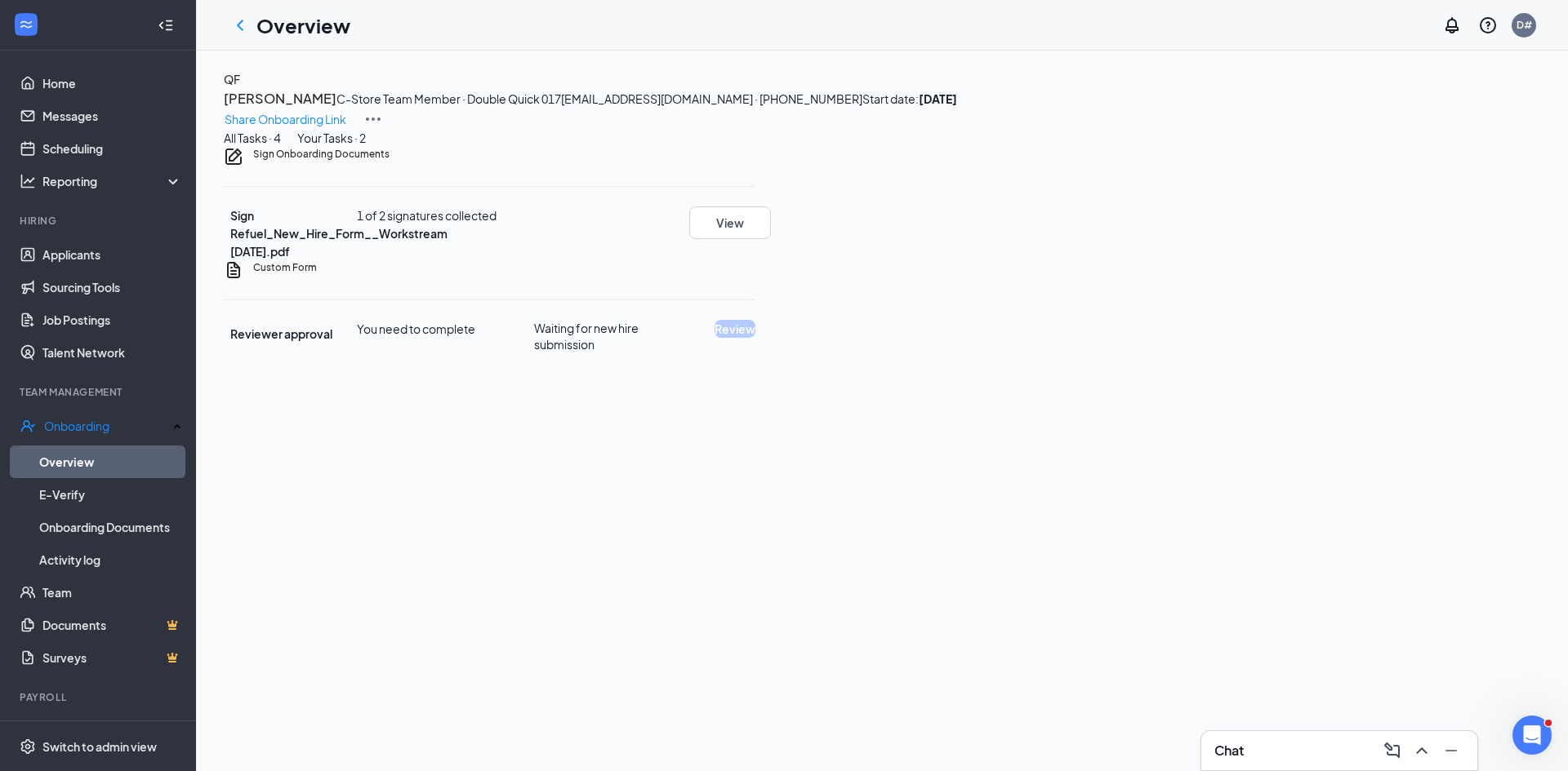
click at [281, 147] on div "All Tasks · 4" at bounding box center [252, 138] width 57 height 18
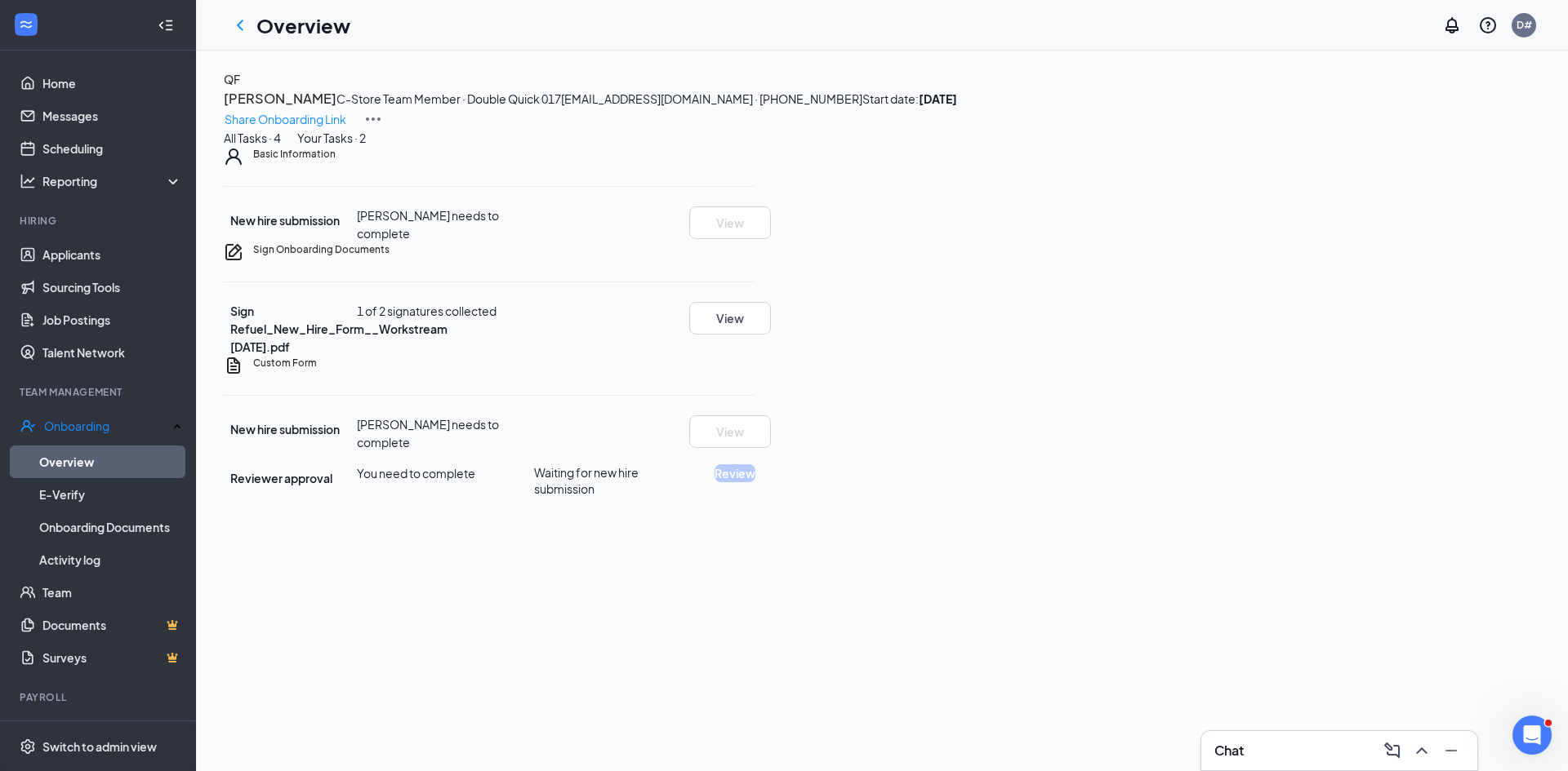
click at [497, 319] on span "1 of 2 signatures collected" at bounding box center [426, 311] width 140 height 14
click at [755, 371] on div "Custom Form" at bounding box center [504, 363] width 502 height 14
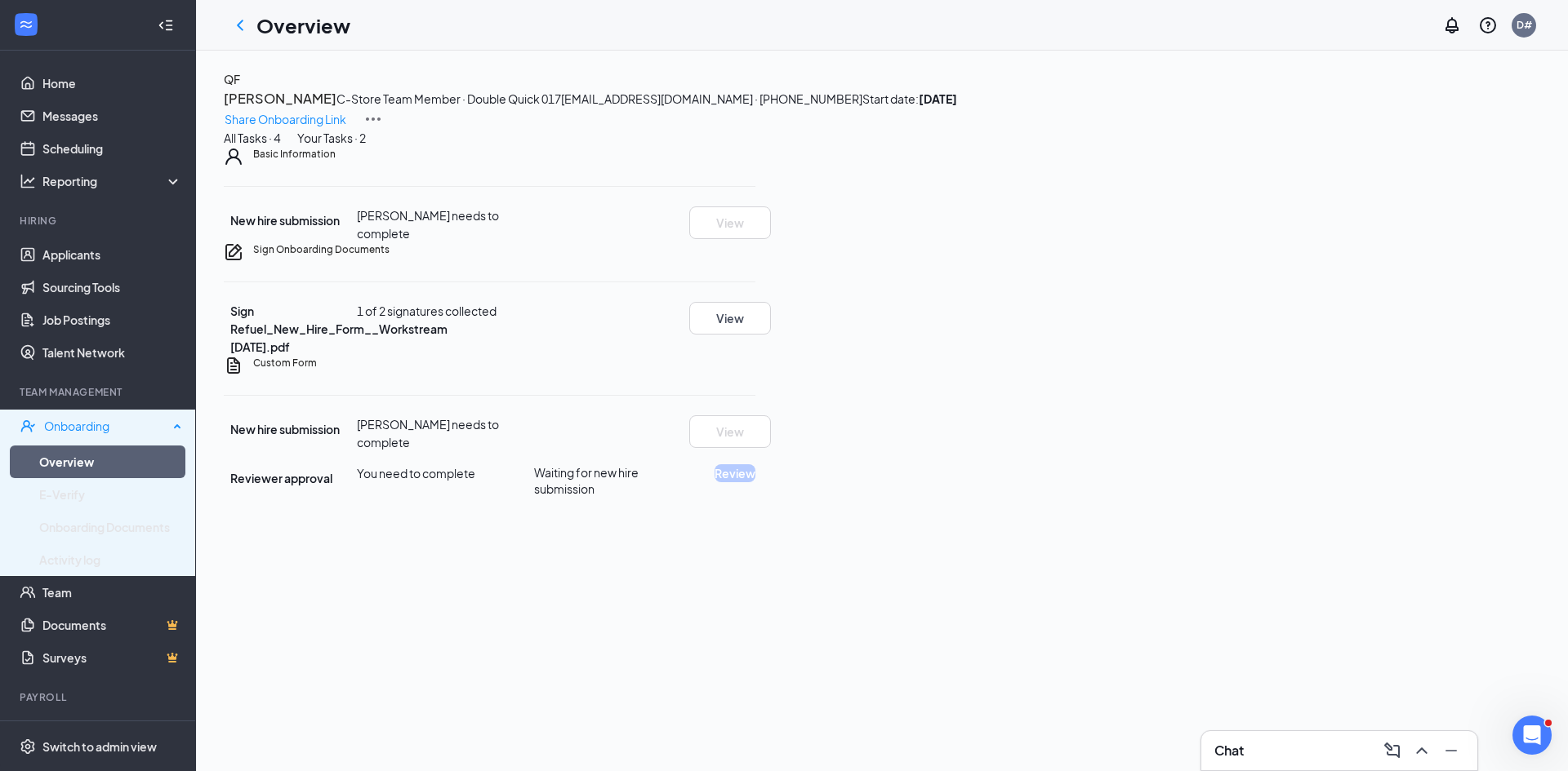
click at [124, 428] on div "Onboarding" at bounding box center [106, 426] width 124 height 16
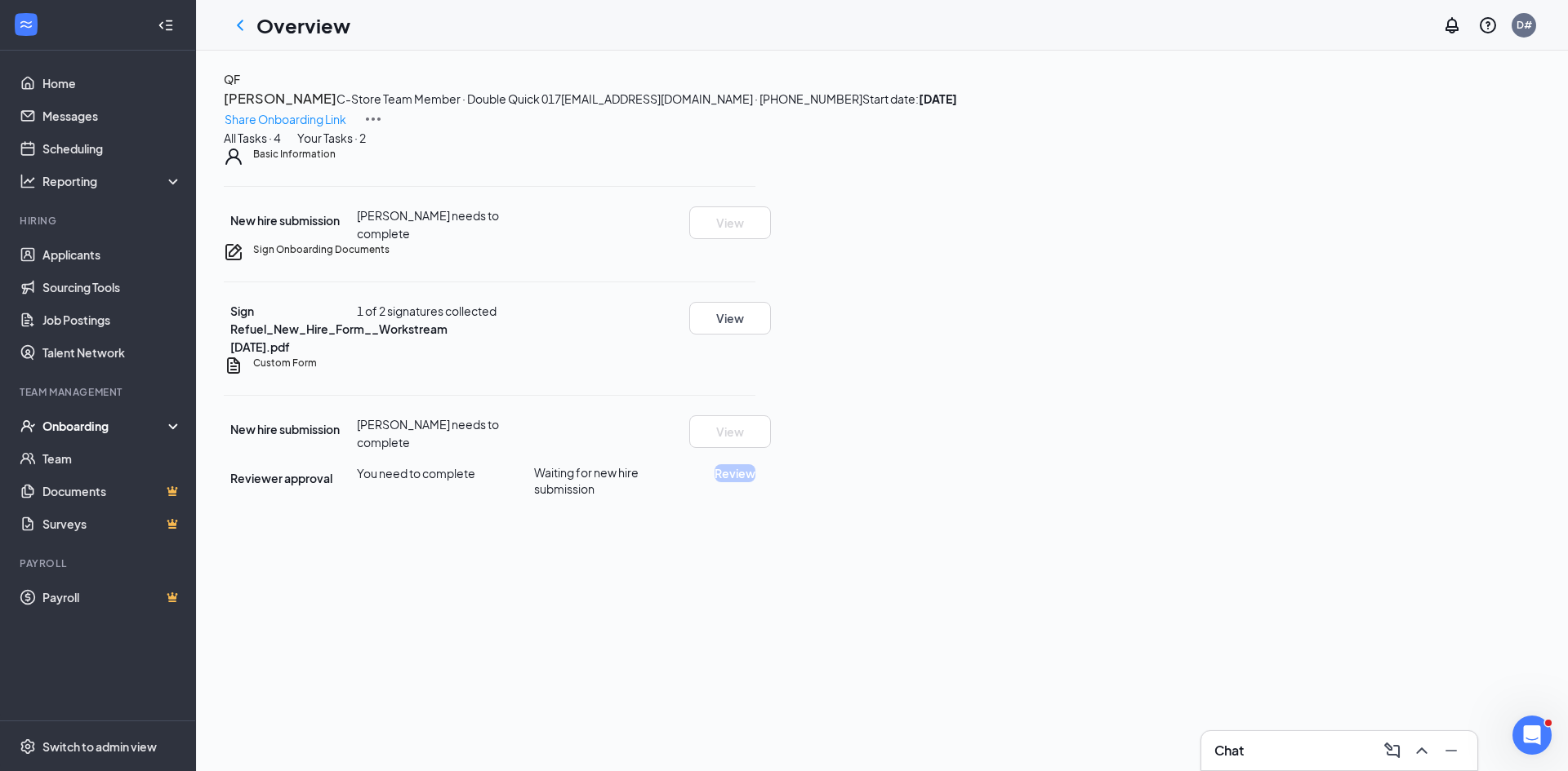
click at [366, 147] on div "Your Tasks · 2" at bounding box center [331, 138] width 69 height 18
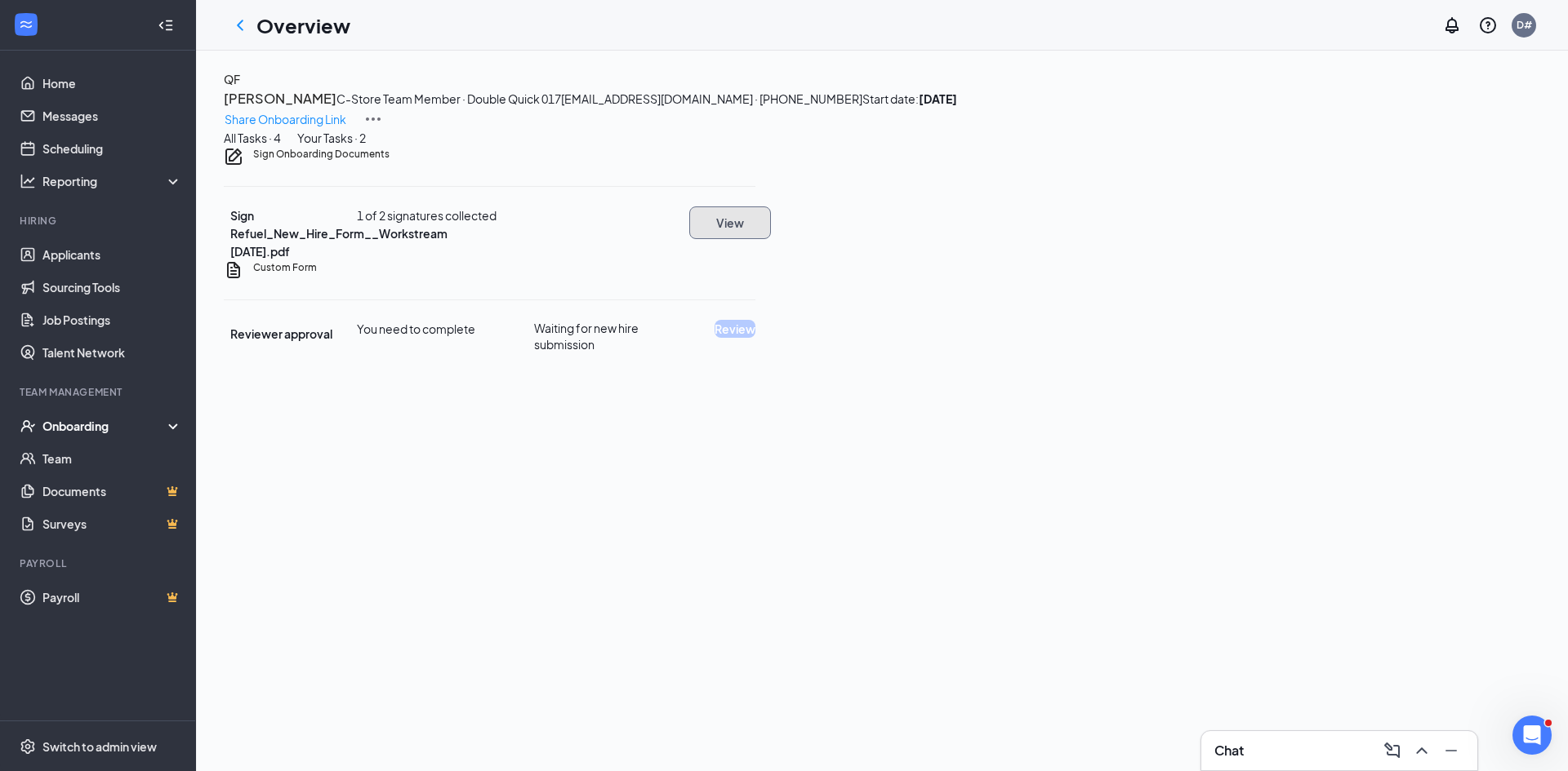
click at [771, 239] on button "View" at bounding box center [730, 223] width 81 height 33
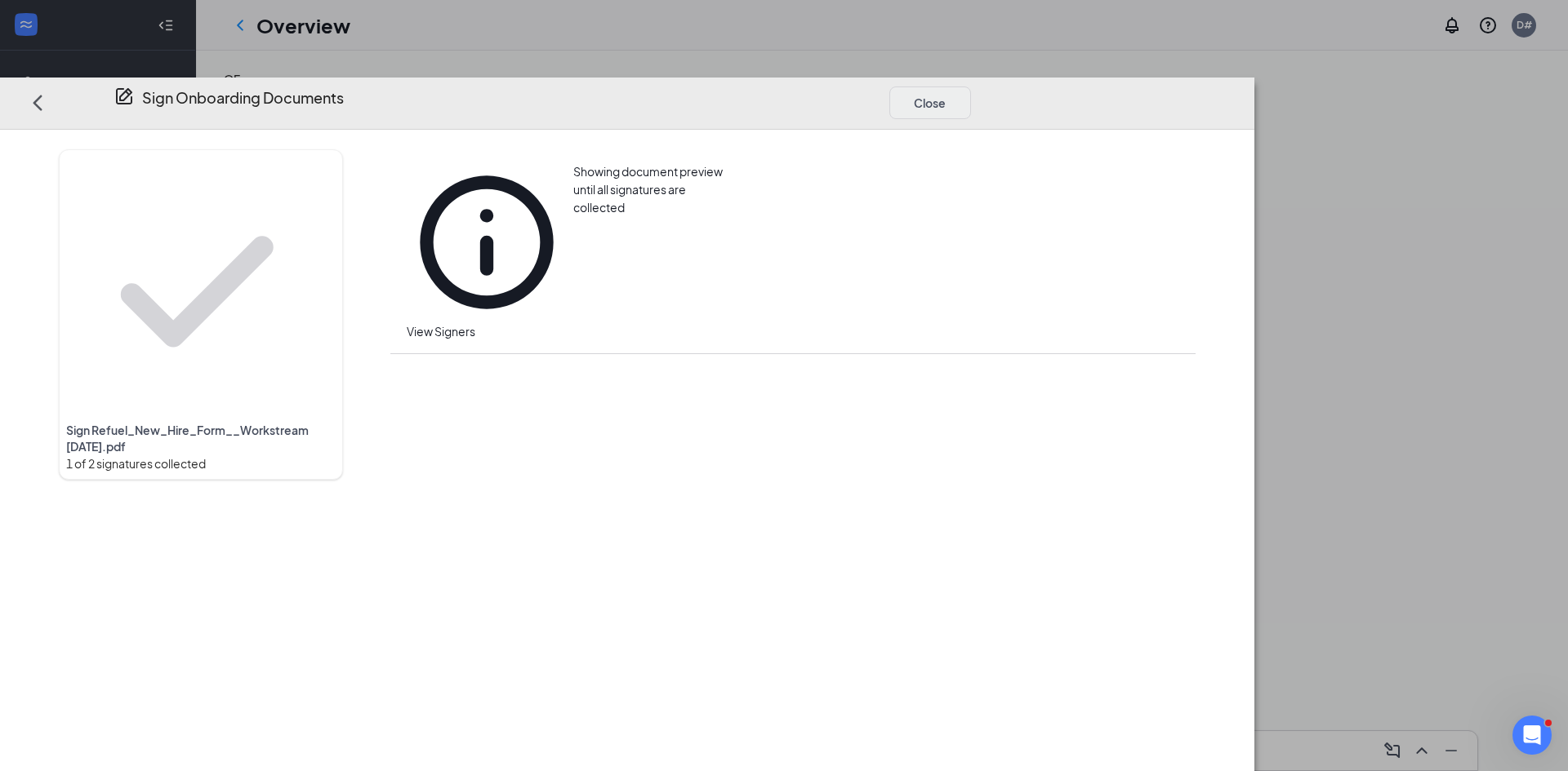
drag, startPoint x: 1349, startPoint y: 54, endPoint x: 1308, endPoint y: 52, distance: 41.0
click at [987, 86] on div "Close" at bounding box center [938, 102] width 98 height 33
drag, startPoint x: 1308, startPoint y: 52, endPoint x: 1297, endPoint y: 60, distance: 13.6
click at [971, 86] on button "Close" at bounding box center [930, 102] width 81 height 33
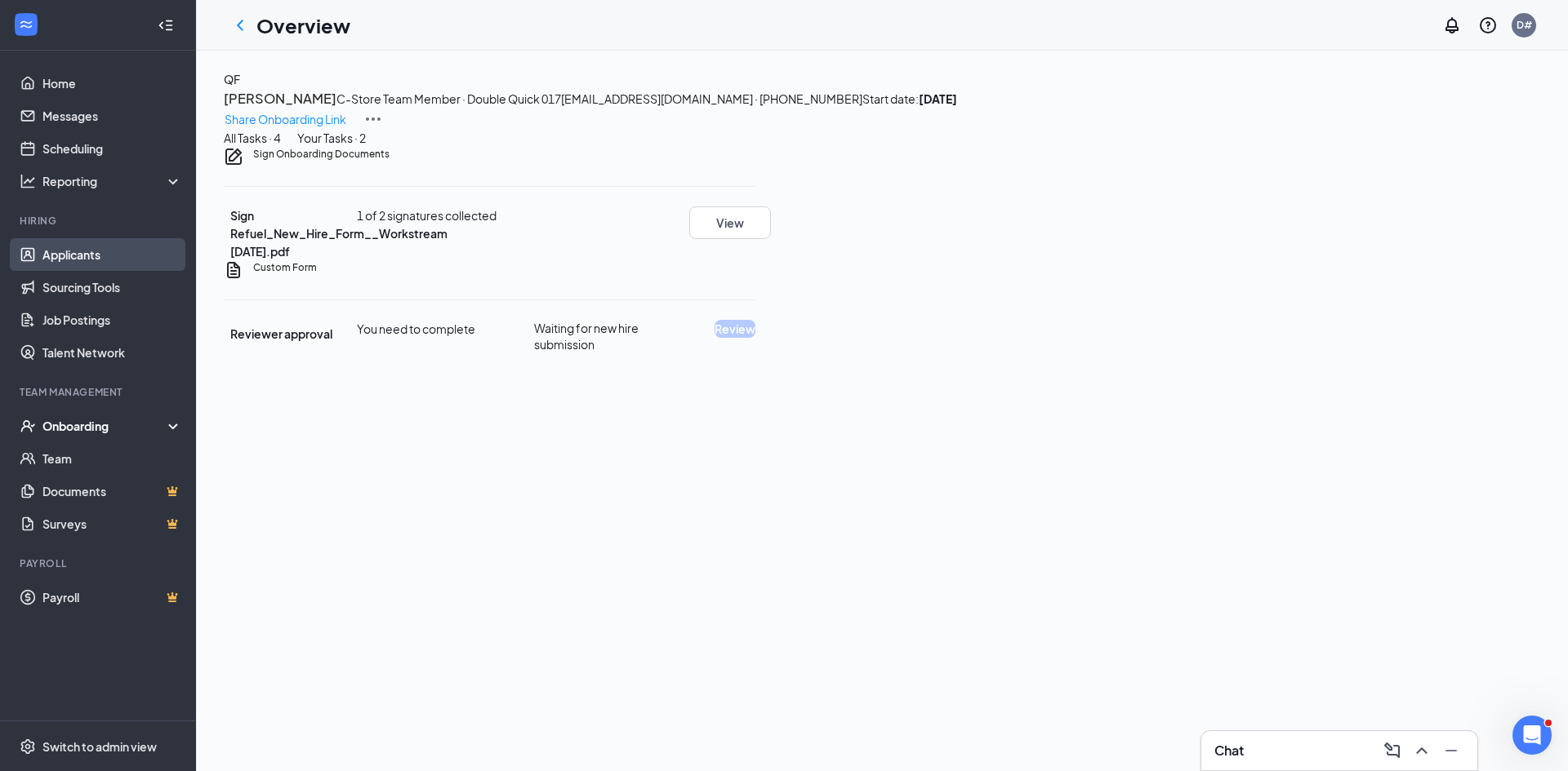
click at [42, 263] on link "Applicants" at bounding box center [112, 255] width 140 height 33
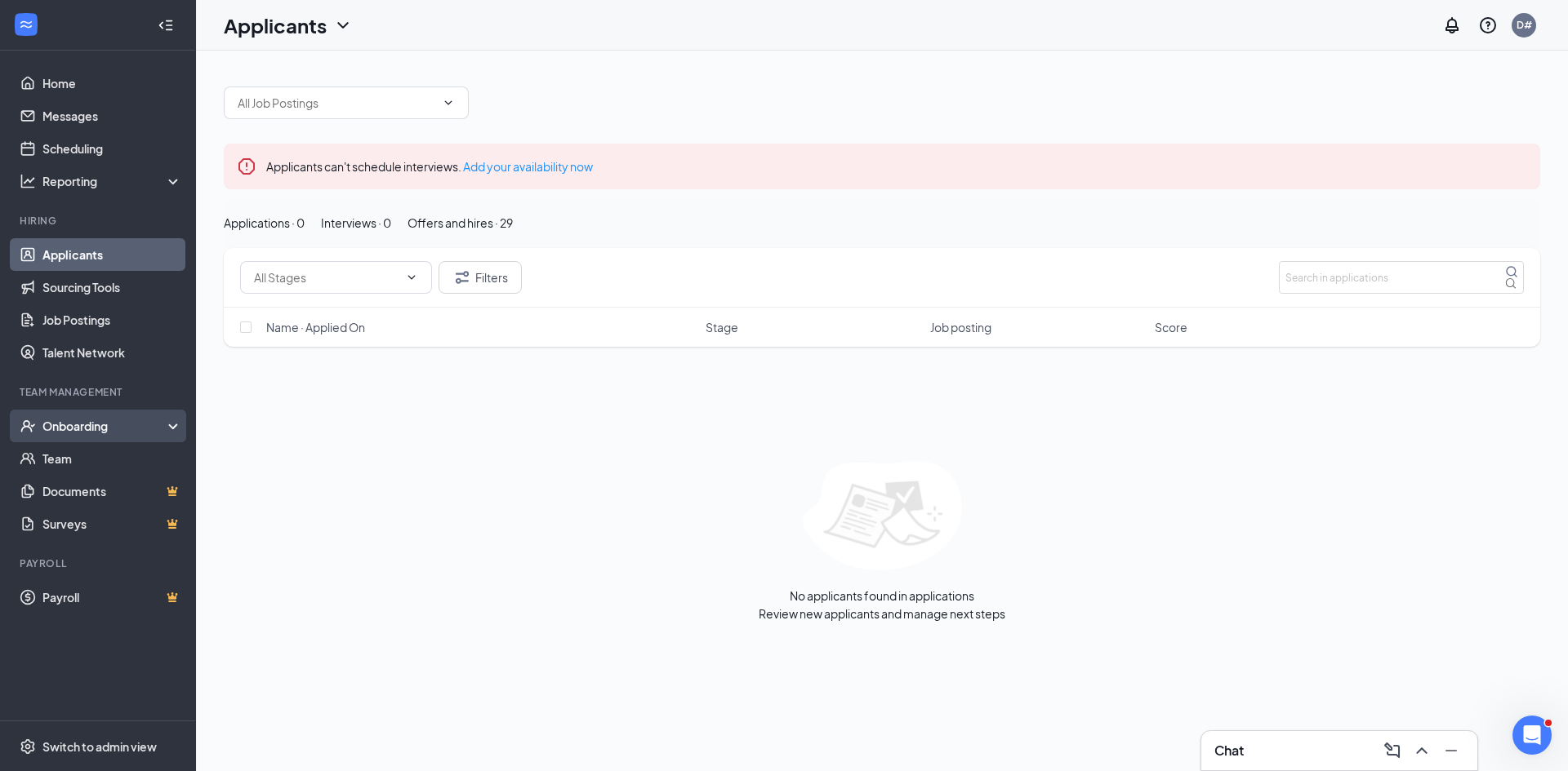
click at [89, 426] on div "Onboarding" at bounding box center [105, 426] width 126 height 16
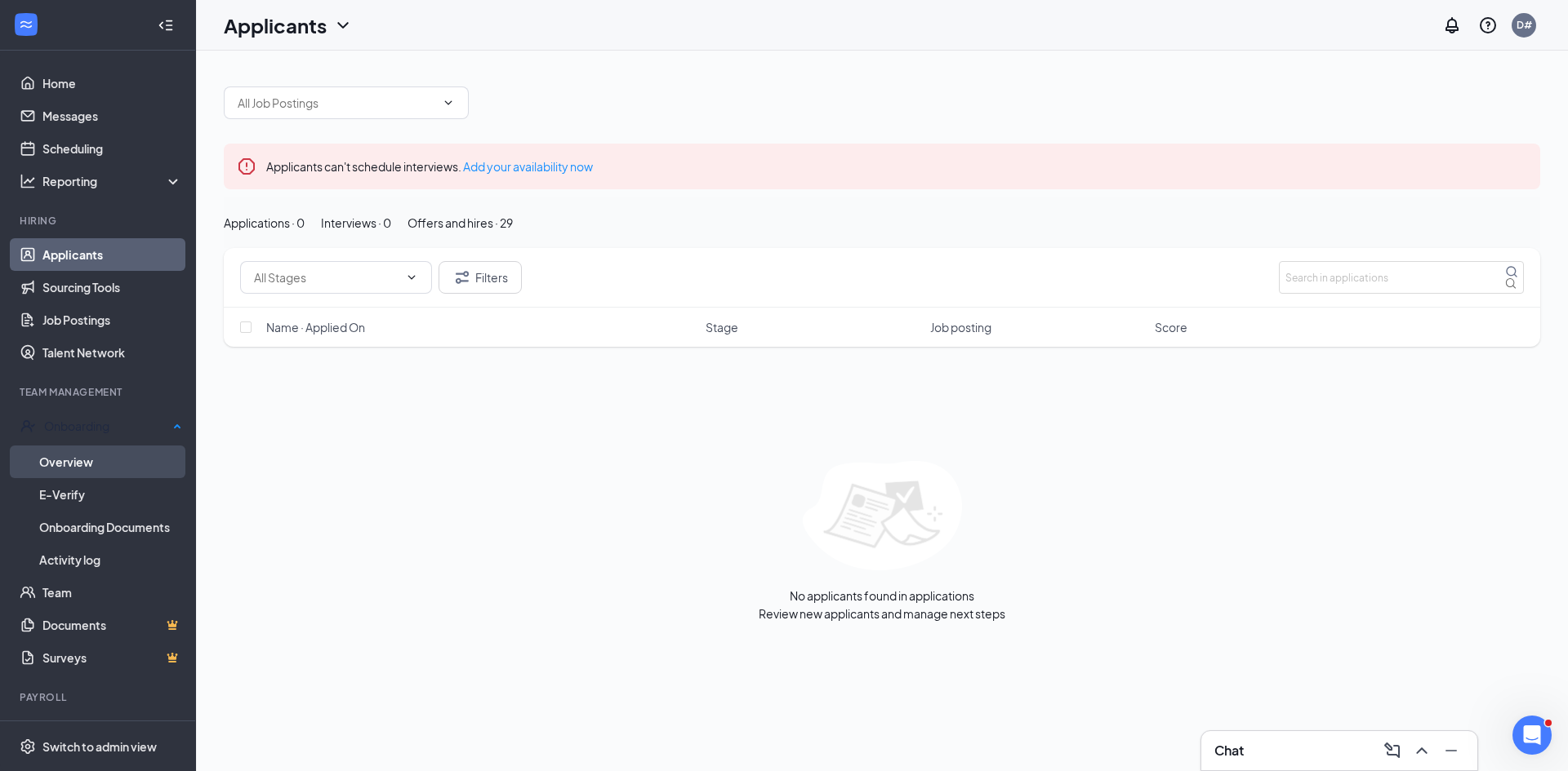
click at [98, 460] on link "Overview" at bounding box center [110, 462] width 143 height 33
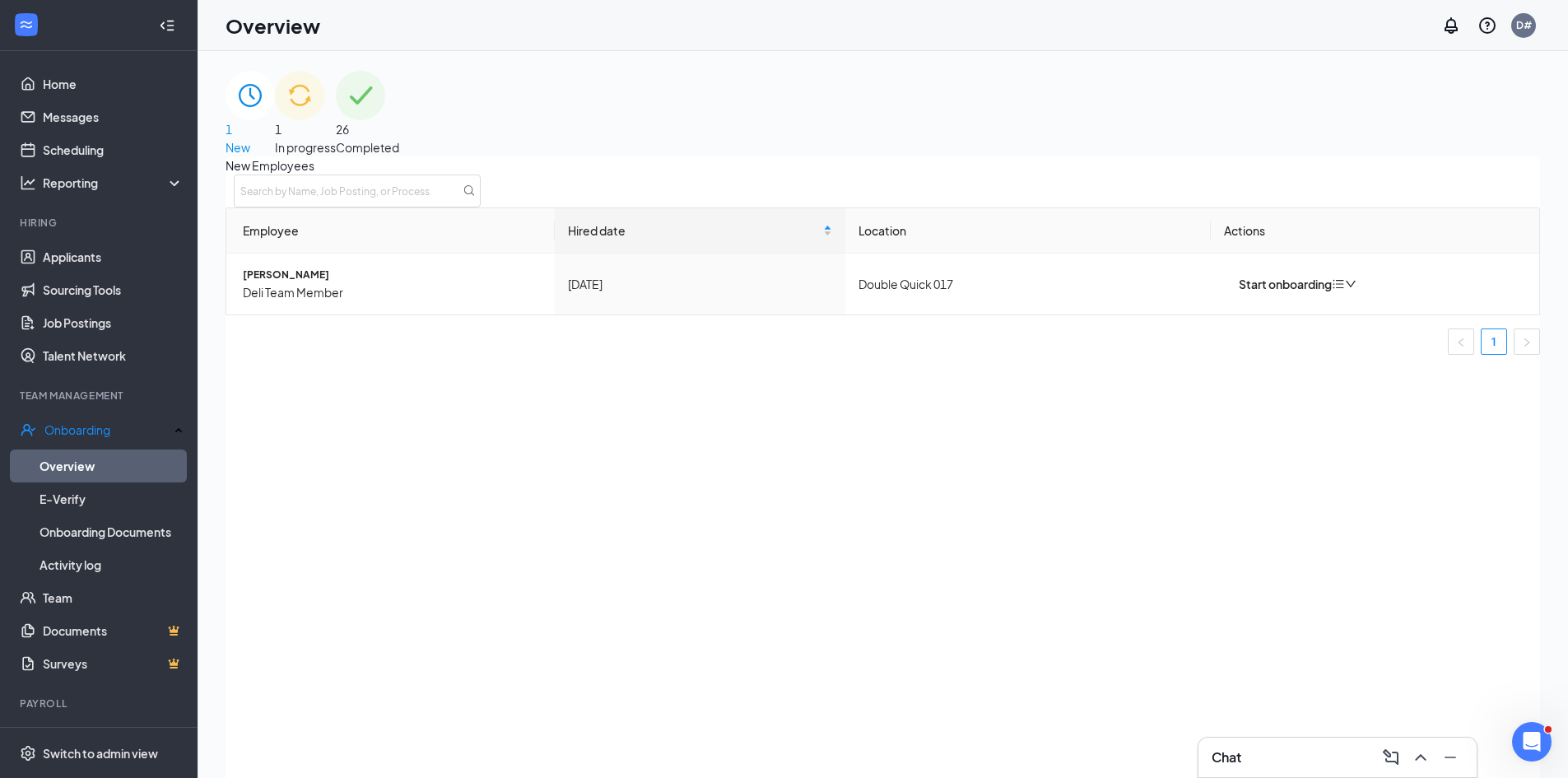
click at [324, 120] on img at bounding box center [300, 96] width 49 height 49
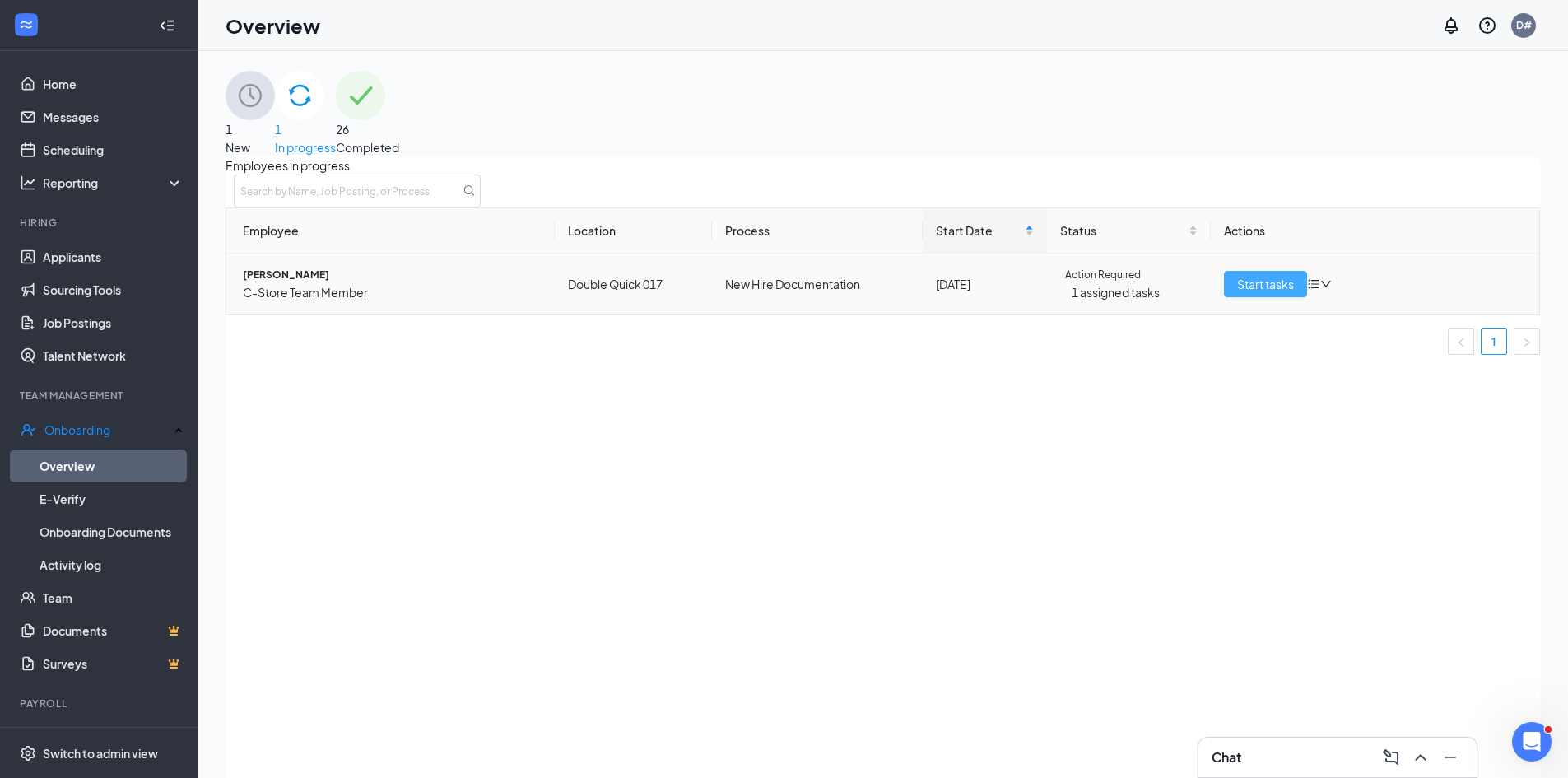
click at [1246, 293] on span "Start tasks" at bounding box center [1266, 284] width 56 height 18
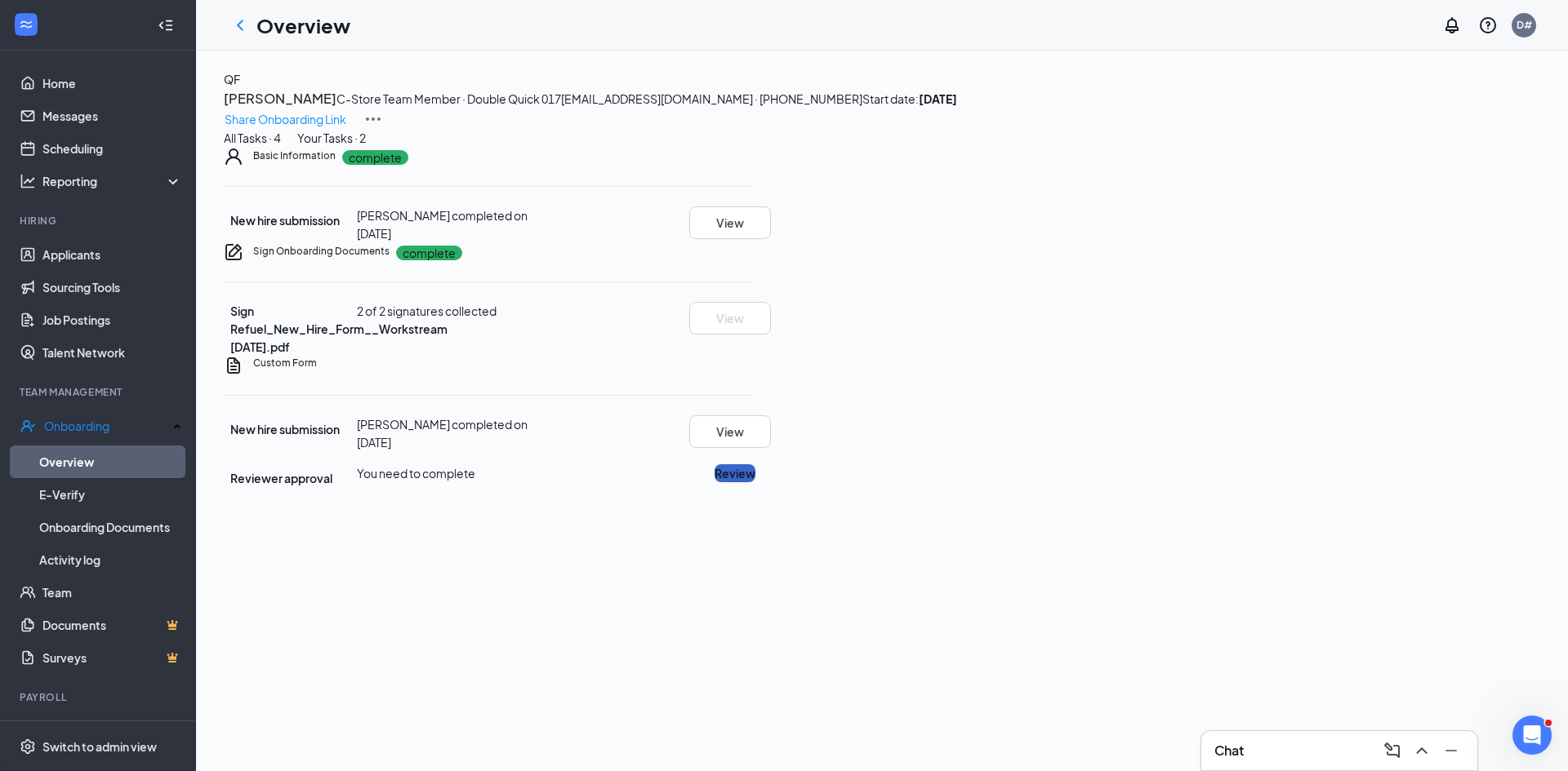
click at [755, 482] on button "Review" at bounding box center [734, 473] width 41 height 18
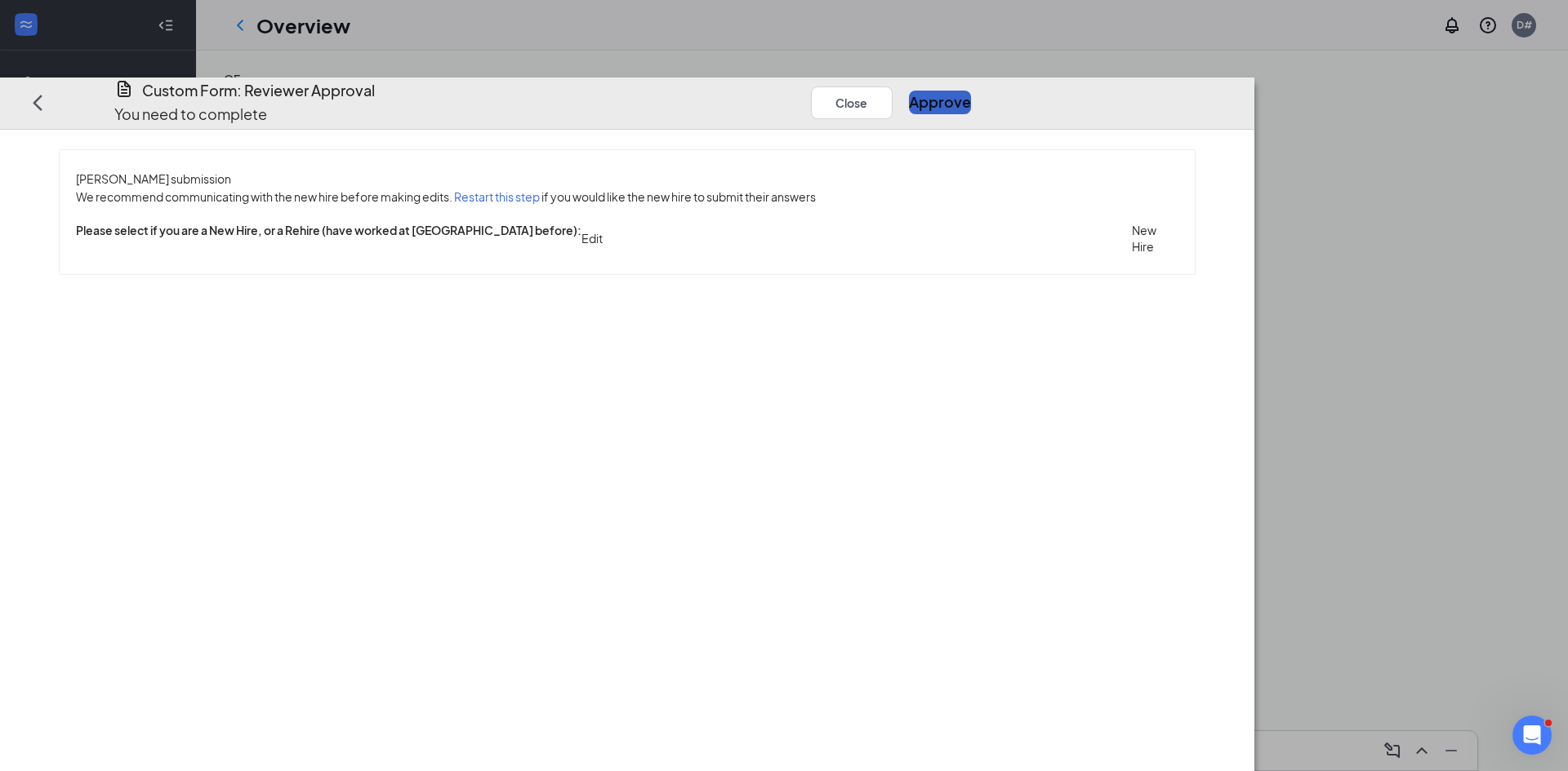
click at [971, 90] on button "Approve" at bounding box center [939, 101] width 62 height 23
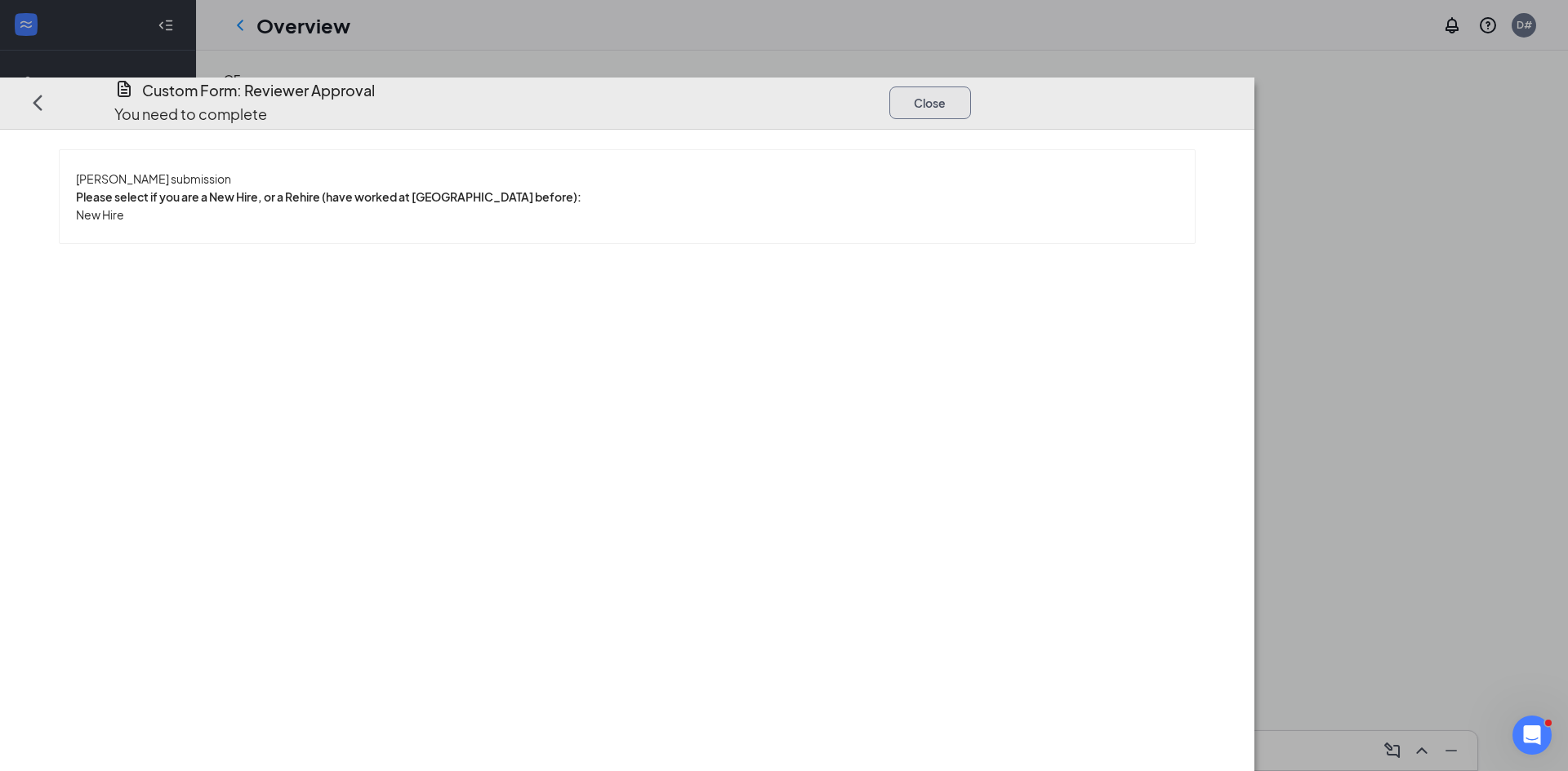
click at [971, 86] on button "Close" at bounding box center [930, 102] width 81 height 33
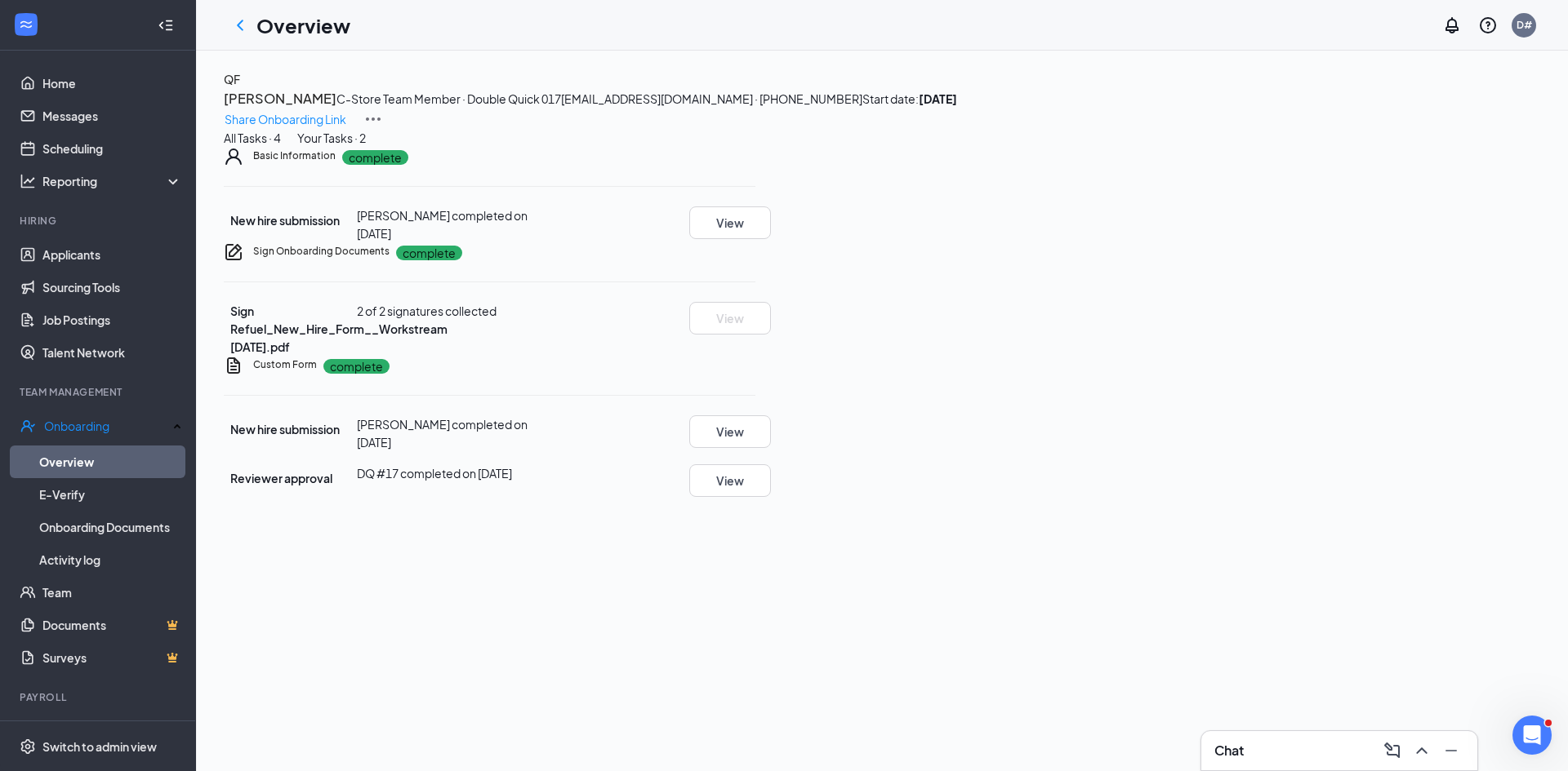
click at [366, 147] on div "Your Tasks · 2" at bounding box center [331, 138] width 69 height 18
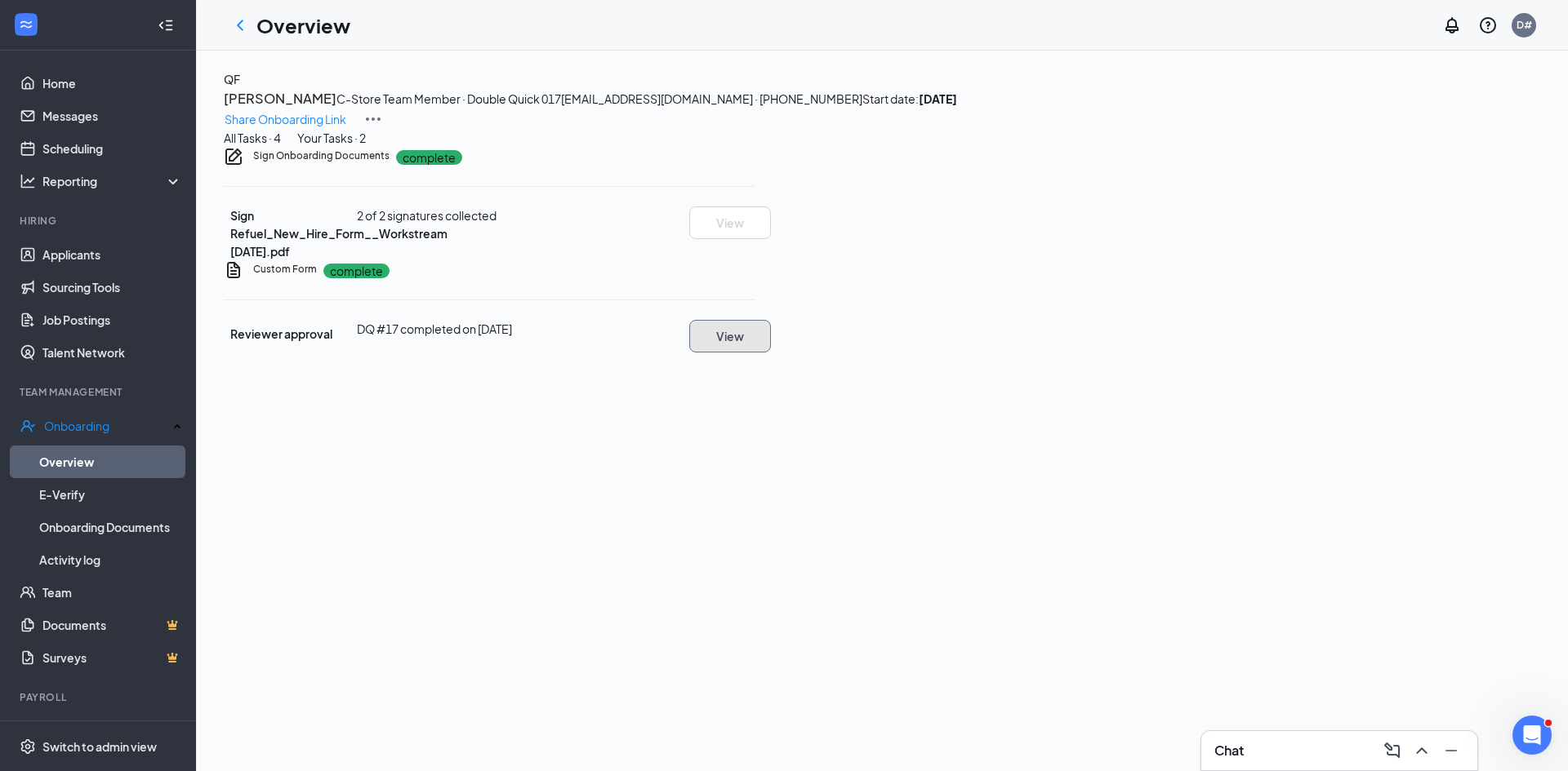
click at [771, 353] on button "View" at bounding box center [730, 336] width 81 height 33
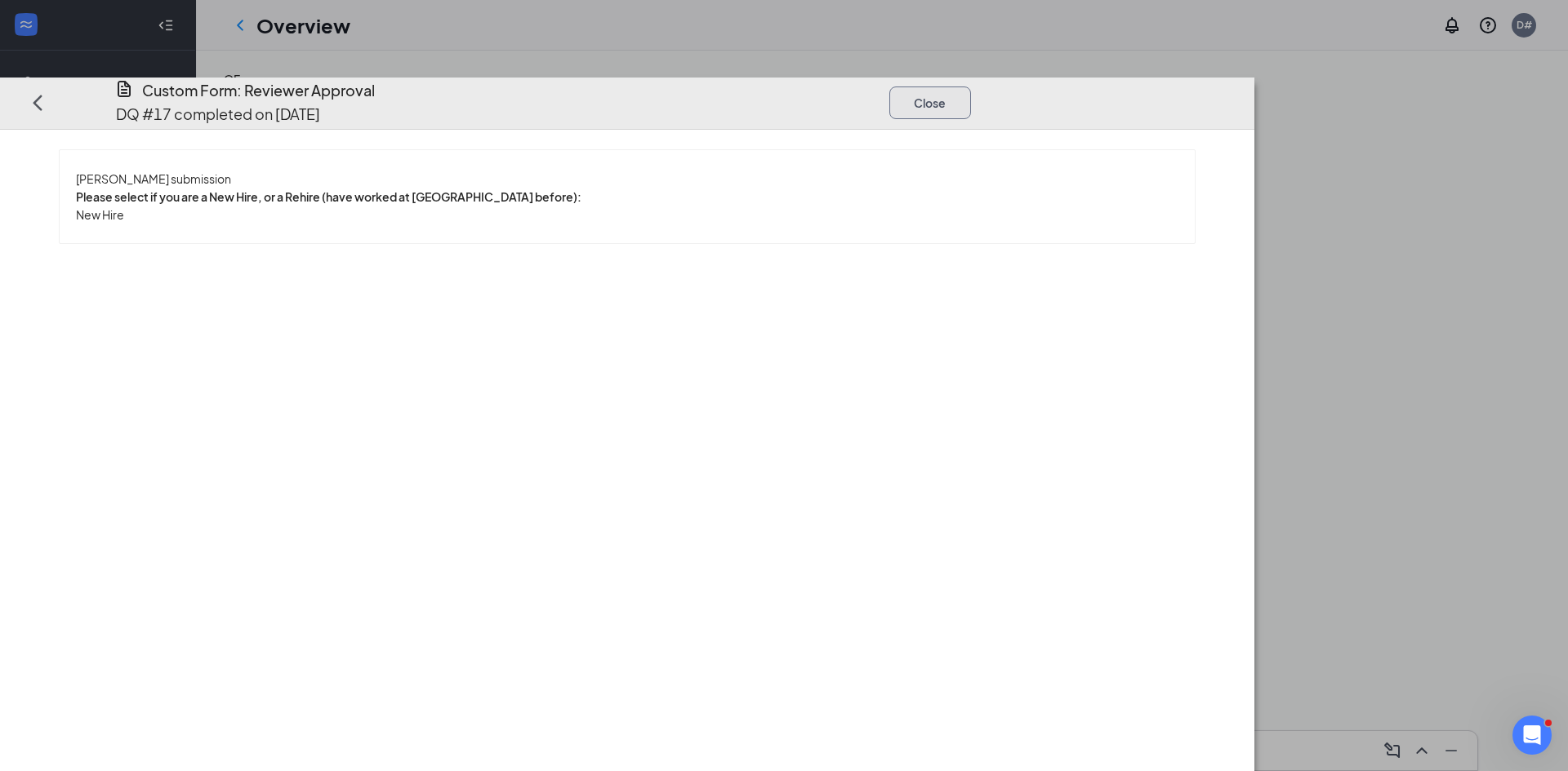
click at [971, 86] on button "Close" at bounding box center [930, 102] width 81 height 33
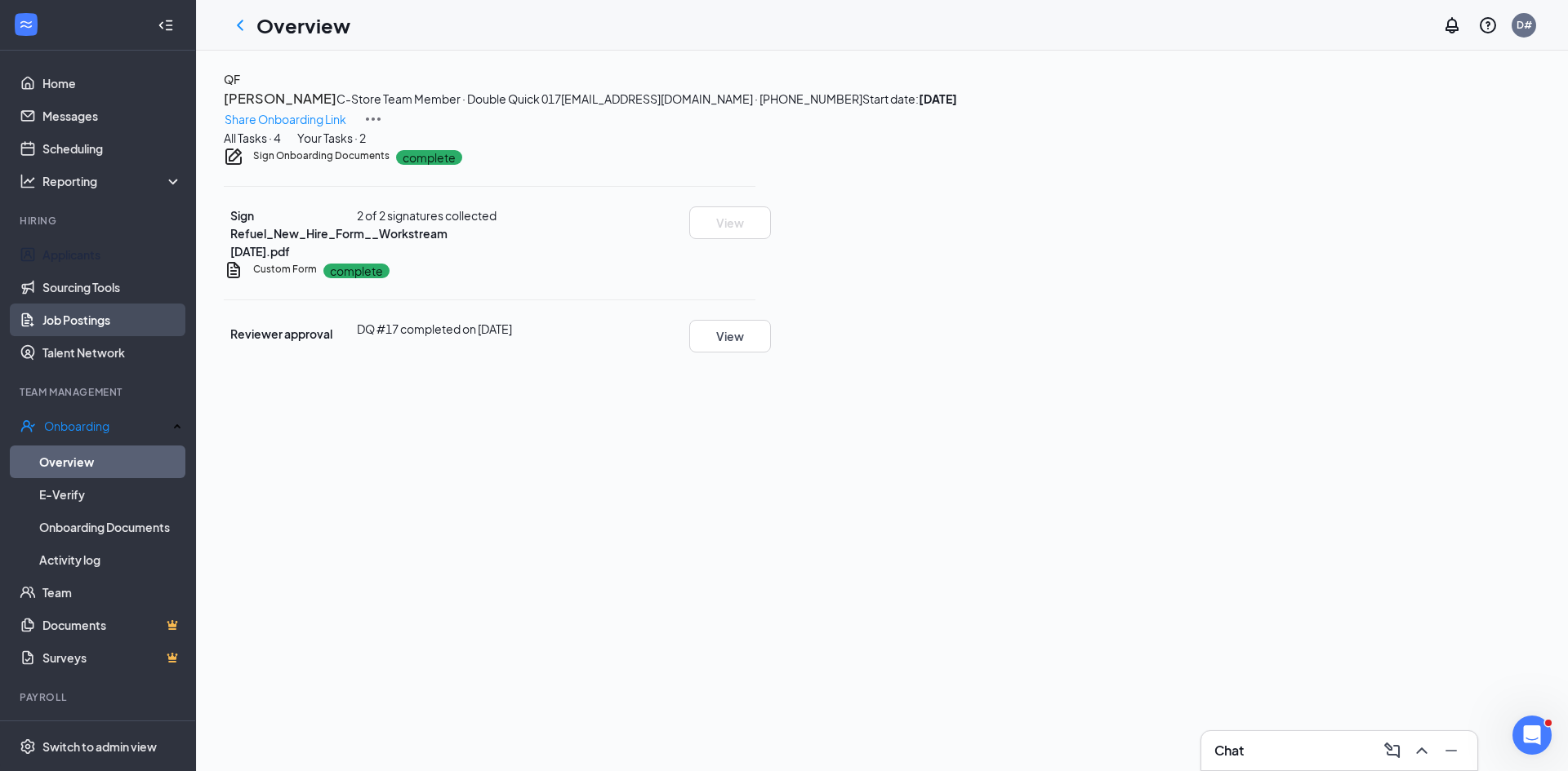
click at [42, 244] on link "Applicants" at bounding box center [112, 255] width 140 height 33
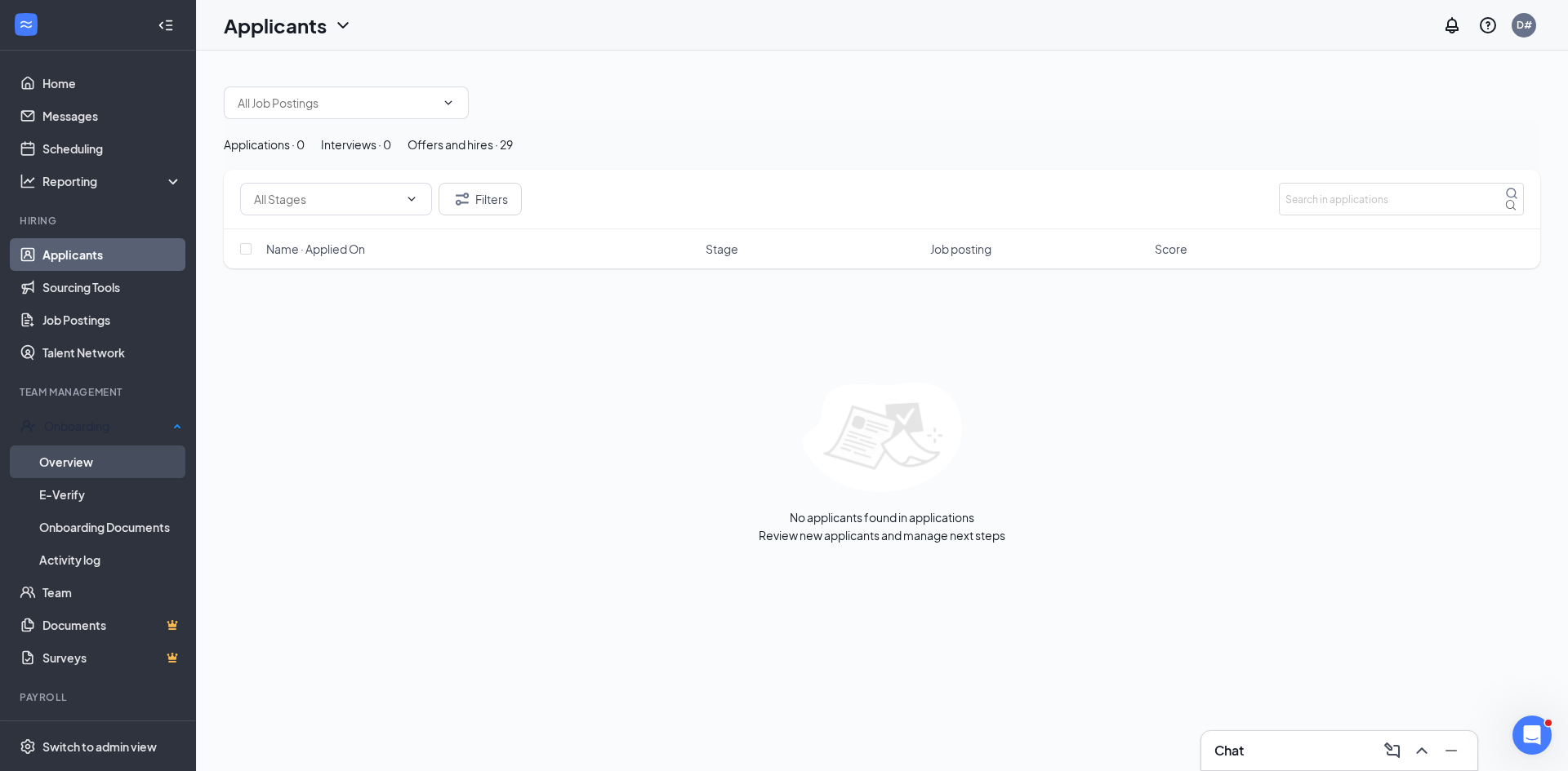
drag, startPoint x: 72, startPoint y: 461, endPoint x: 144, endPoint y: 448, distance: 73.2
click at [72, 461] on link "Overview" at bounding box center [110, 462] width 143 height 33
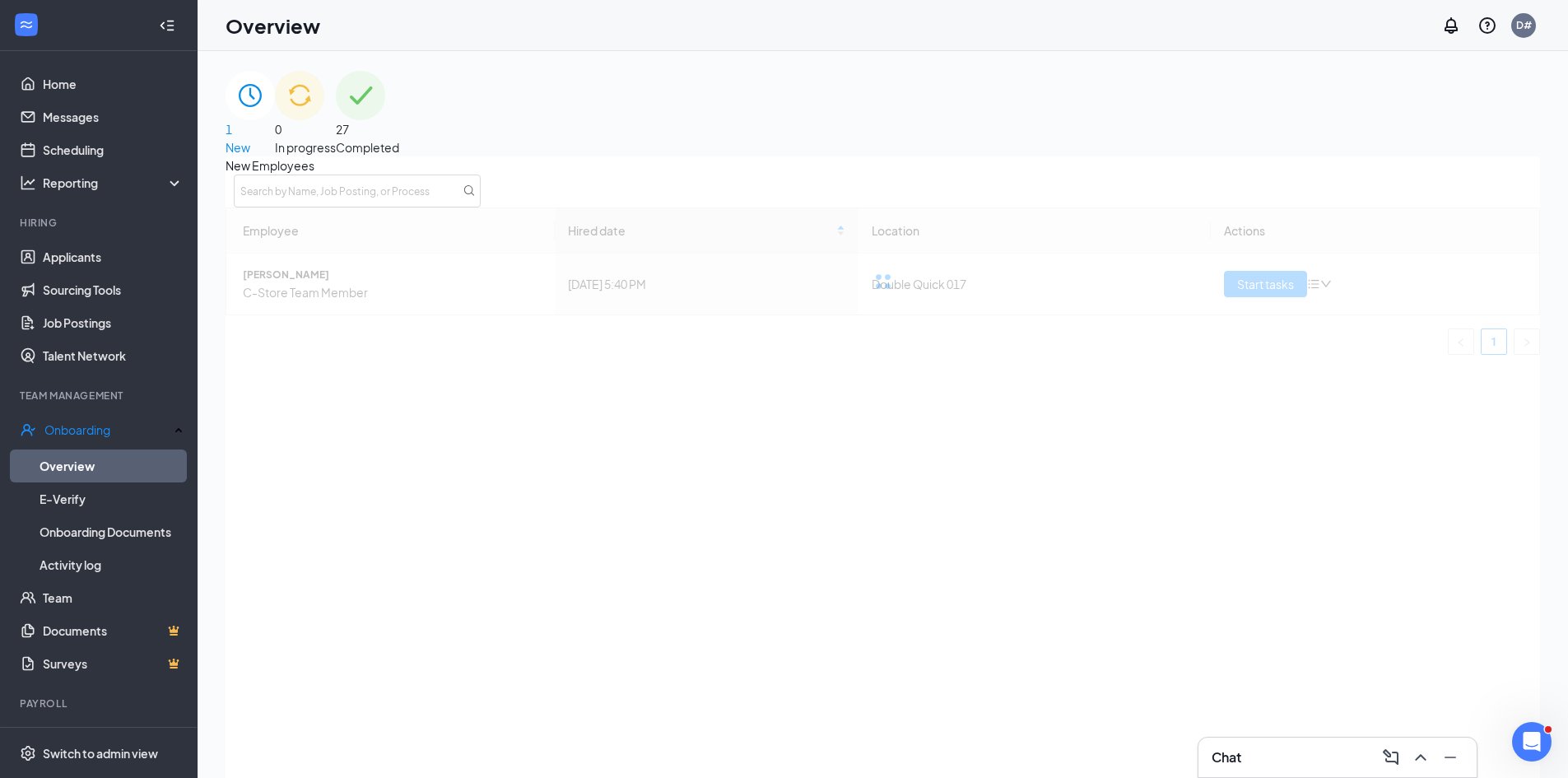
click at [336, 114] on div "0 In progress" at bounding box center [305, 114] width 61 height 86
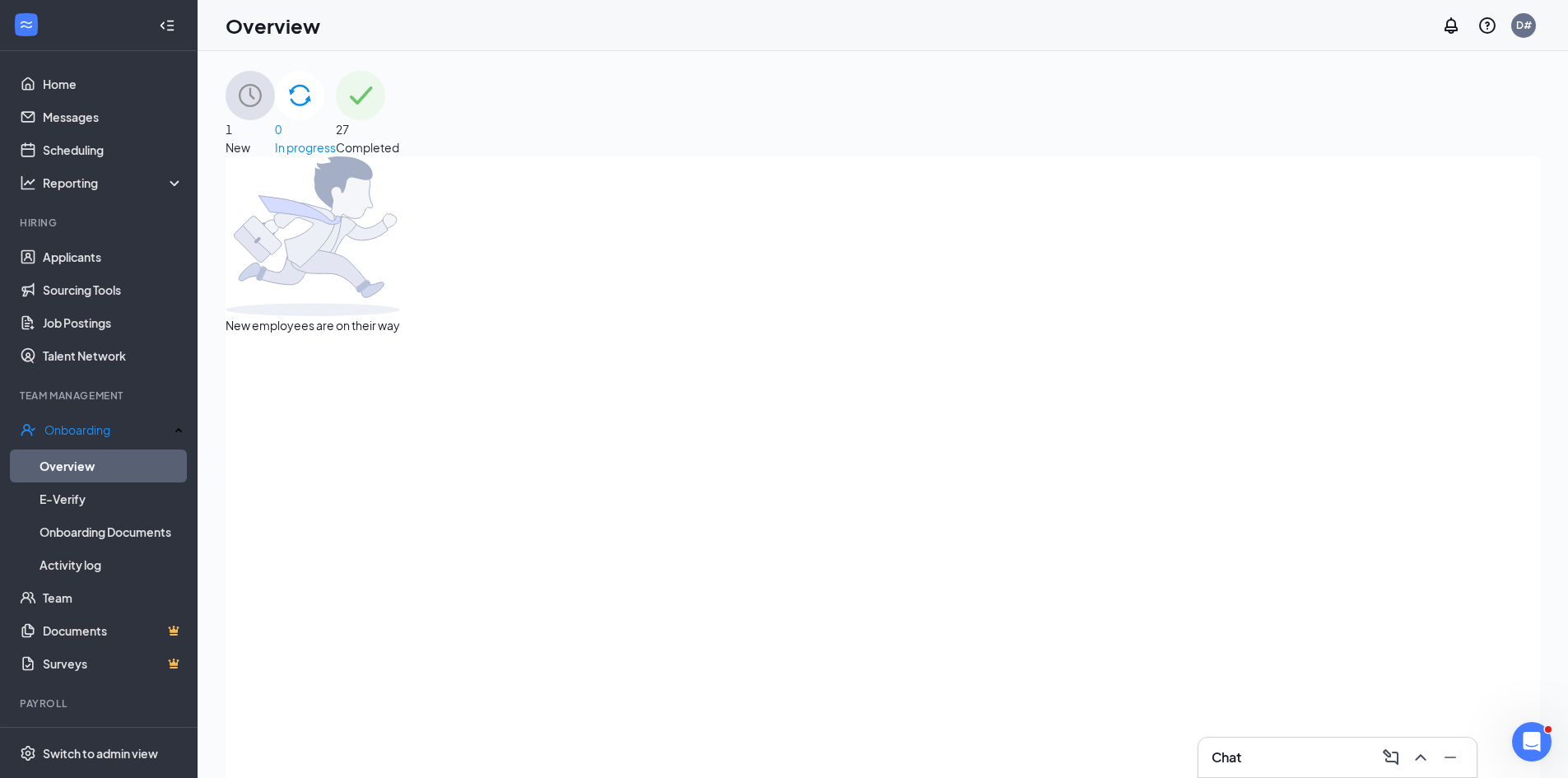
click at [275, 125] on div "1 New" at bounding box center [250, 114] width 49 height 86
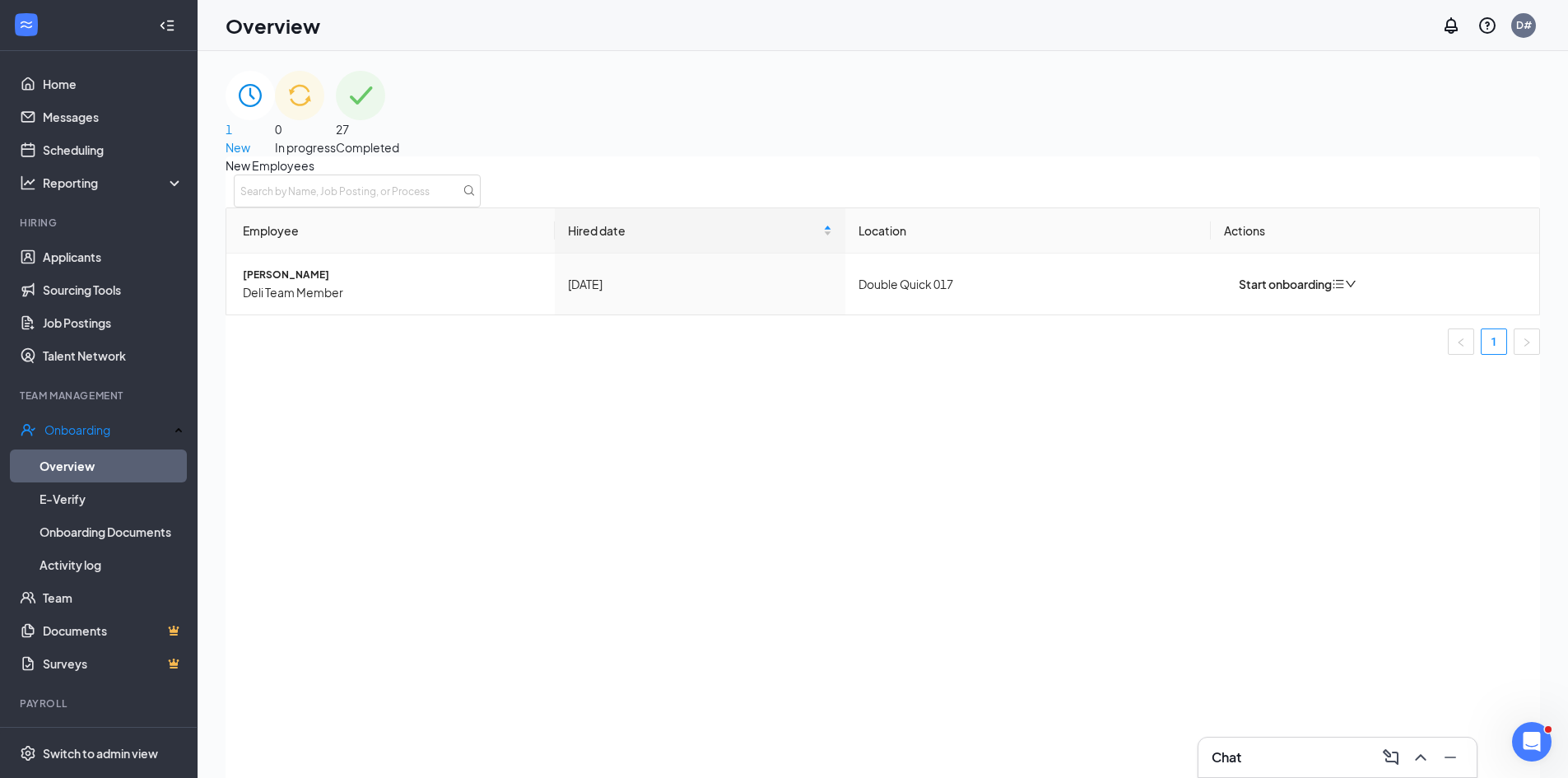
click at [336, 101] on div "0 In progress" at bounding box center [305, 114] width 61 height 86
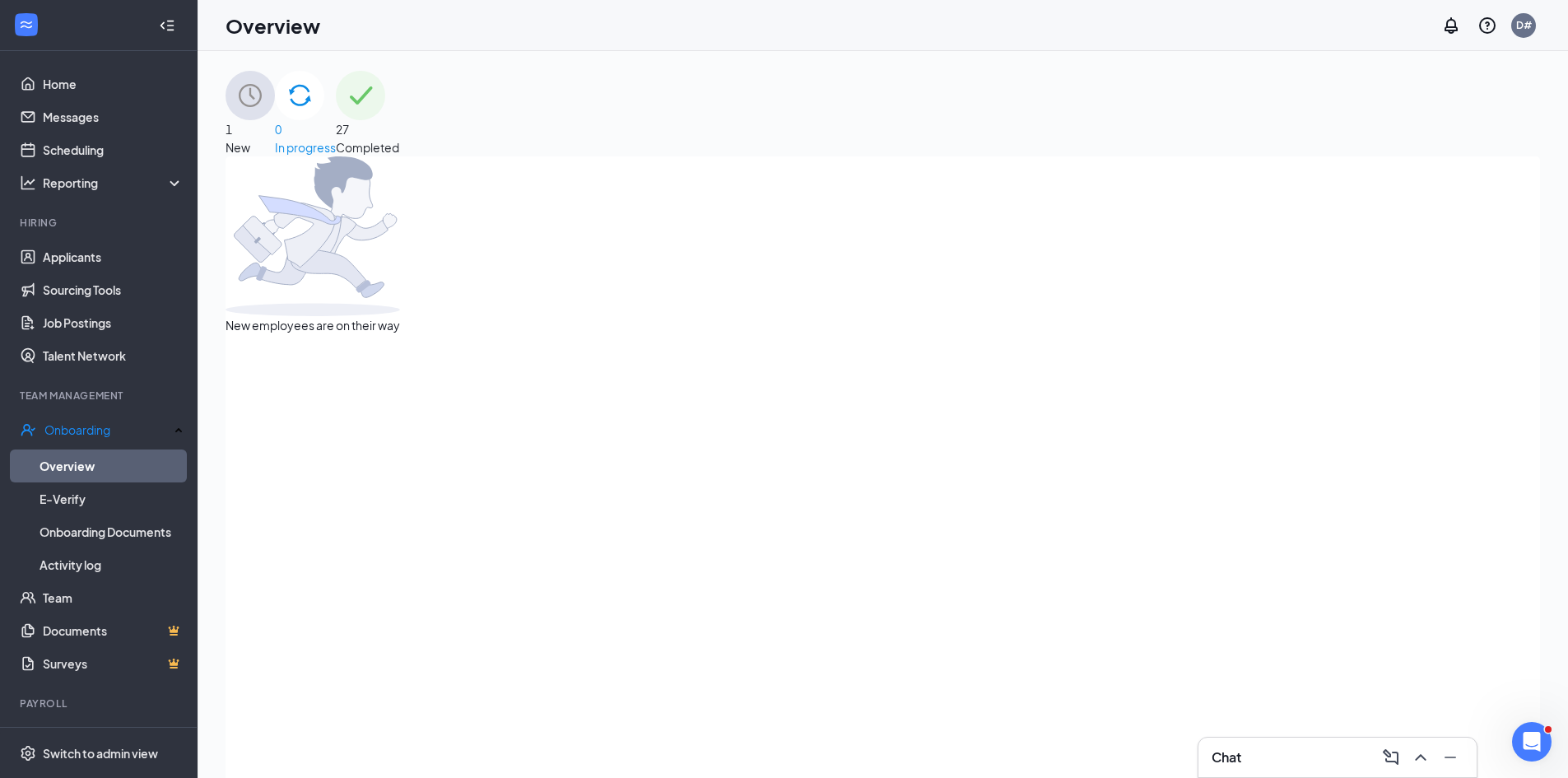
click at [385, 107] on img at bounding box center [361, 96] width 49 height 49
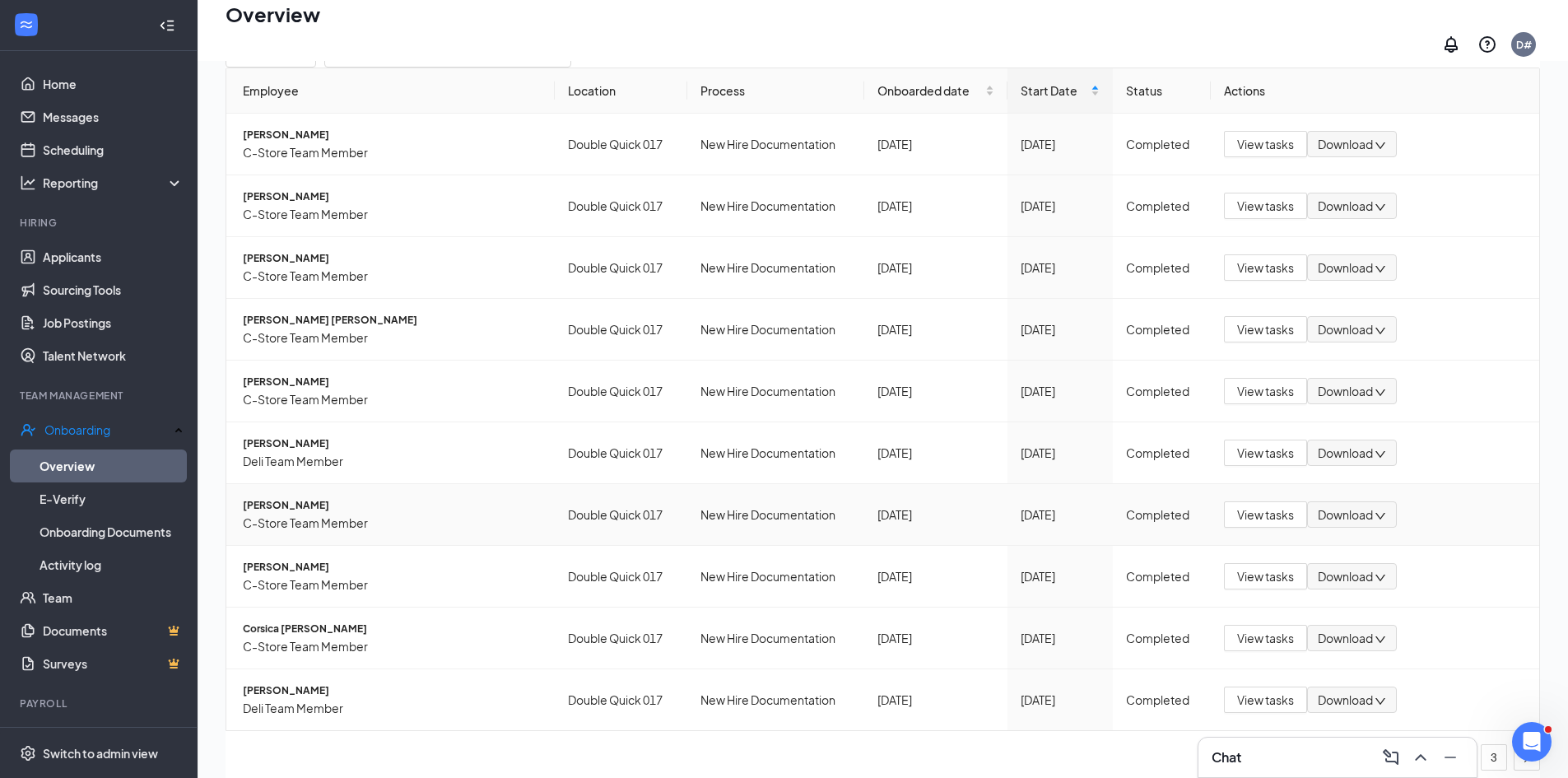
scroll to position [74, 0]
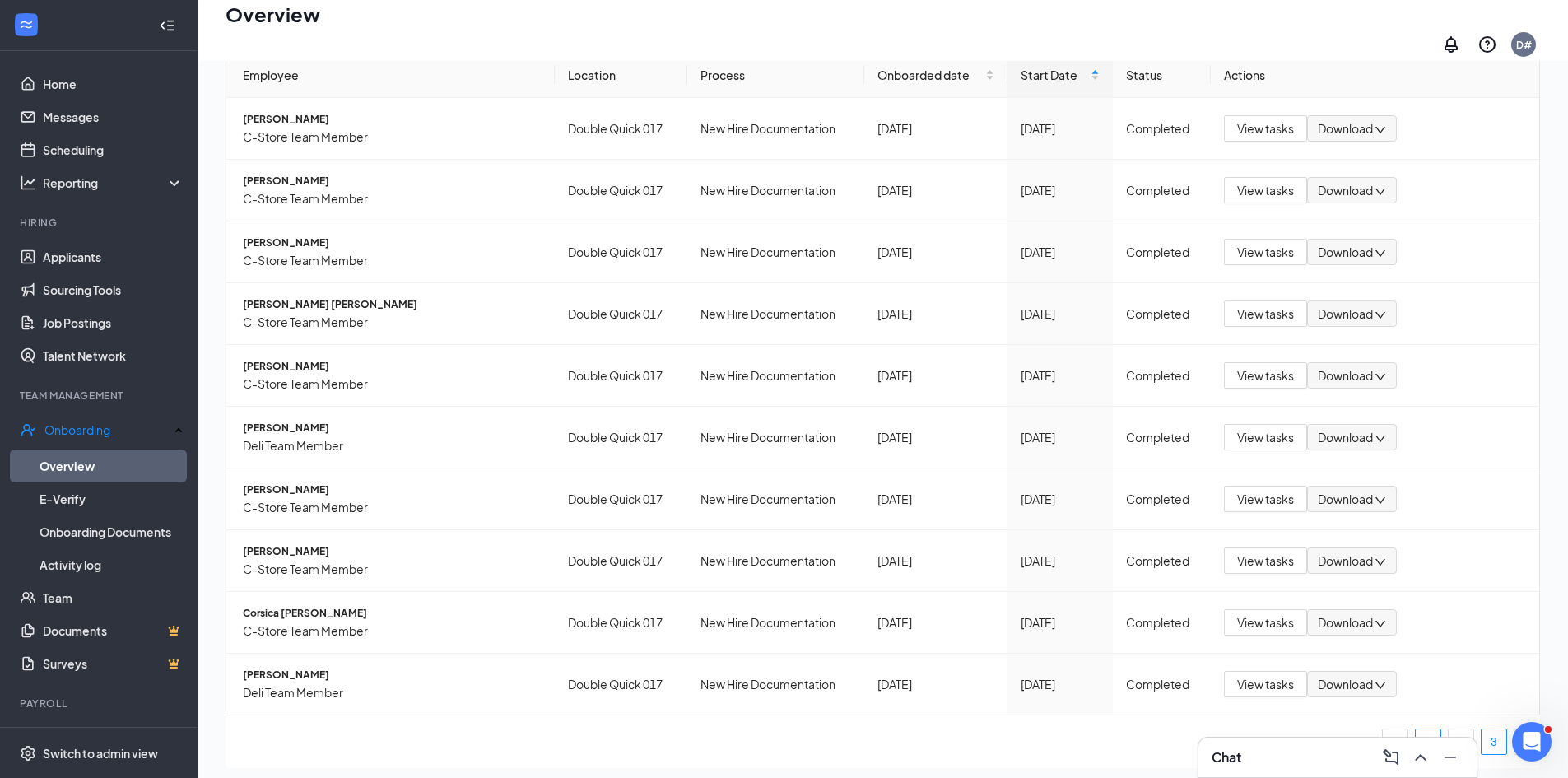
click at [1482, 730] on link "3" at bounding box center [1494, 742] width 25 height 25
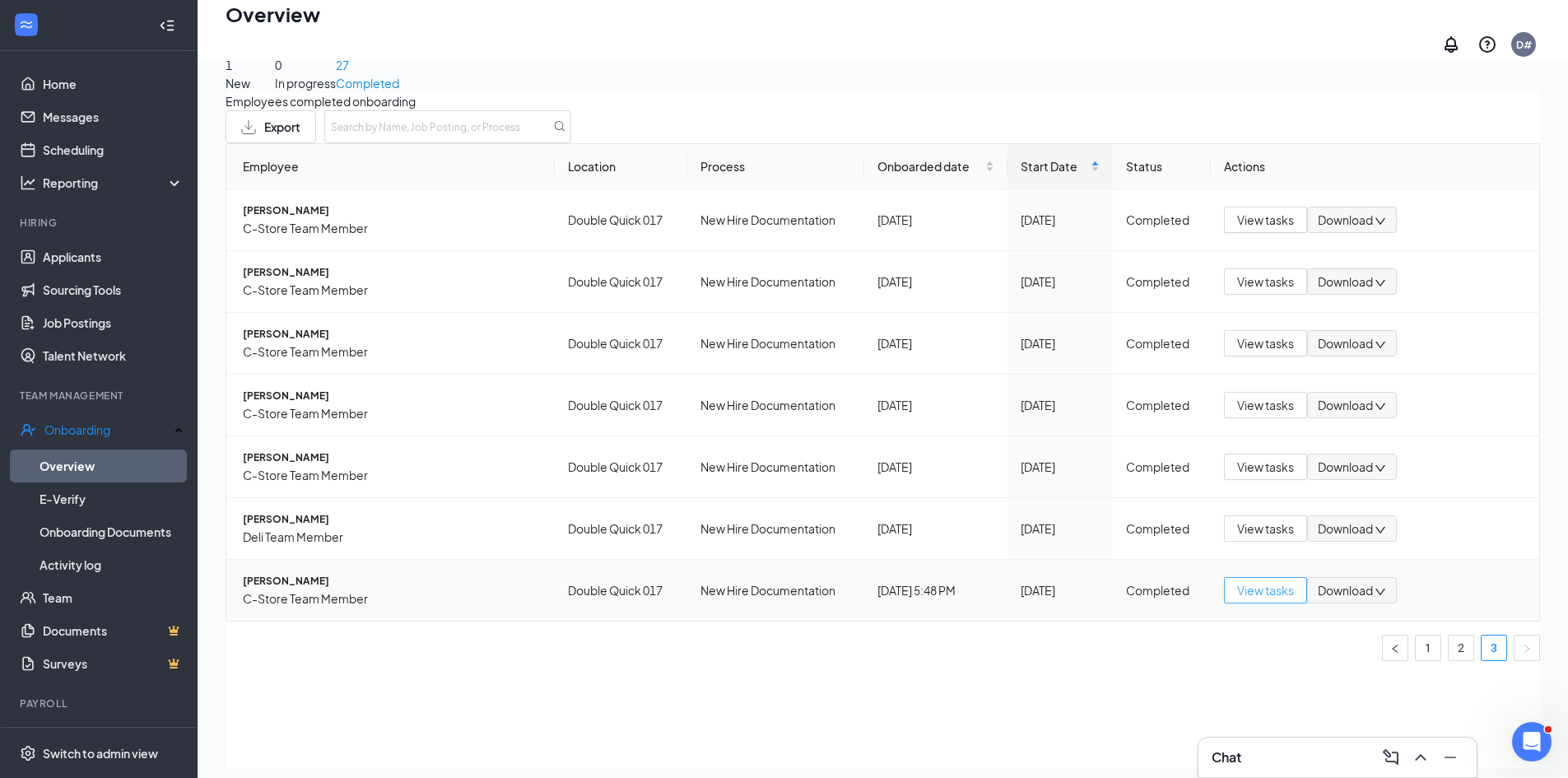
click at [1247, 599] on span "View tasks" at bounding box center [1266, 590] width 56 height 18
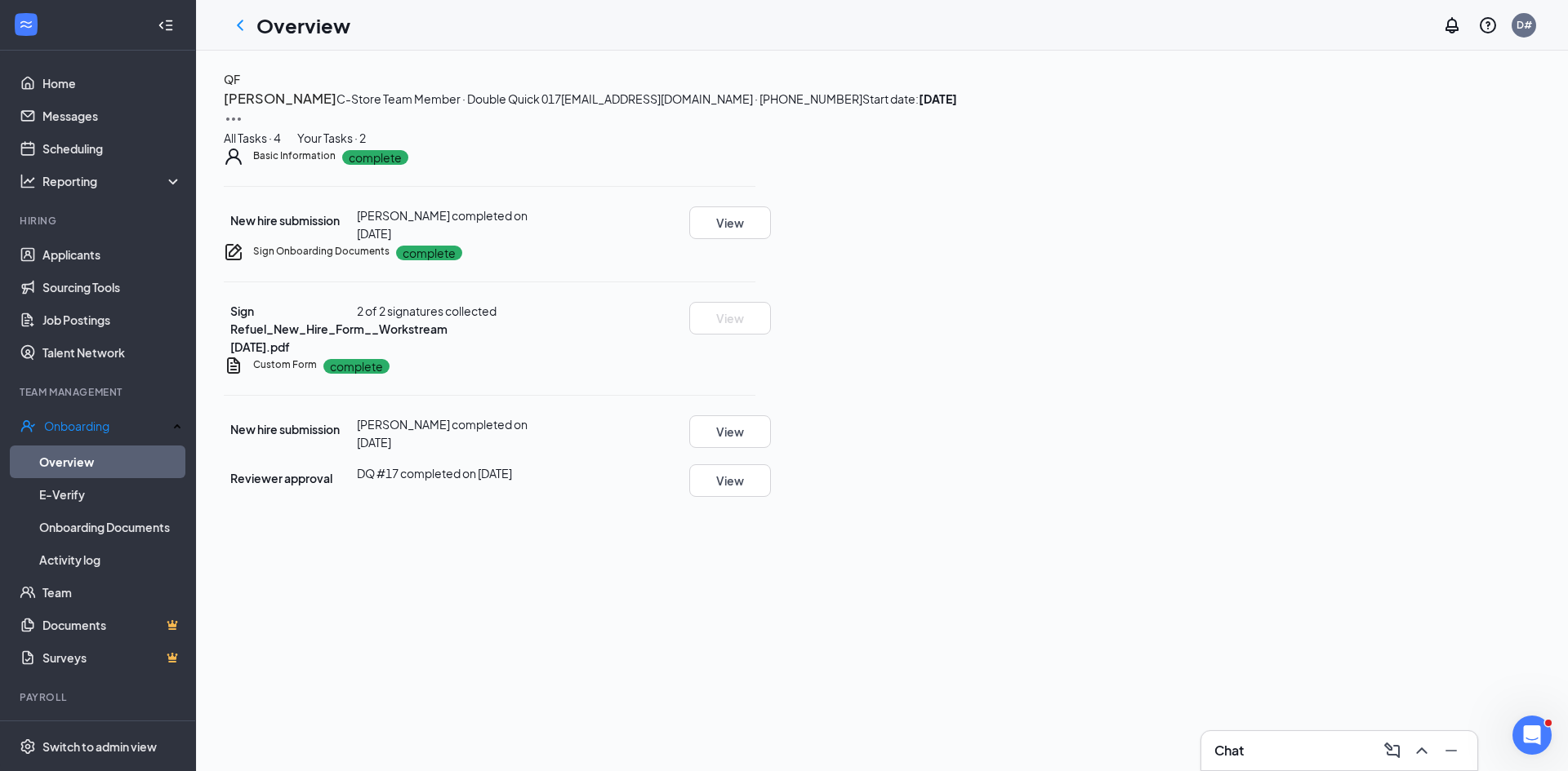
click at [366, 147] on button "Your Tasks · 2" at bounding box center [331, 138] width 69 height 18
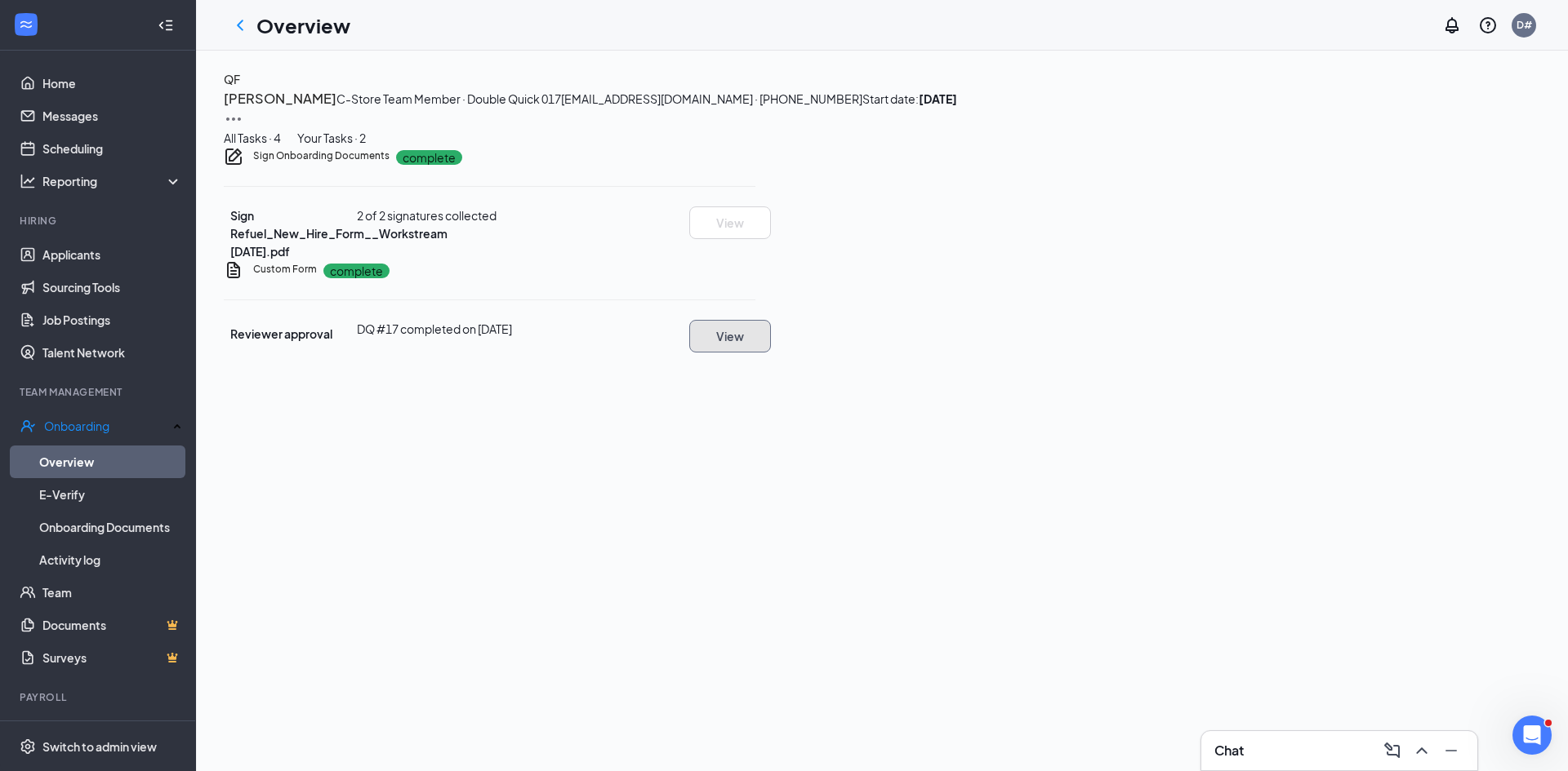
click at [771, 353] on button "View" at bounding box center [730, 336] width 81 height 33
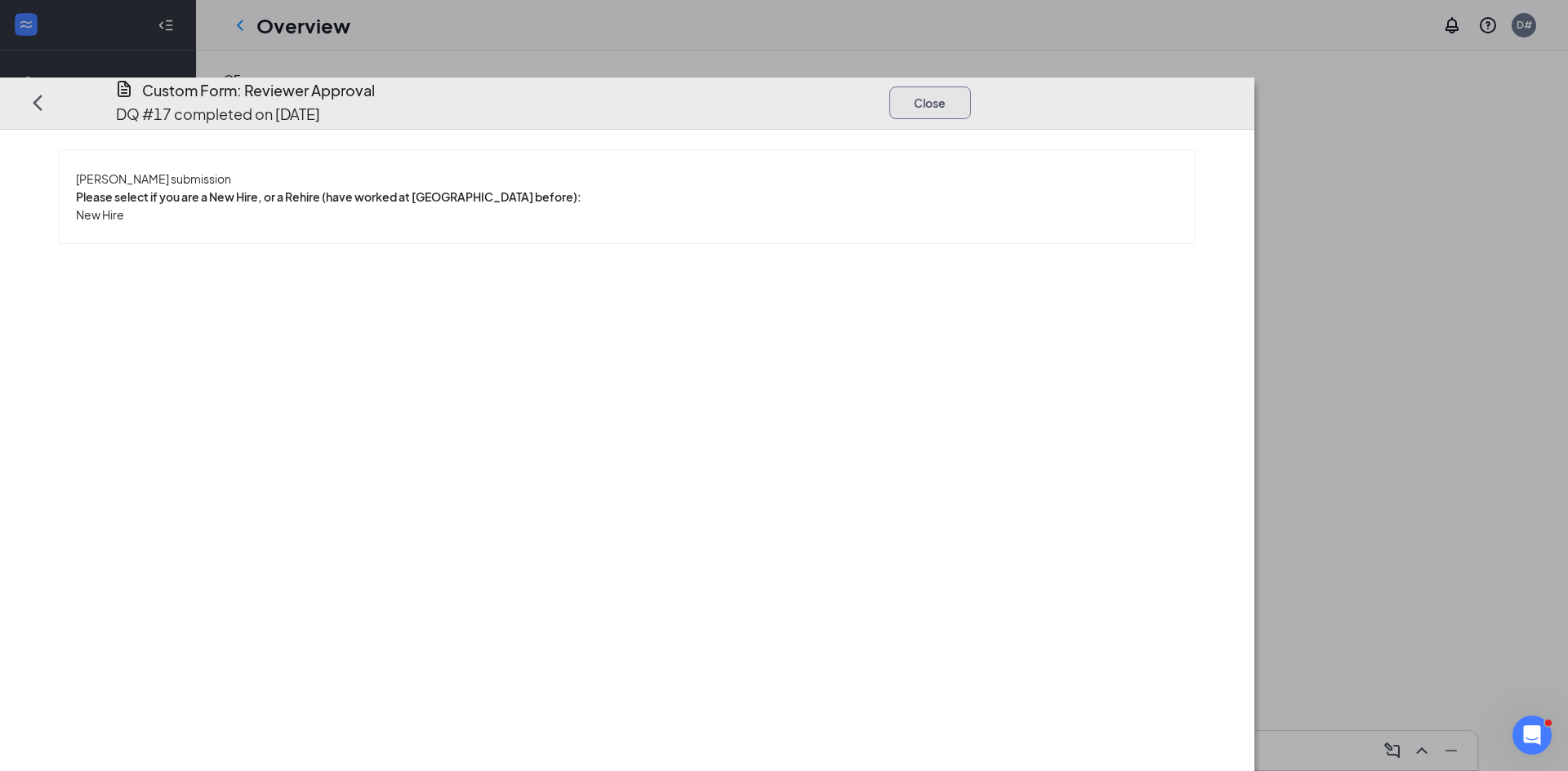
click at [971, 86] on button "Close" at bounding box center [930, 102] width 81 height 33
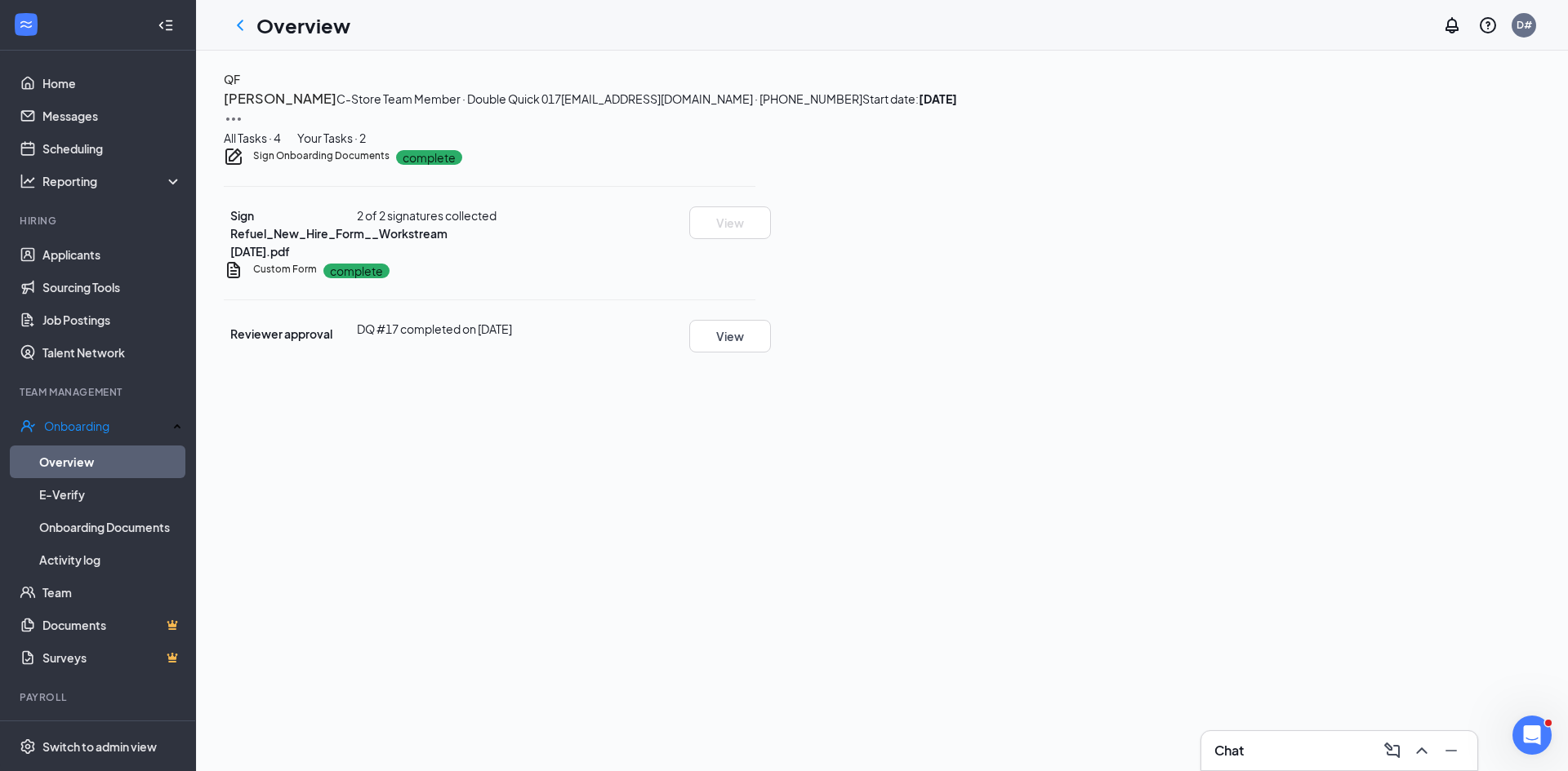
click at [497, 223] on span "2 of 2 signatures collected" at bounding box center [426, 216] width 140 height 14
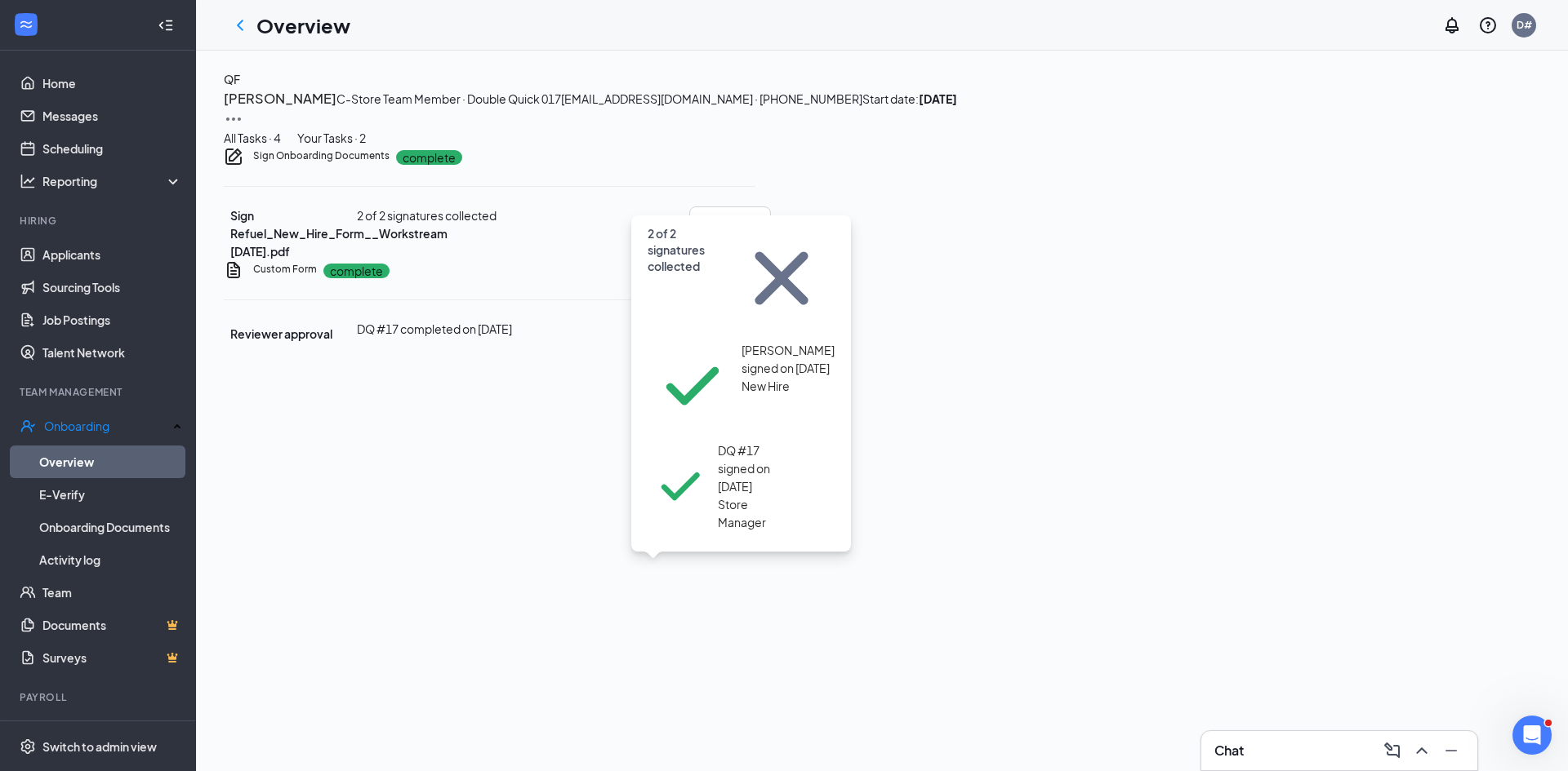
click at [281, 147] on div "All Tasks · 4" at bounding box center [252, 138] width 57 height 18
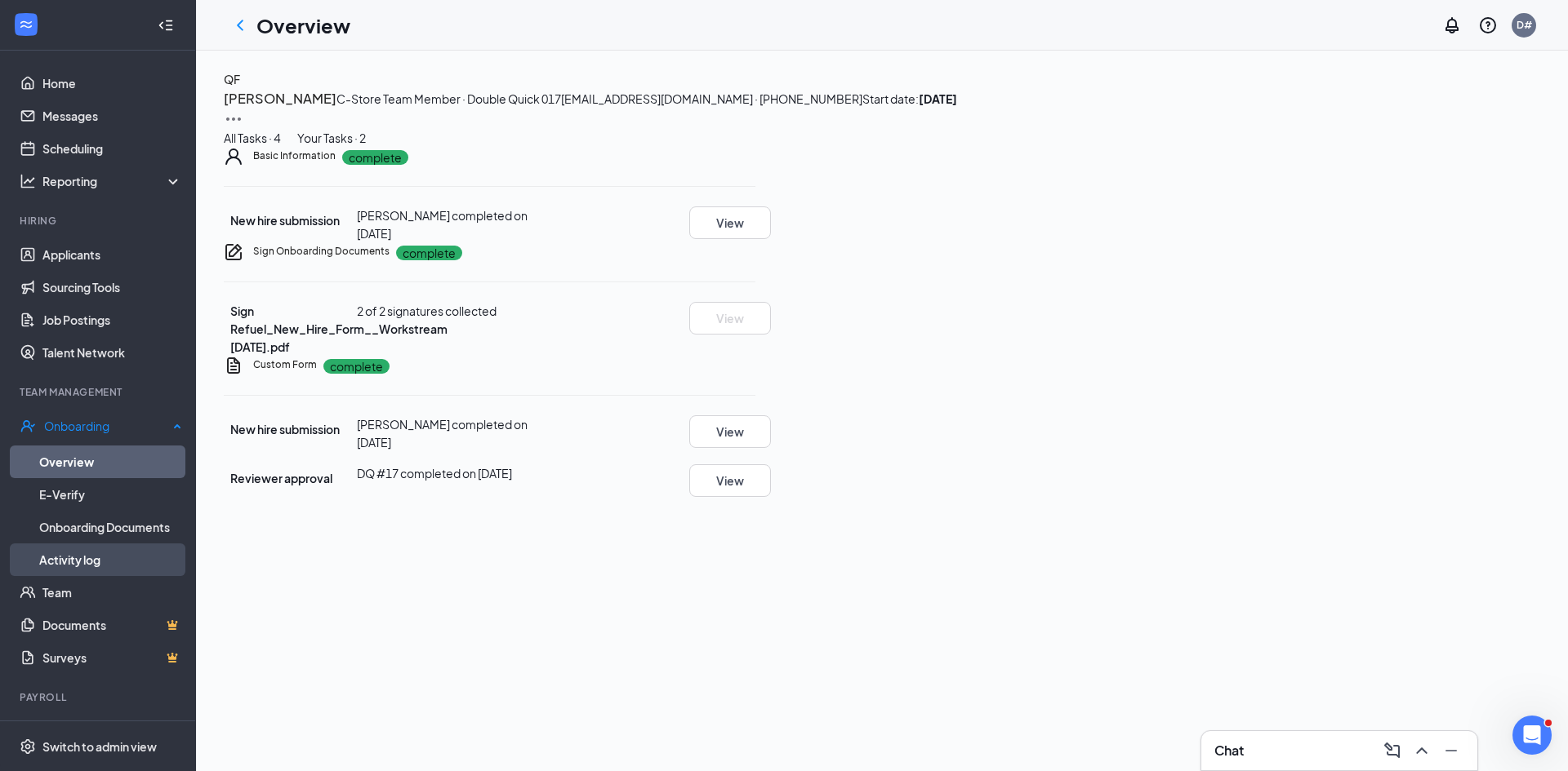
click at [110, 560] on link "Activity log" at bounding box center [110, 560] width 143 height 33
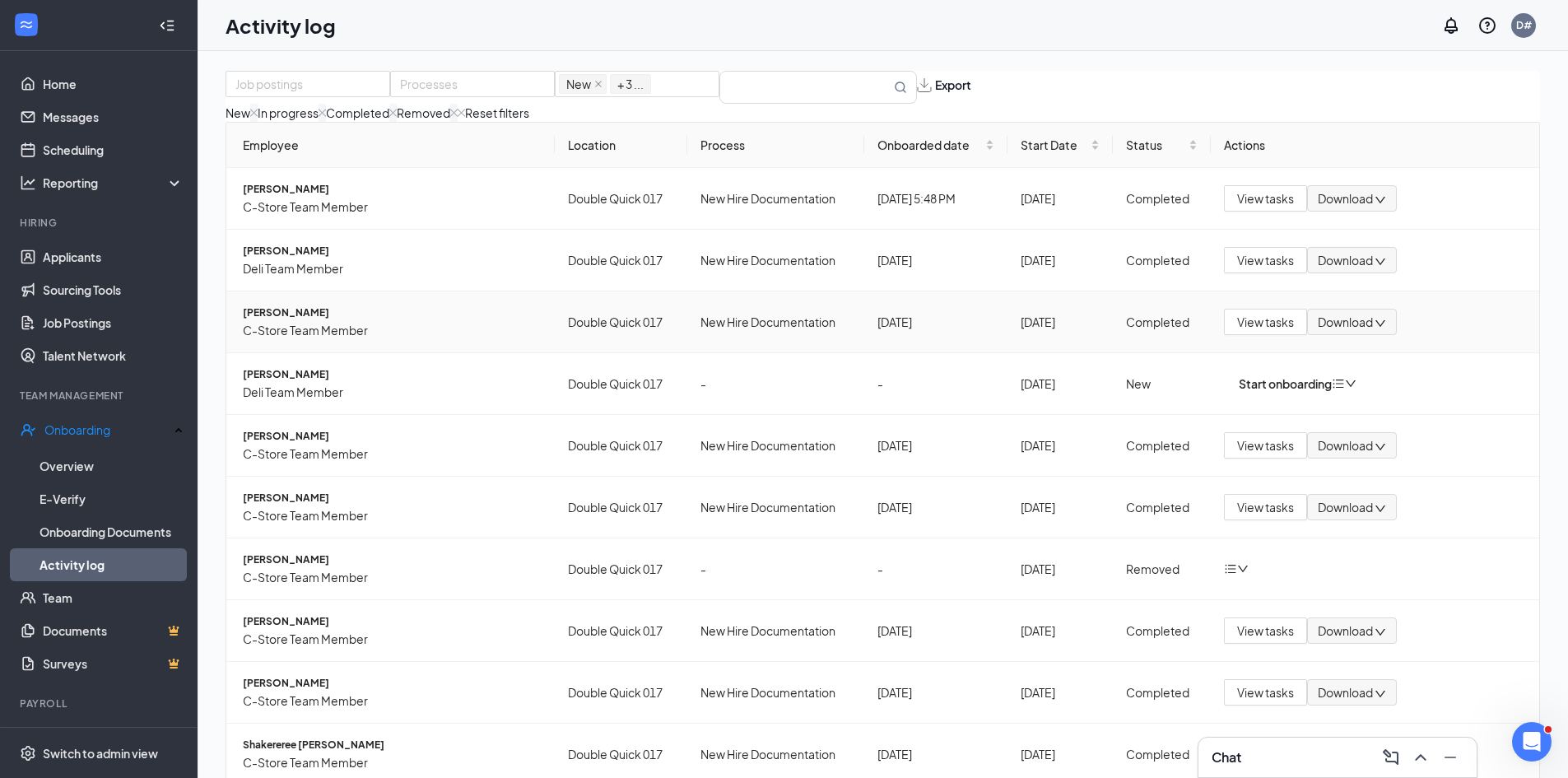
click at [272, 322] on span "[PERSON_NAME]" at bounding box center [392, 313] width 299 height 16
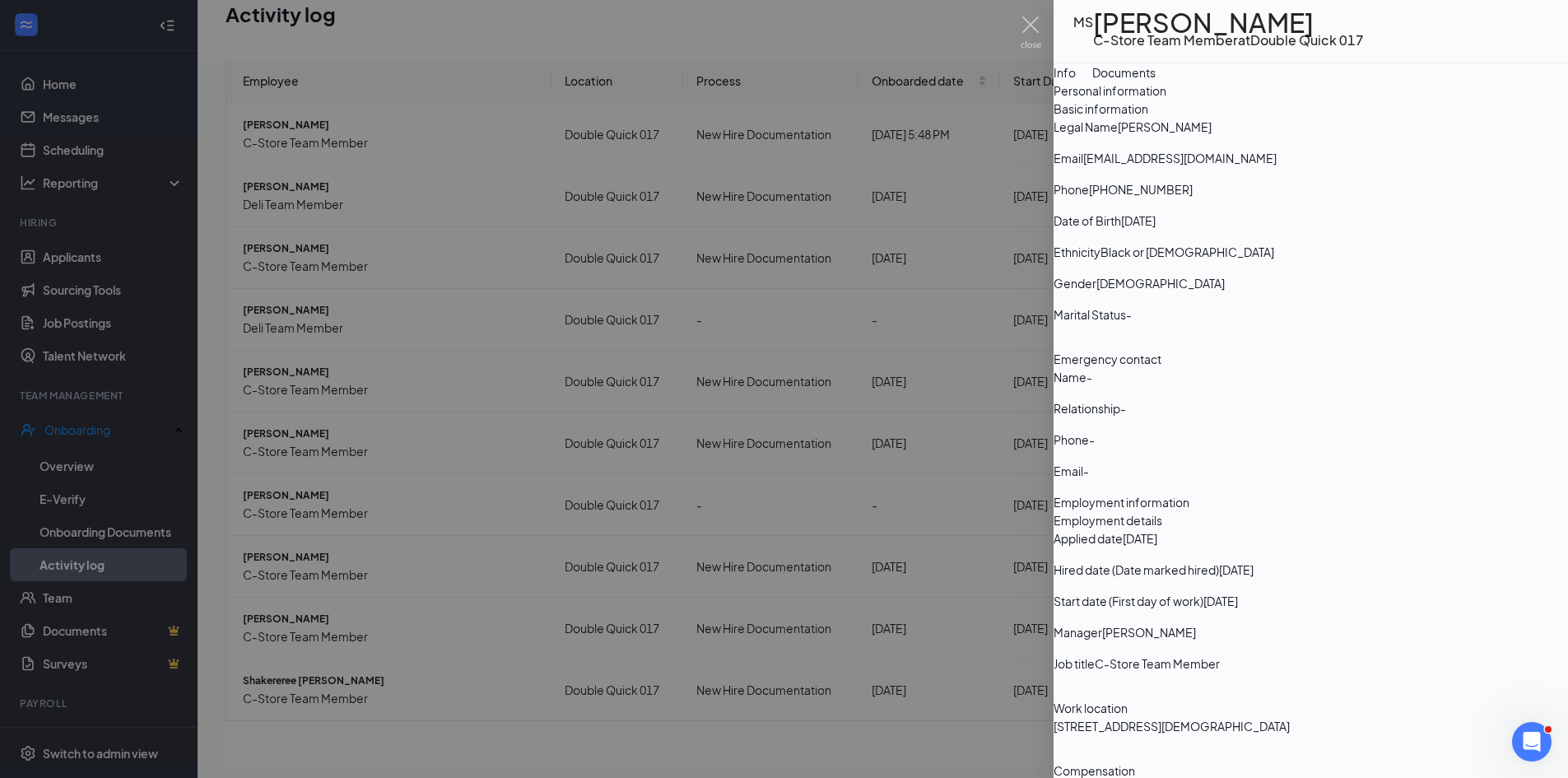
click at [1156, 82] on div "Documents" at bounding box center [1125, 73] width 64 height 18
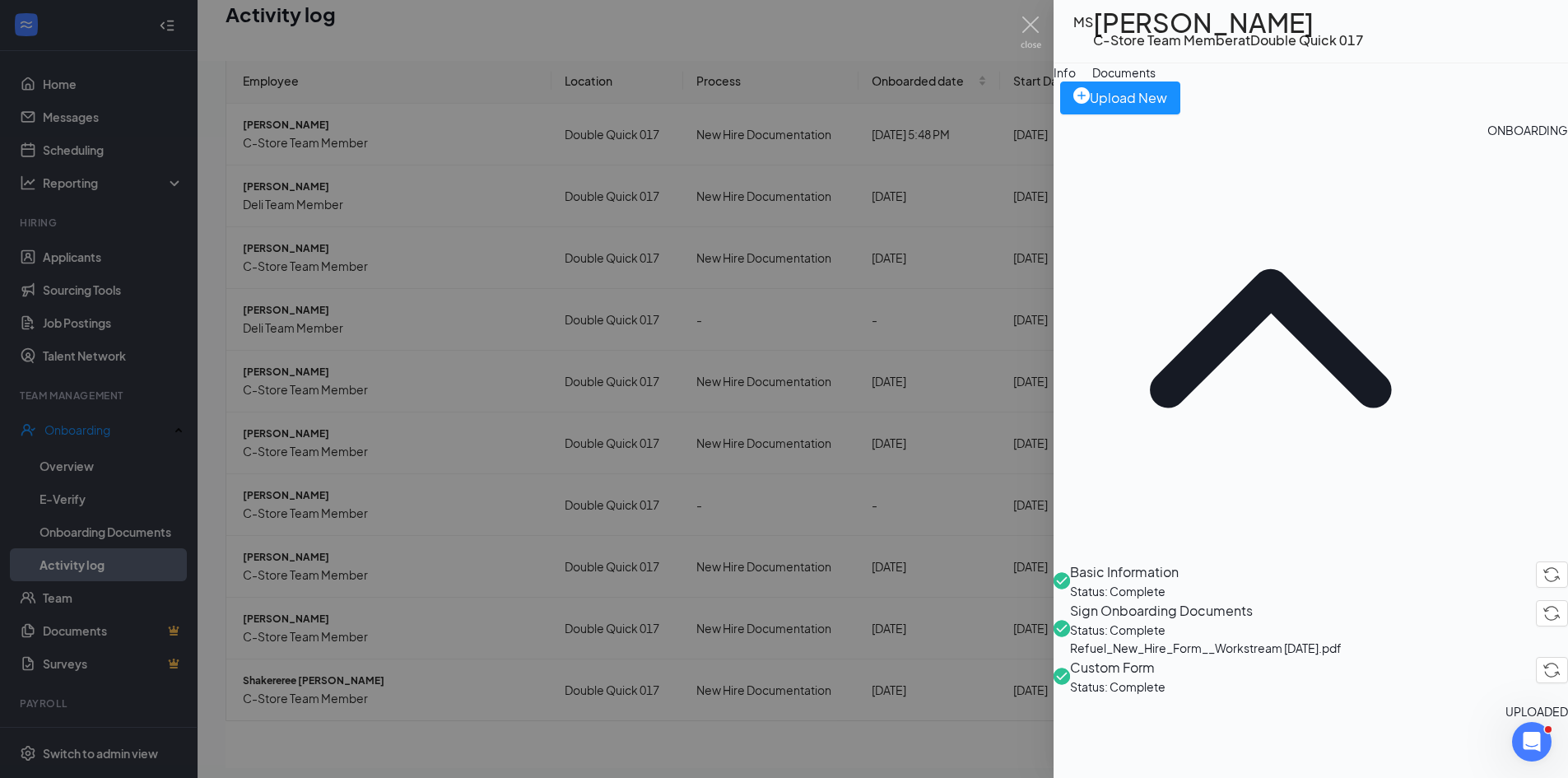
click at [467, 404] on div at bounding box center [784, 389] width 1568 height 778
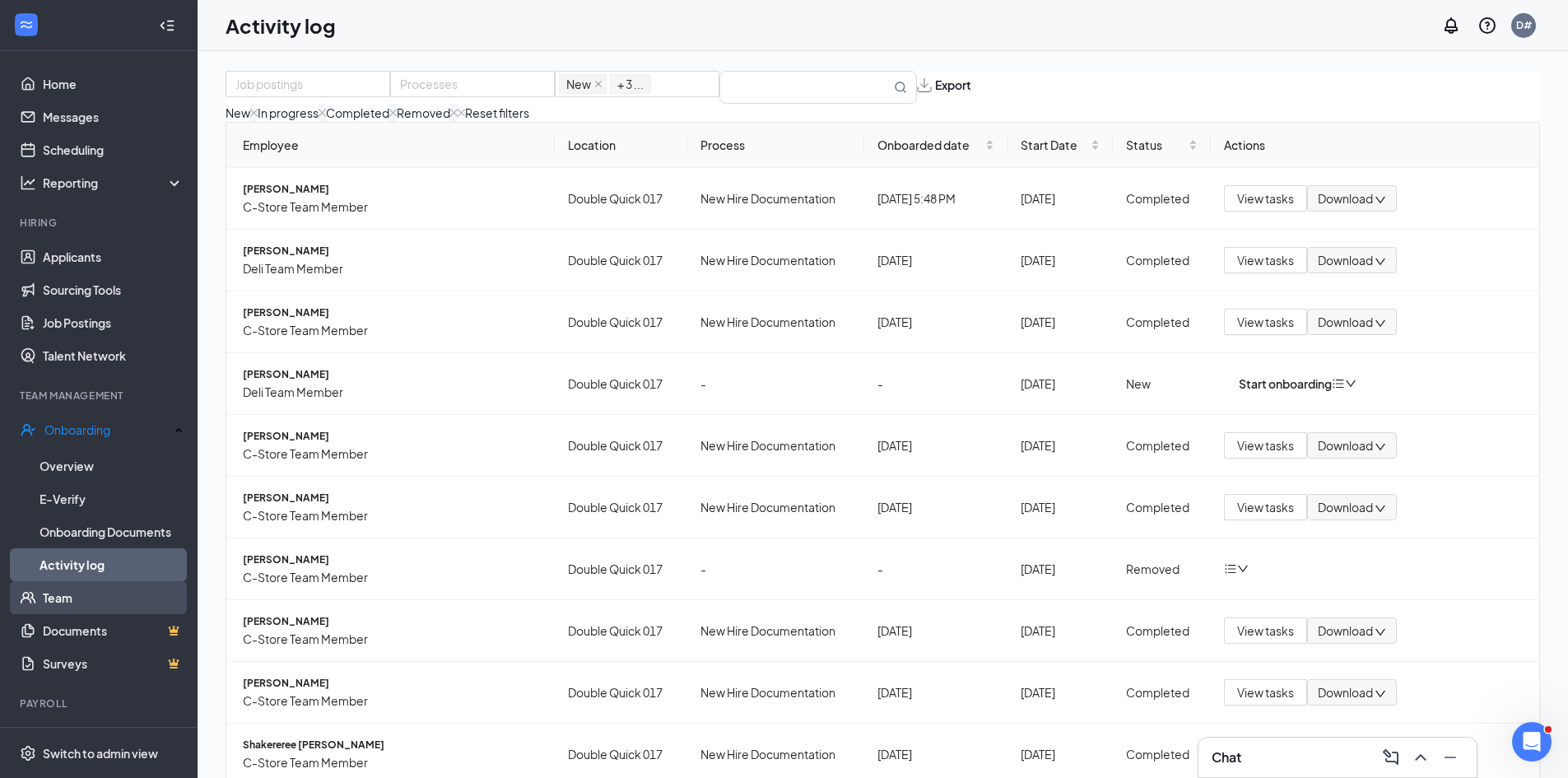
click at [139, 599] on link "Team" at bounding box center [113, 598] width 141 height 33
